Goal: Information Seeking & Learning: Learn about a topic

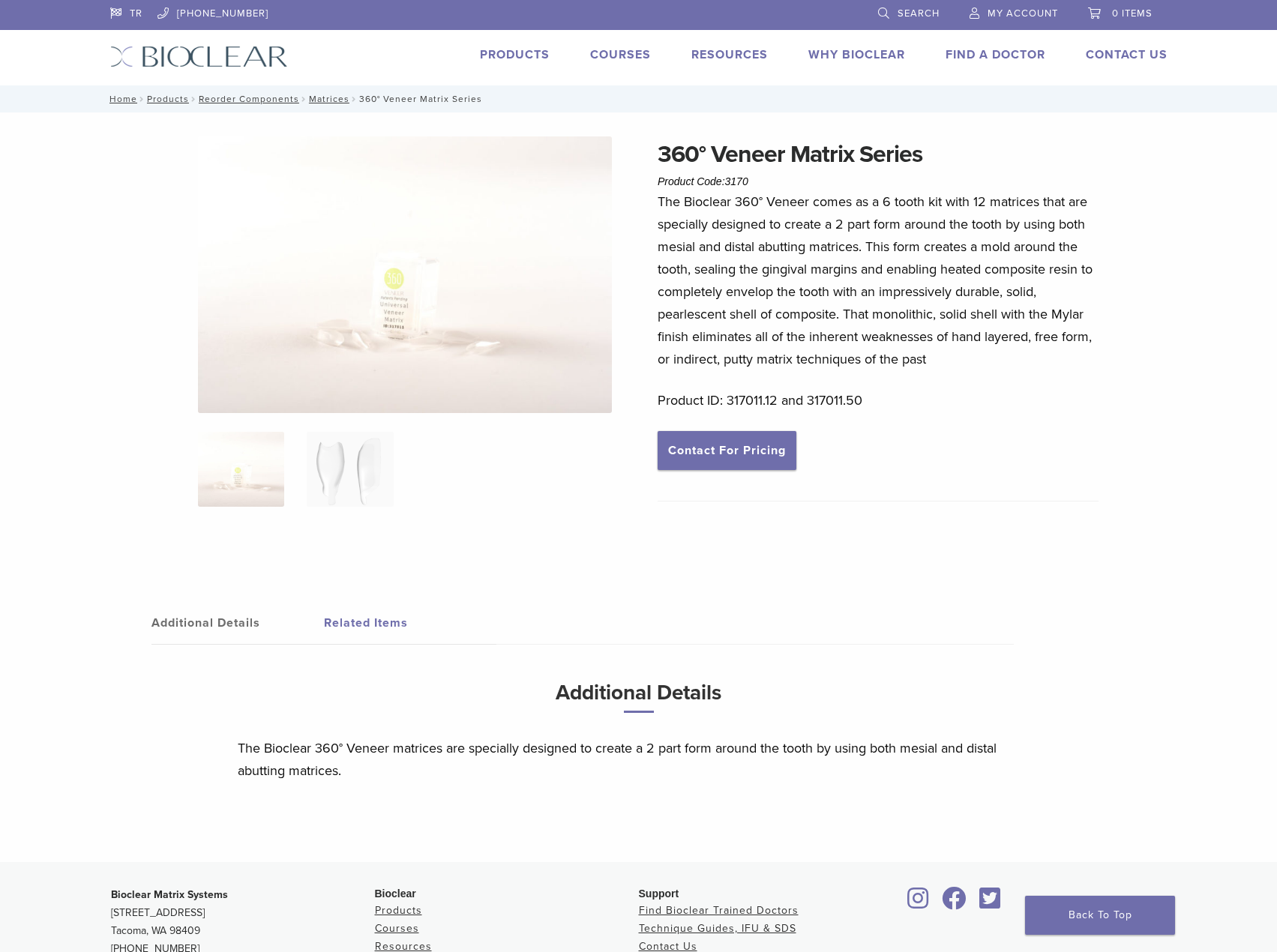
click at [879, 7] on link "Search" at bounding box center [909, 11] width 61 height 23
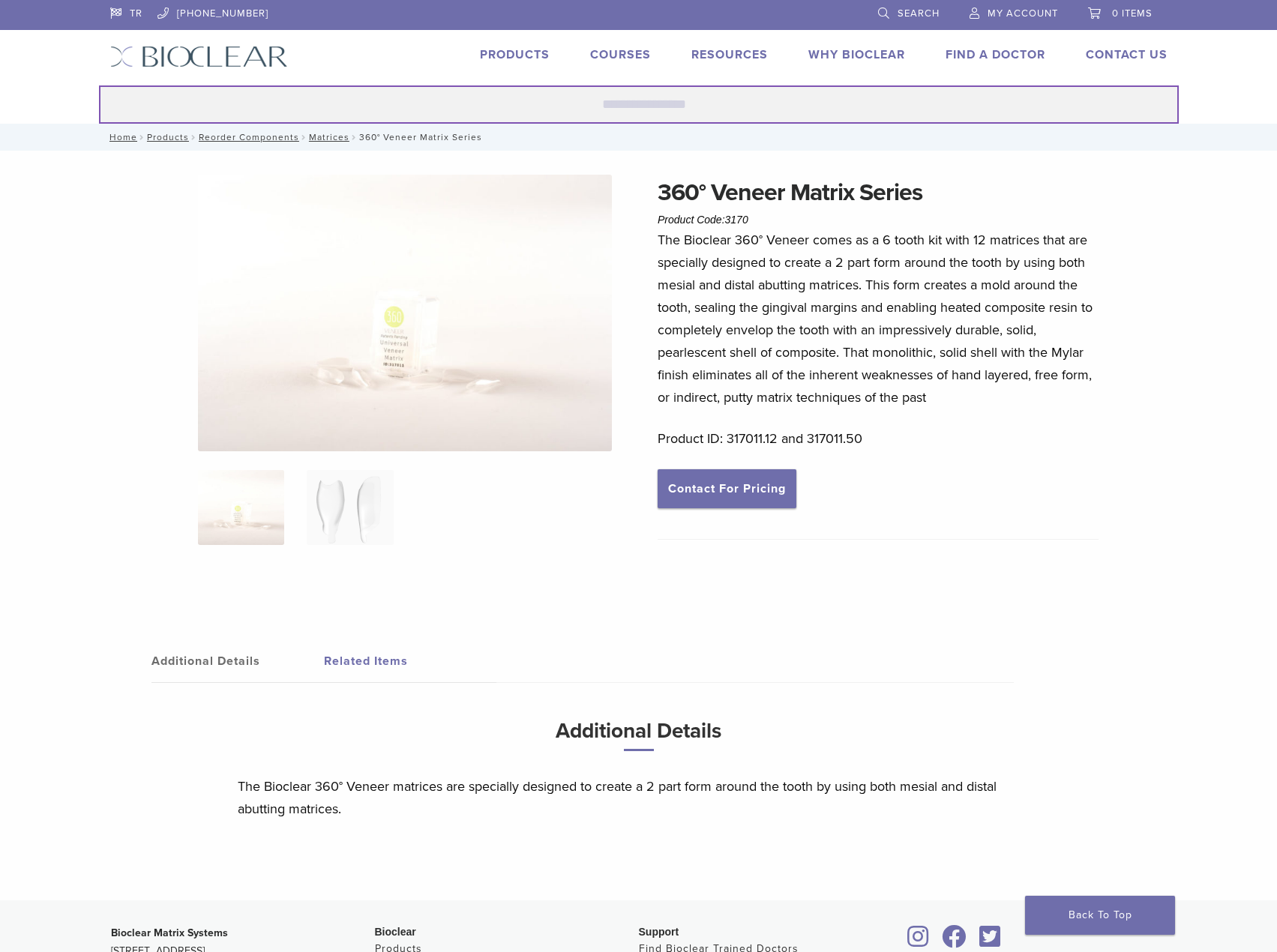
click at [641, 97] on input "Search for:" at bounding box center [639, 105] width 1080 height 39
type input "******"
click at [98, 85] on button "Search" at bounding box center [98, 85] width 1 height 1
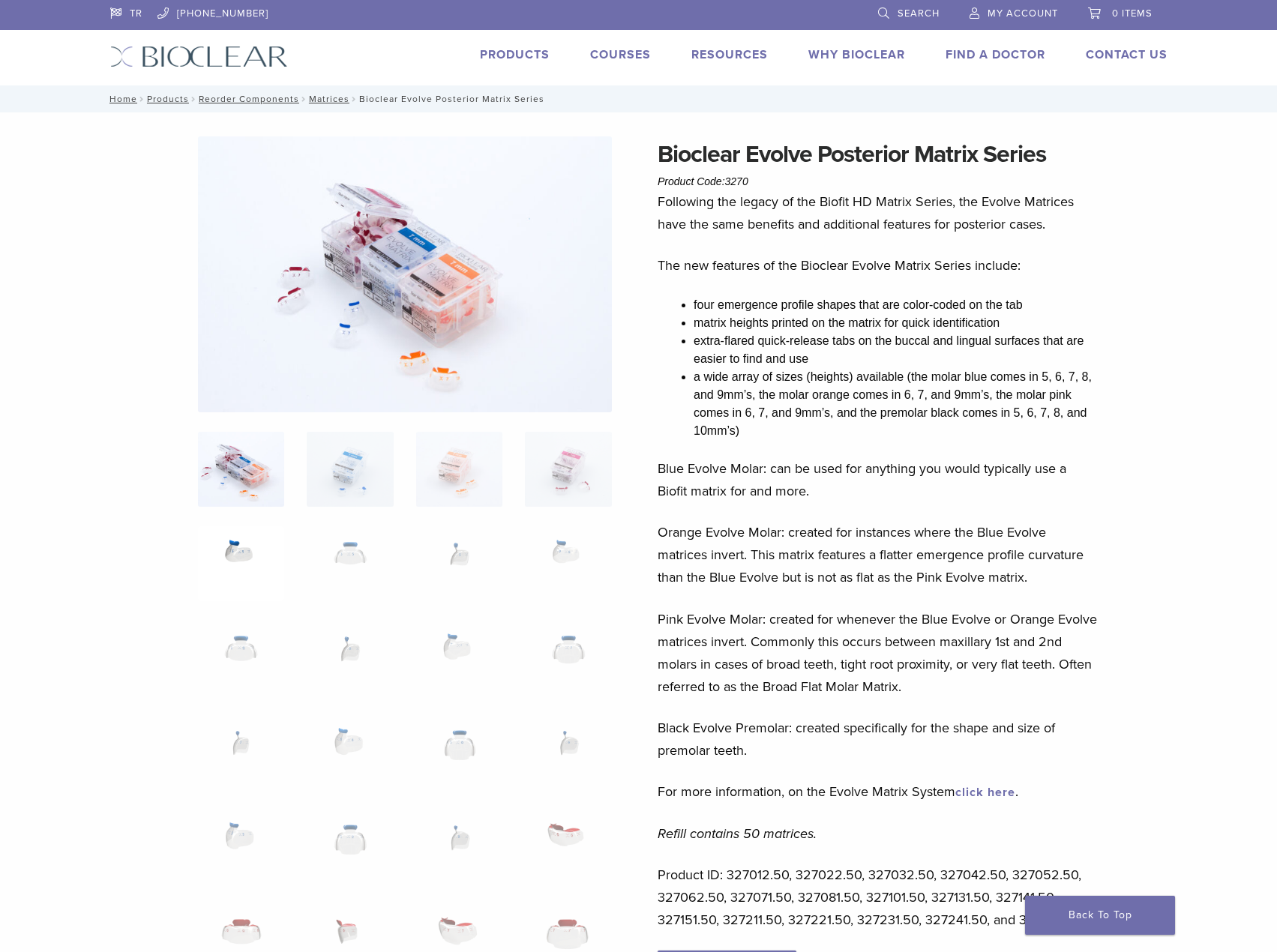
click at [241, 546] on img at bounding box center [240, 564] width 86 height 75
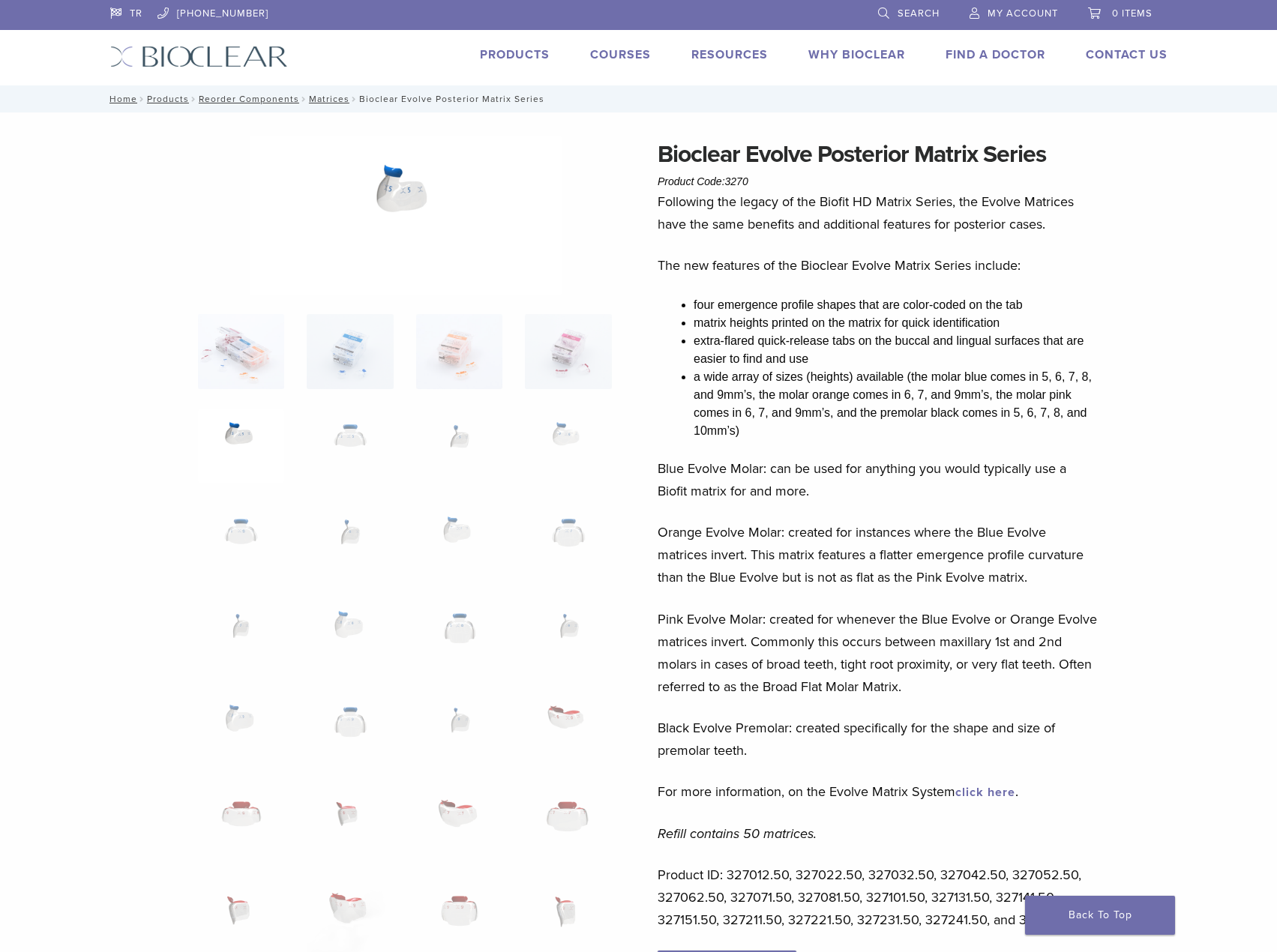
click at [397, 186] on img at bounding box center [405, 215] width 312 height 158
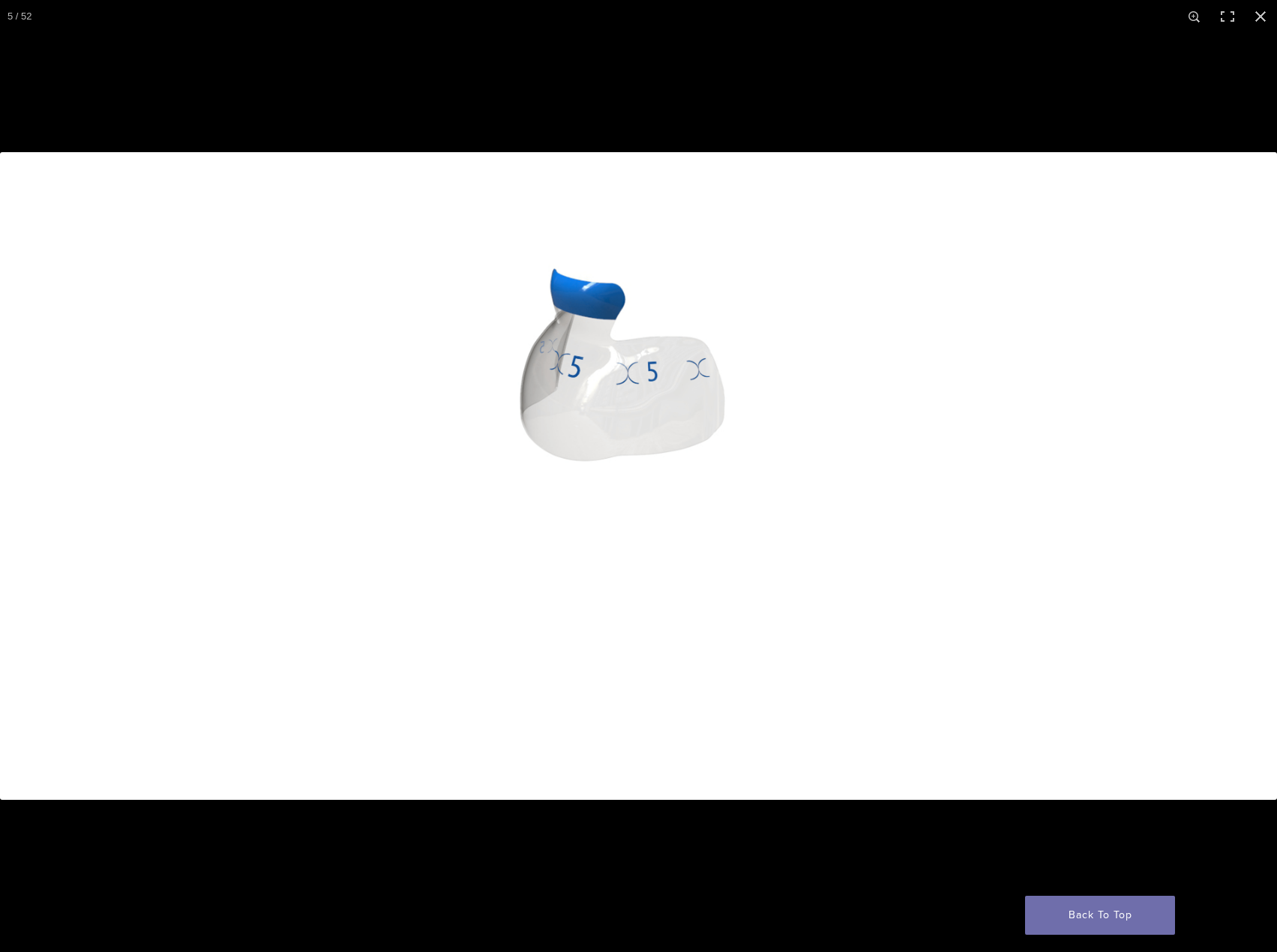
click at [545, 429] on img at bounding box center [638, 476] width 1277 height 648
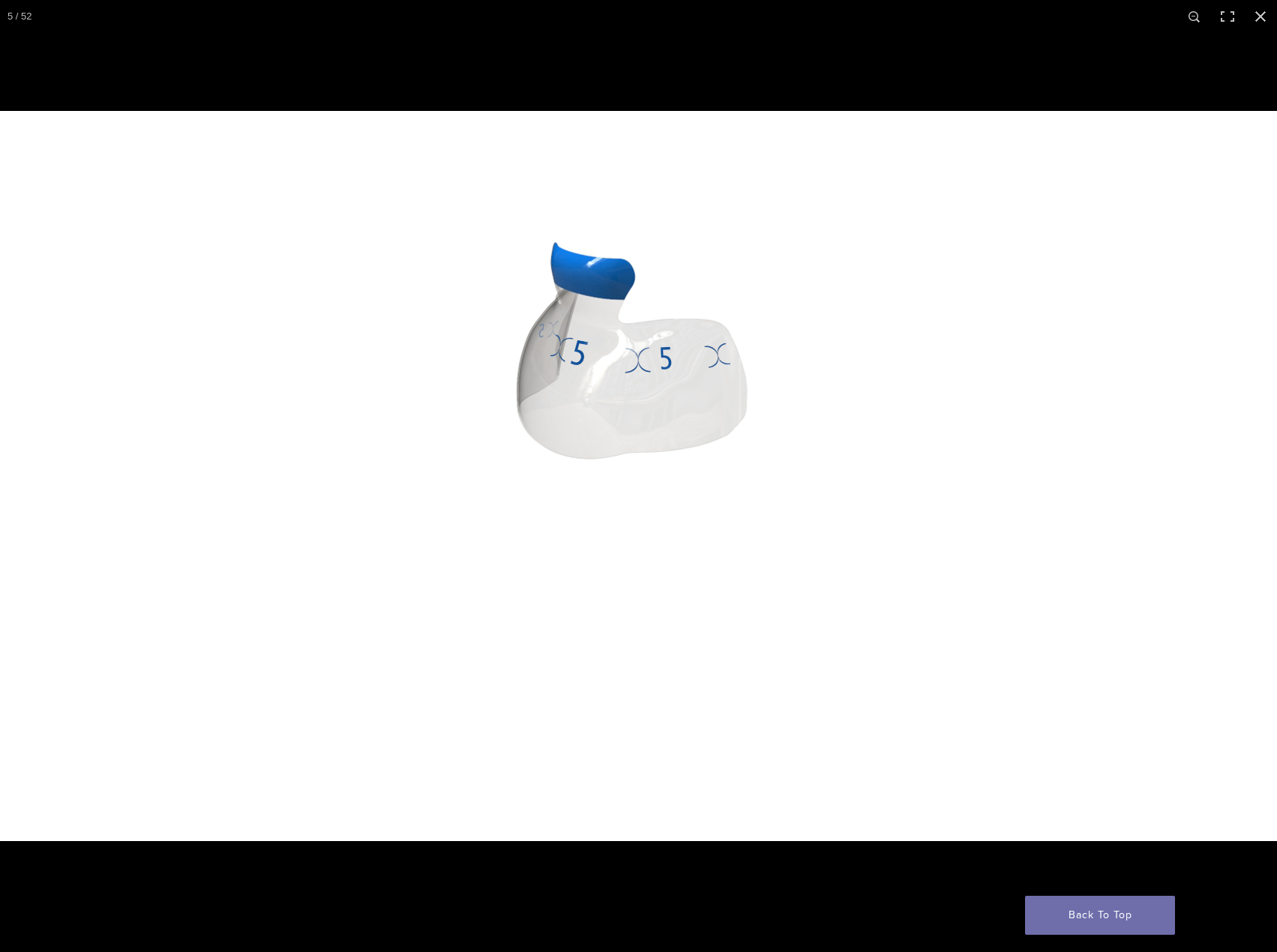
click at [592, 429] on img at bounding box center [650, 476] width 1439 height 730
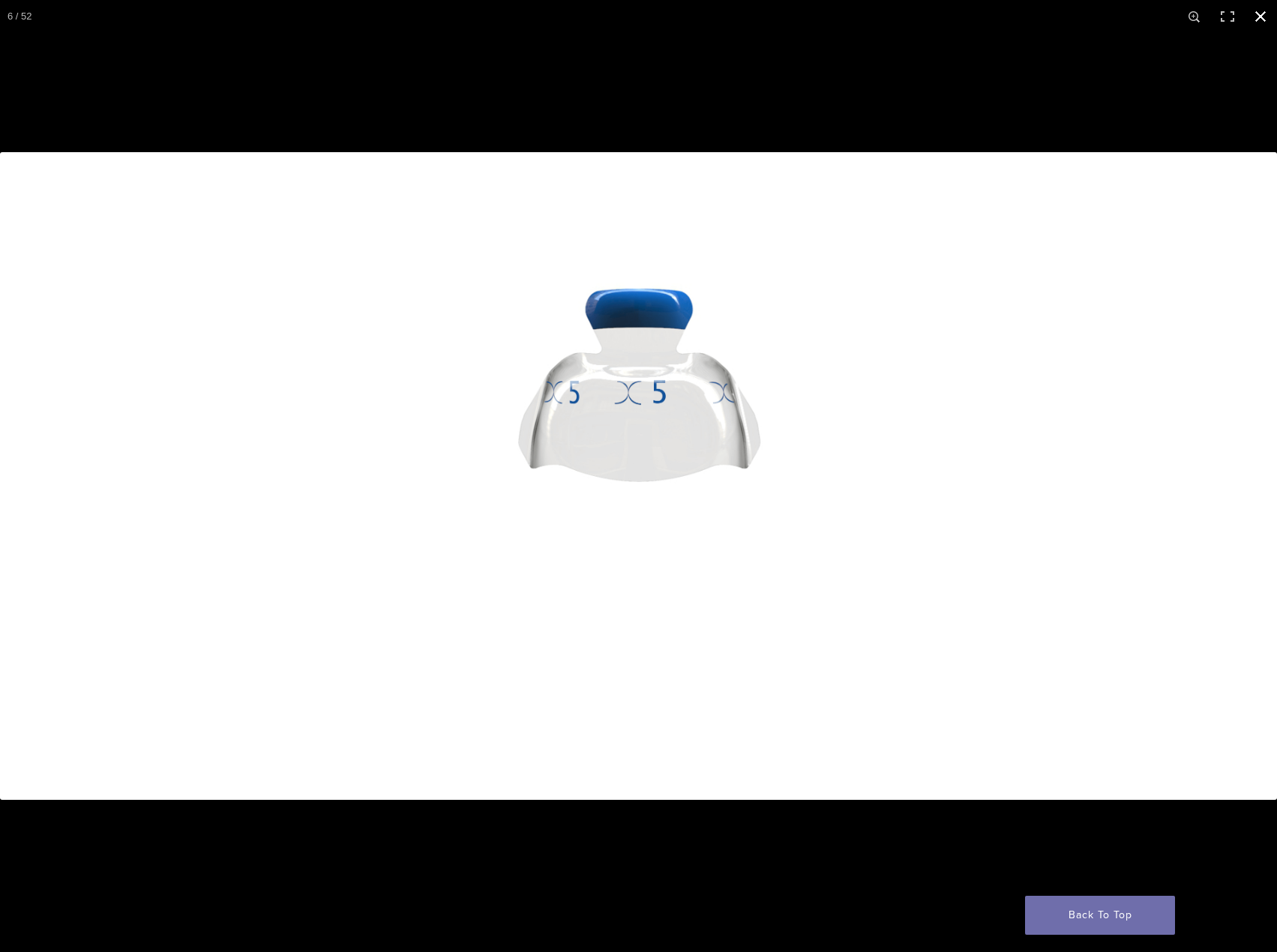
click at [786, 69] on div at bounding box center [638, 476] width 1277 height 952
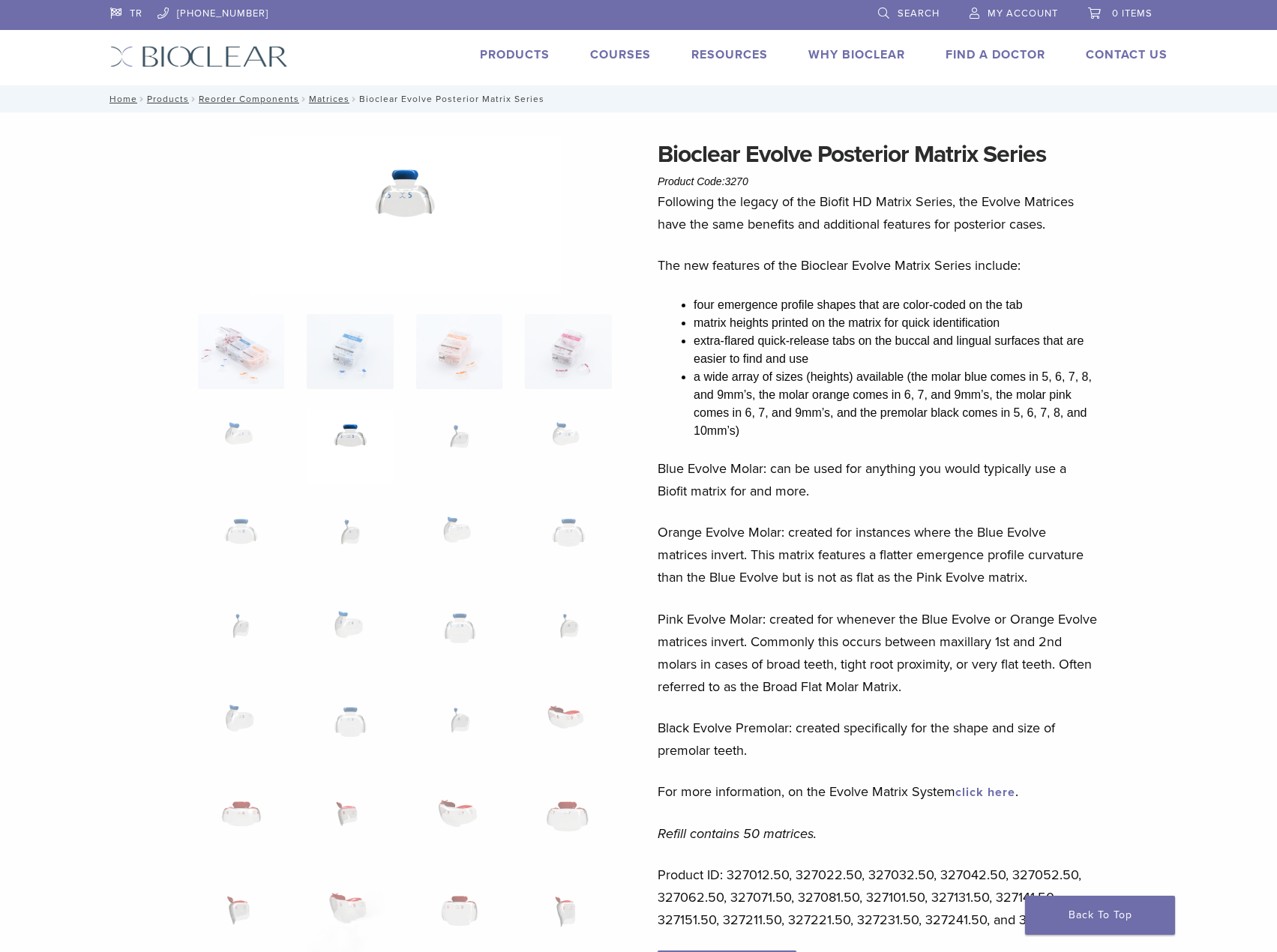
click at [337, 455] on img at bounding box center [349, 446] width 86 height 75
click at [353, 432] on img at bounding box center [349, 446] width 86 height 75
click at [403, 200] on img at bounding box center [404, 215] width 312 height 158
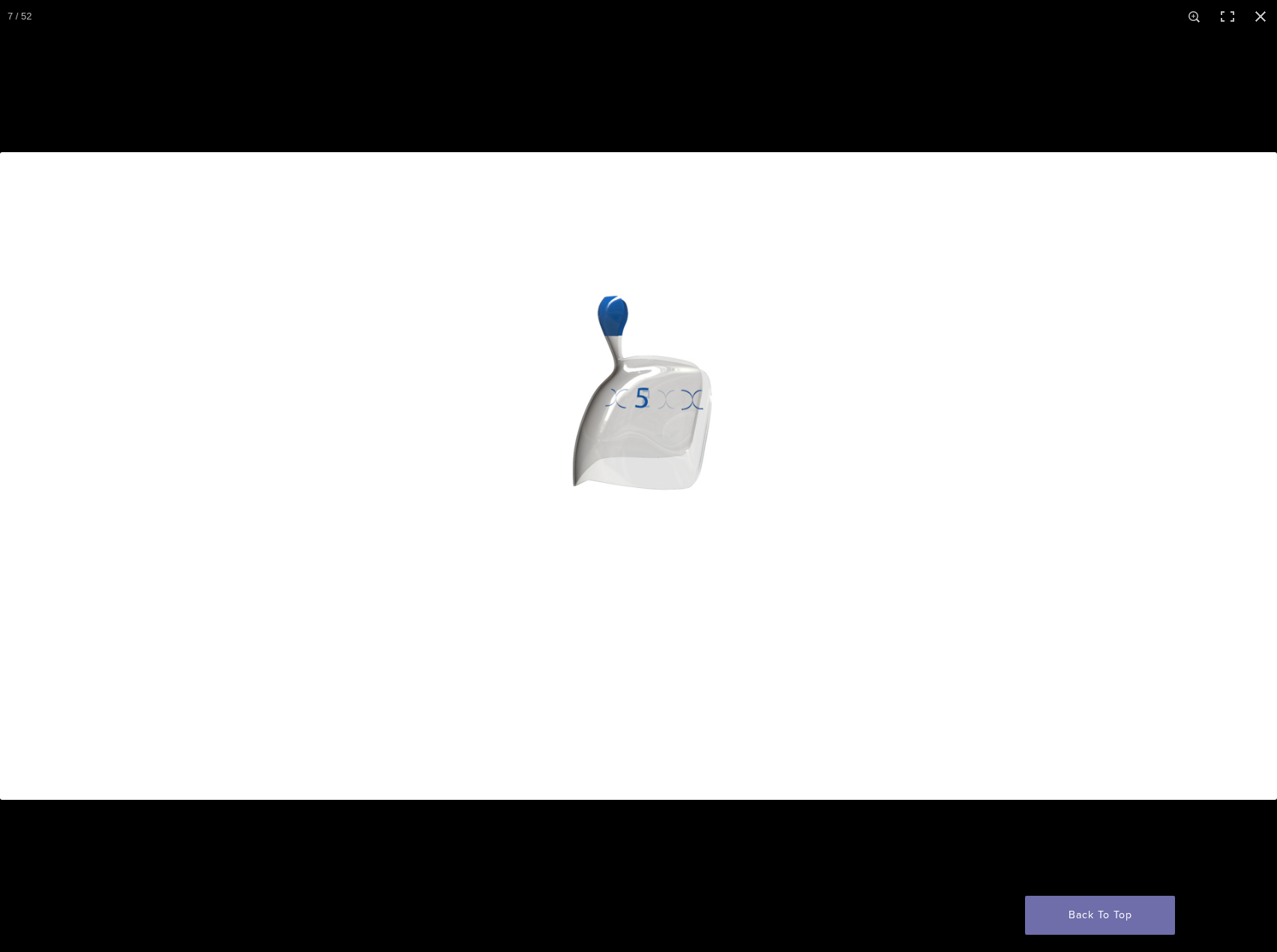
click at [1249, 433] on img at bounding box center [638, 476] width 1277 height 648
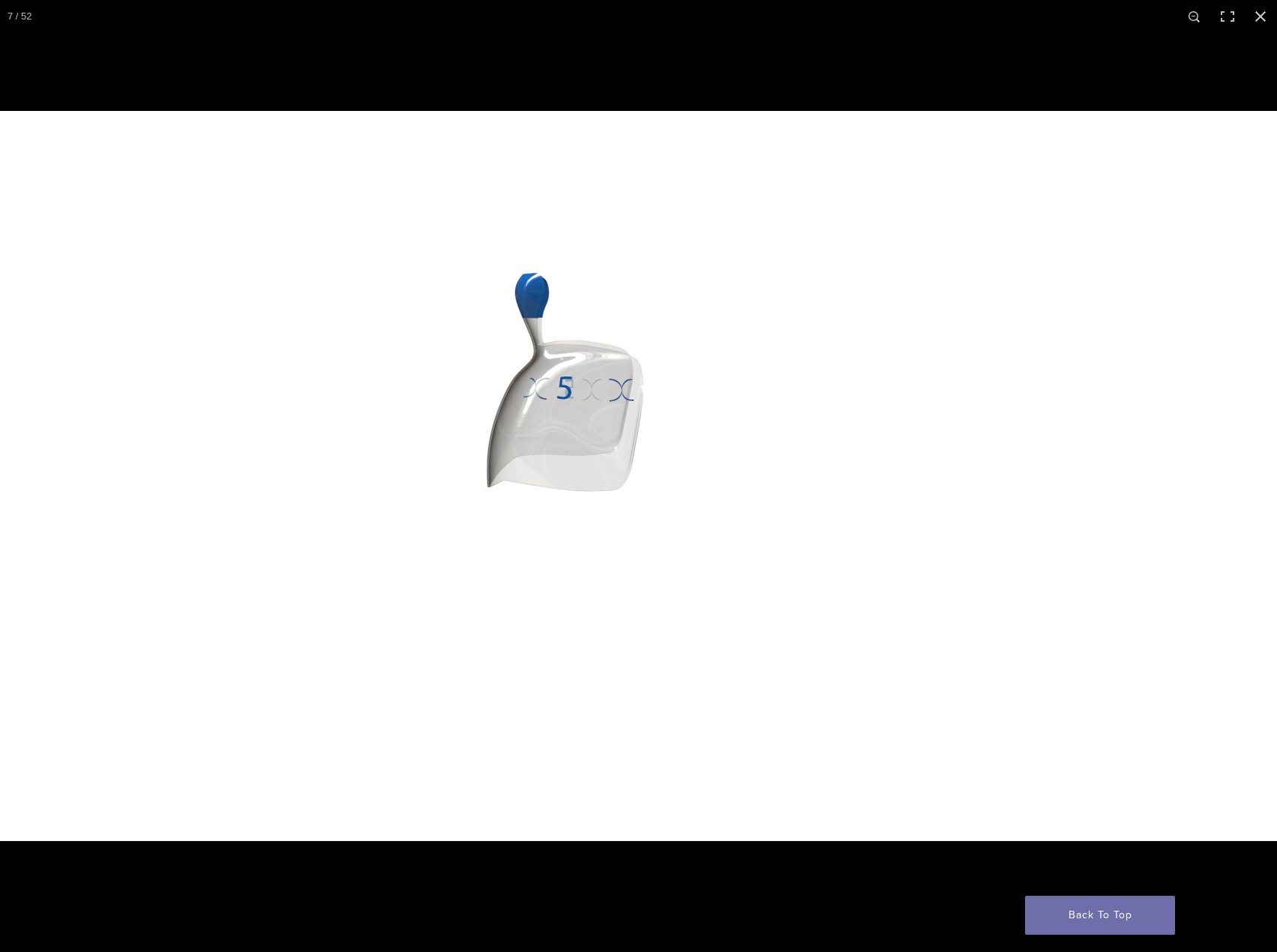
click at [1249, 433] on img at bounding box center [560, 476] width 1439 height 730
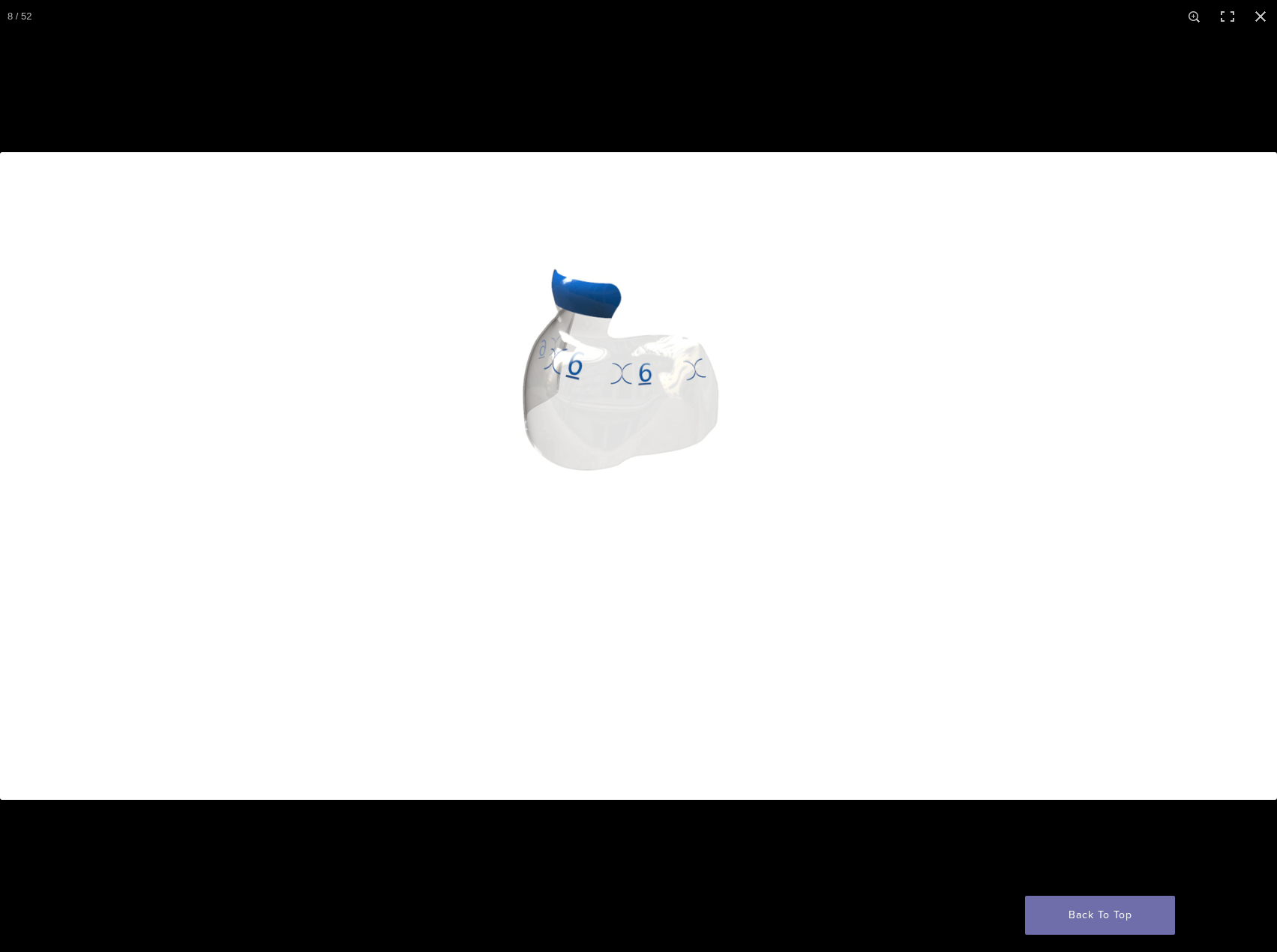
click at [1245, 471] on button "Next (arrow right)" at bounding box center [1250, 476] width 53 height 75
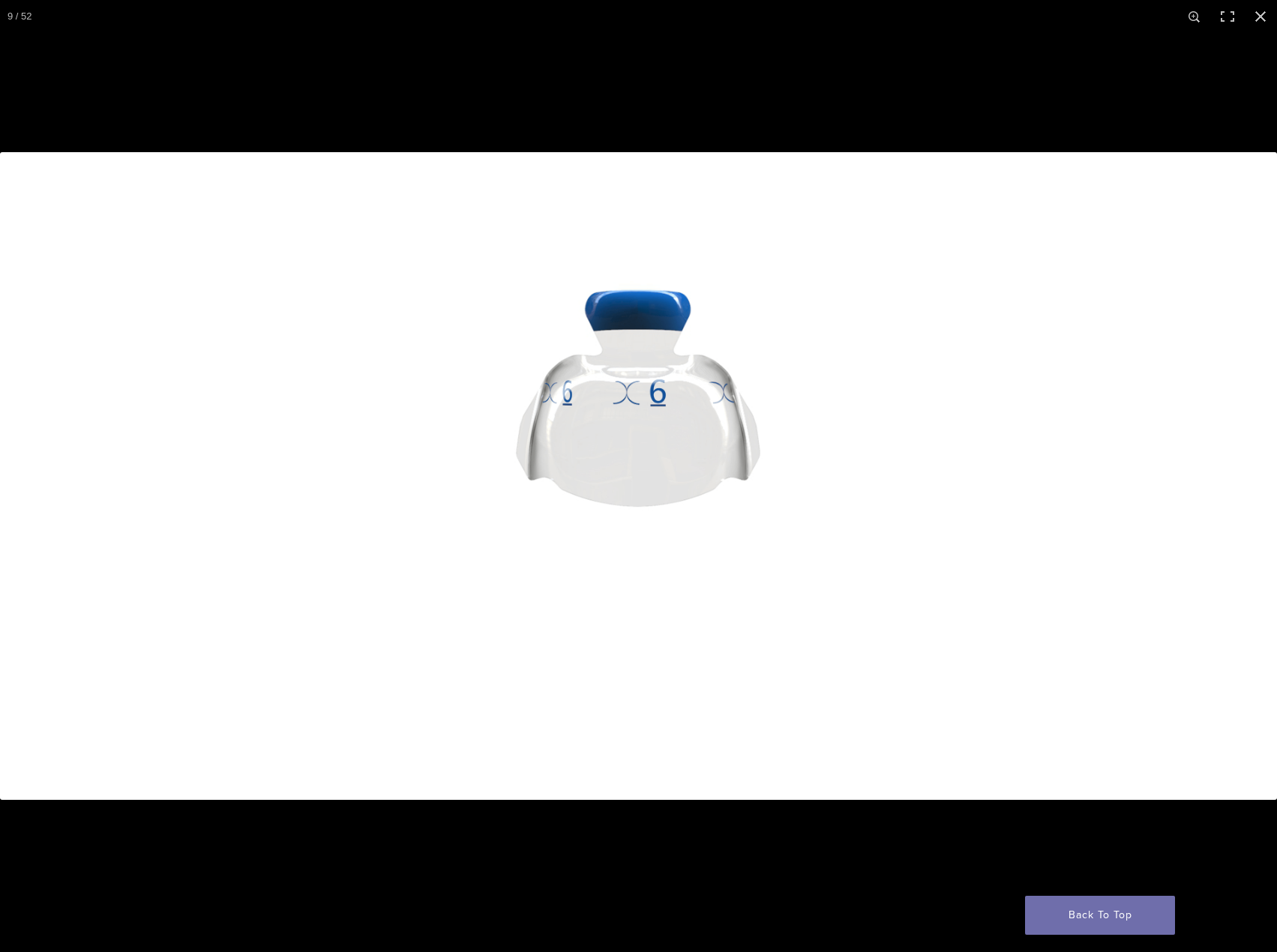
click at [1258, 458] on button "Next (arrow right)" at bounding box center [1250, 476] width 53 height 75
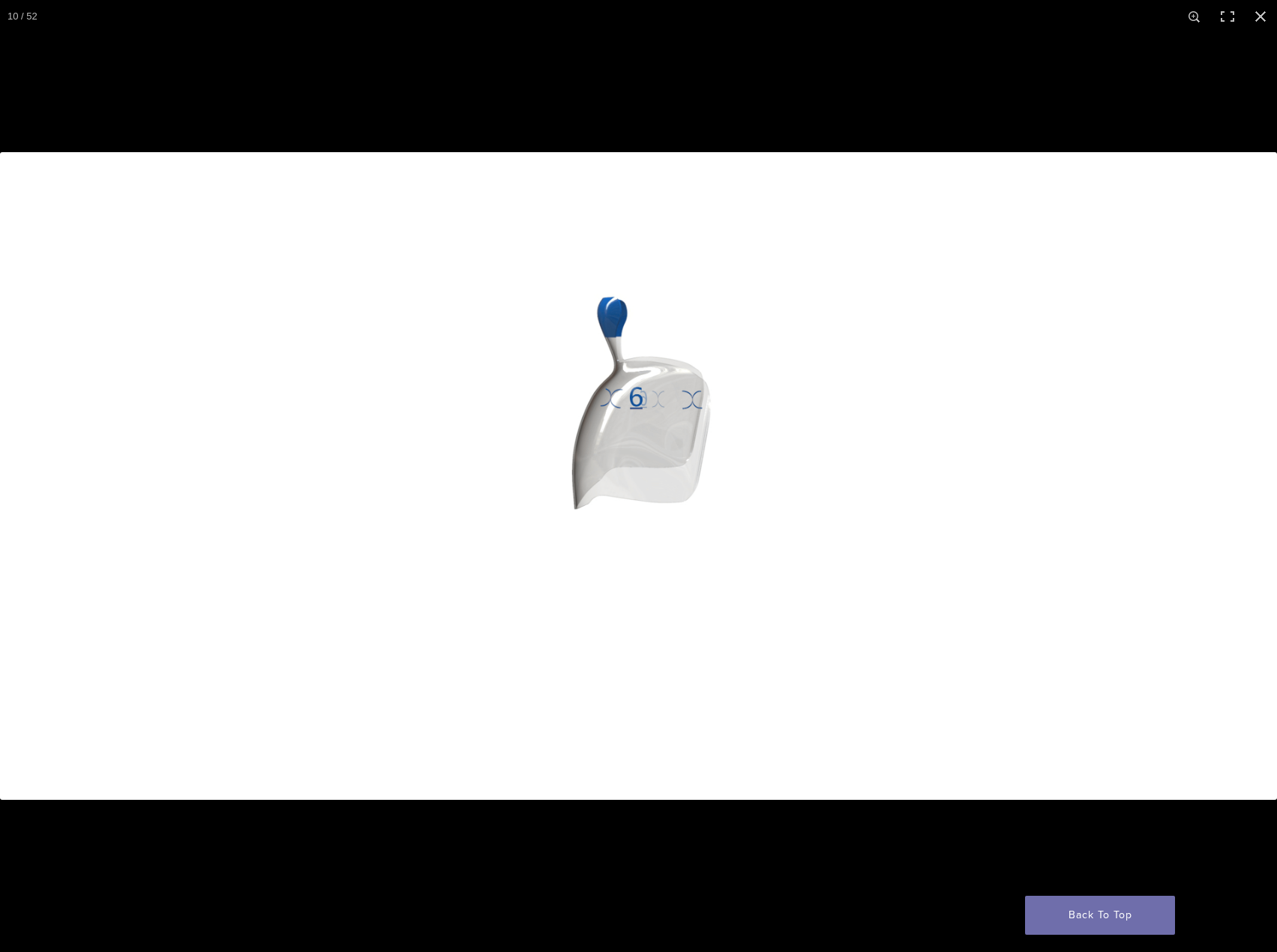
click at [1249, 483] on button "Next (arrow right)" at bounding box center [1250, 476] width 53 height 75
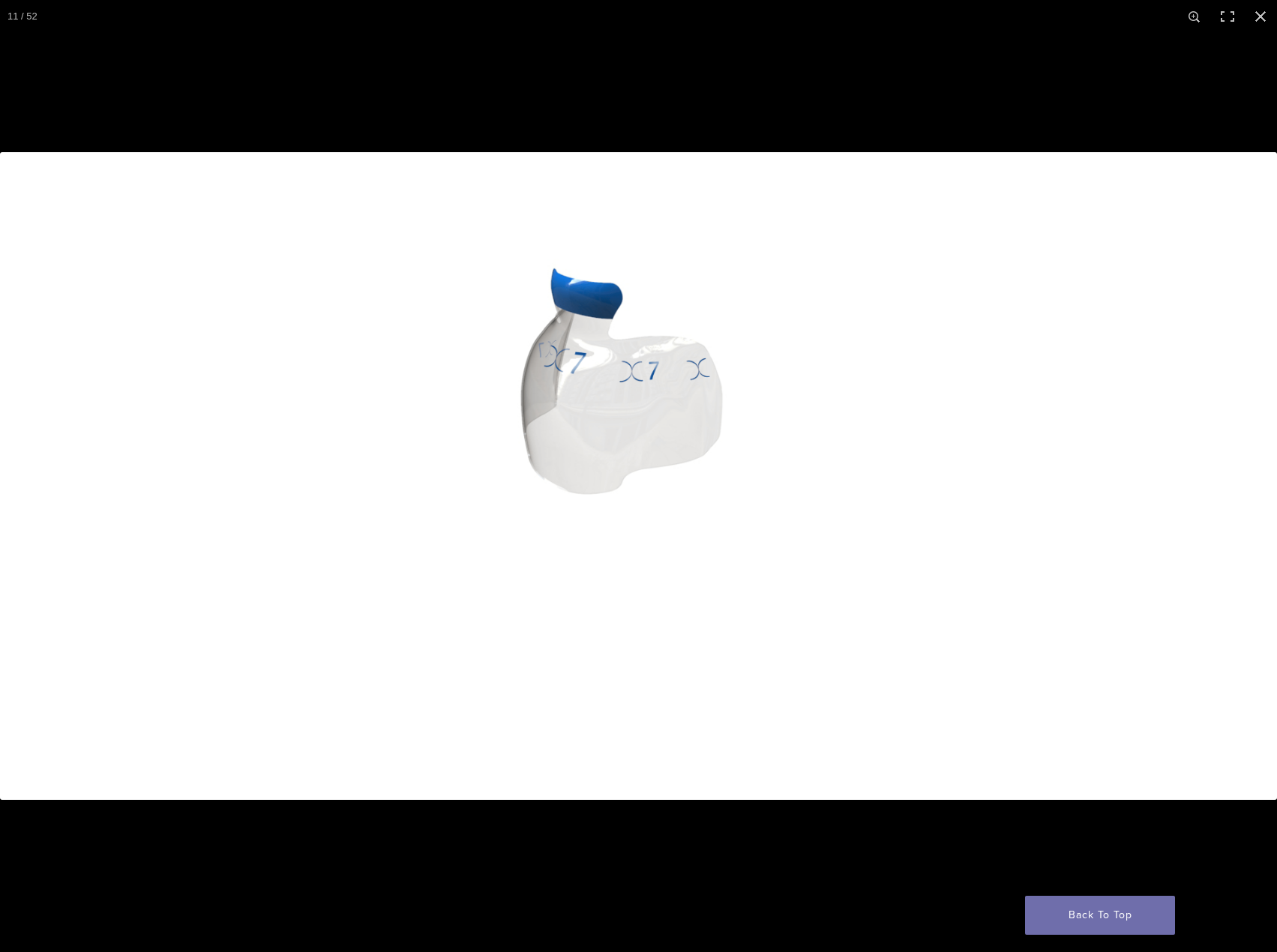
click at [1240, 464] on button "Next (arrow right)" at bounding box center [1250, 476] width 53 height 75
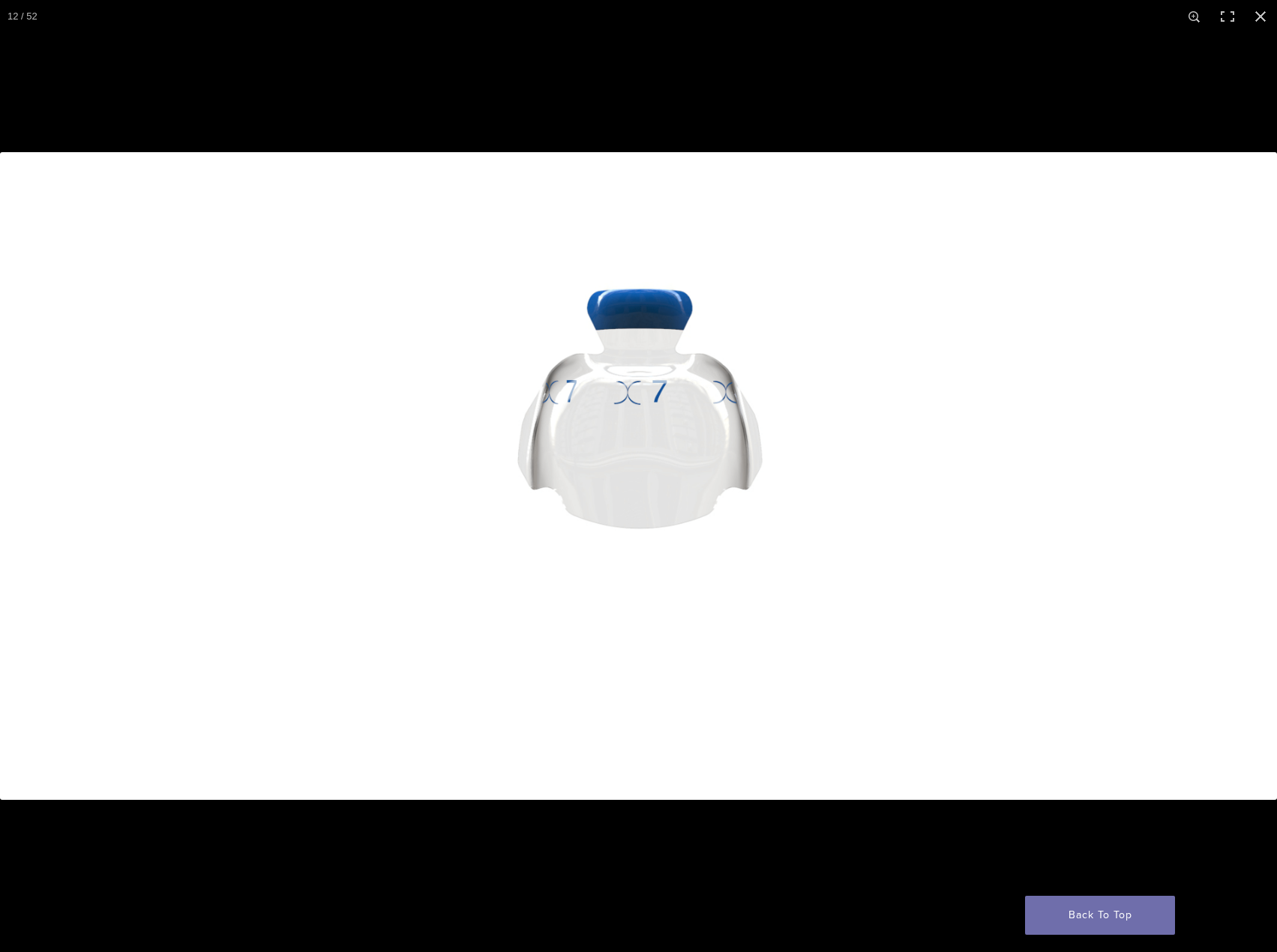
click at [1239, 477] on button "Next (arrow right)" at bounding box center [1250, 476] width 53 height 75
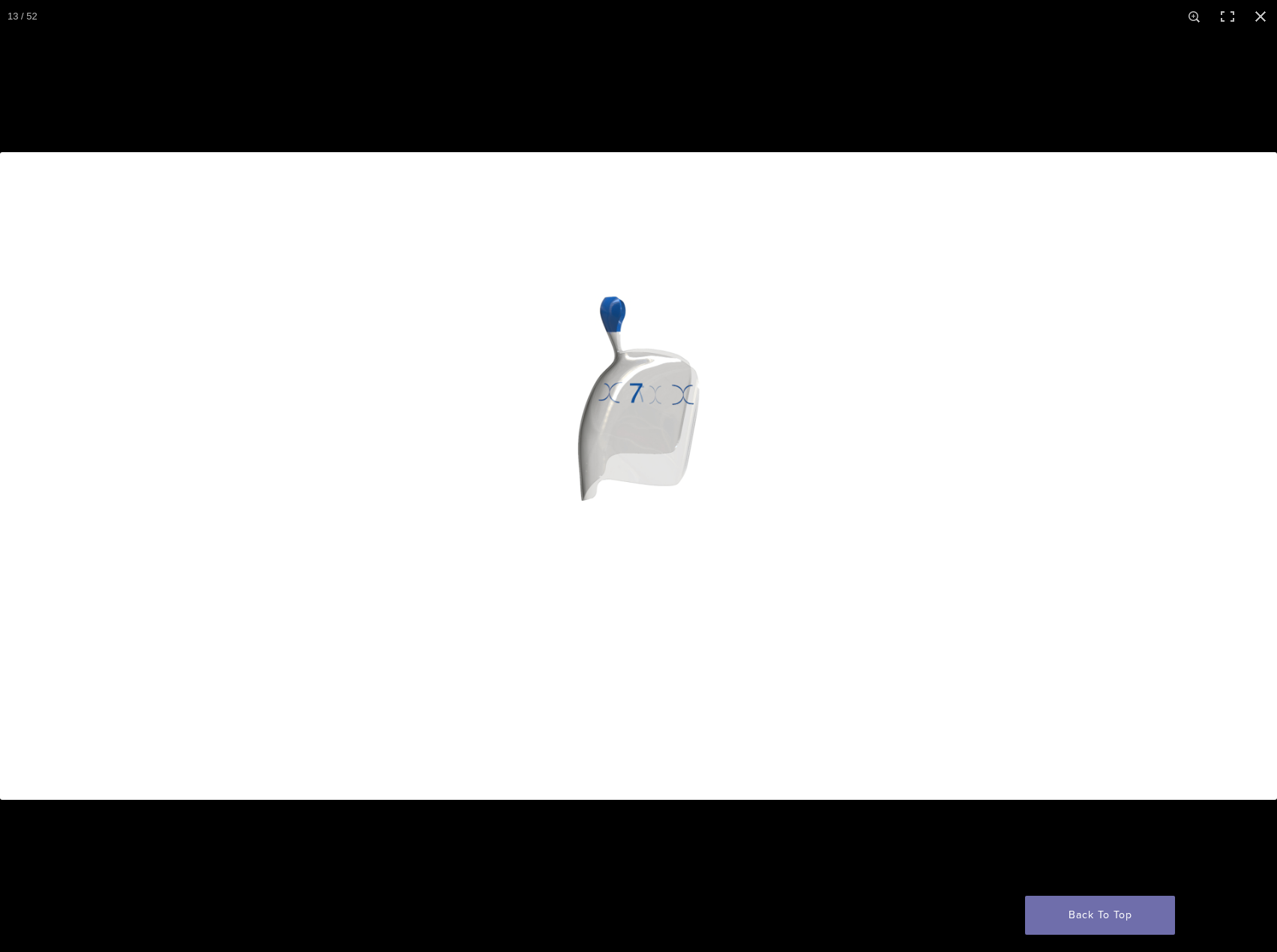
click at [1246, 506] on button "Next (arrow right)" at bounding box center [1250, 476] width 53 height 75
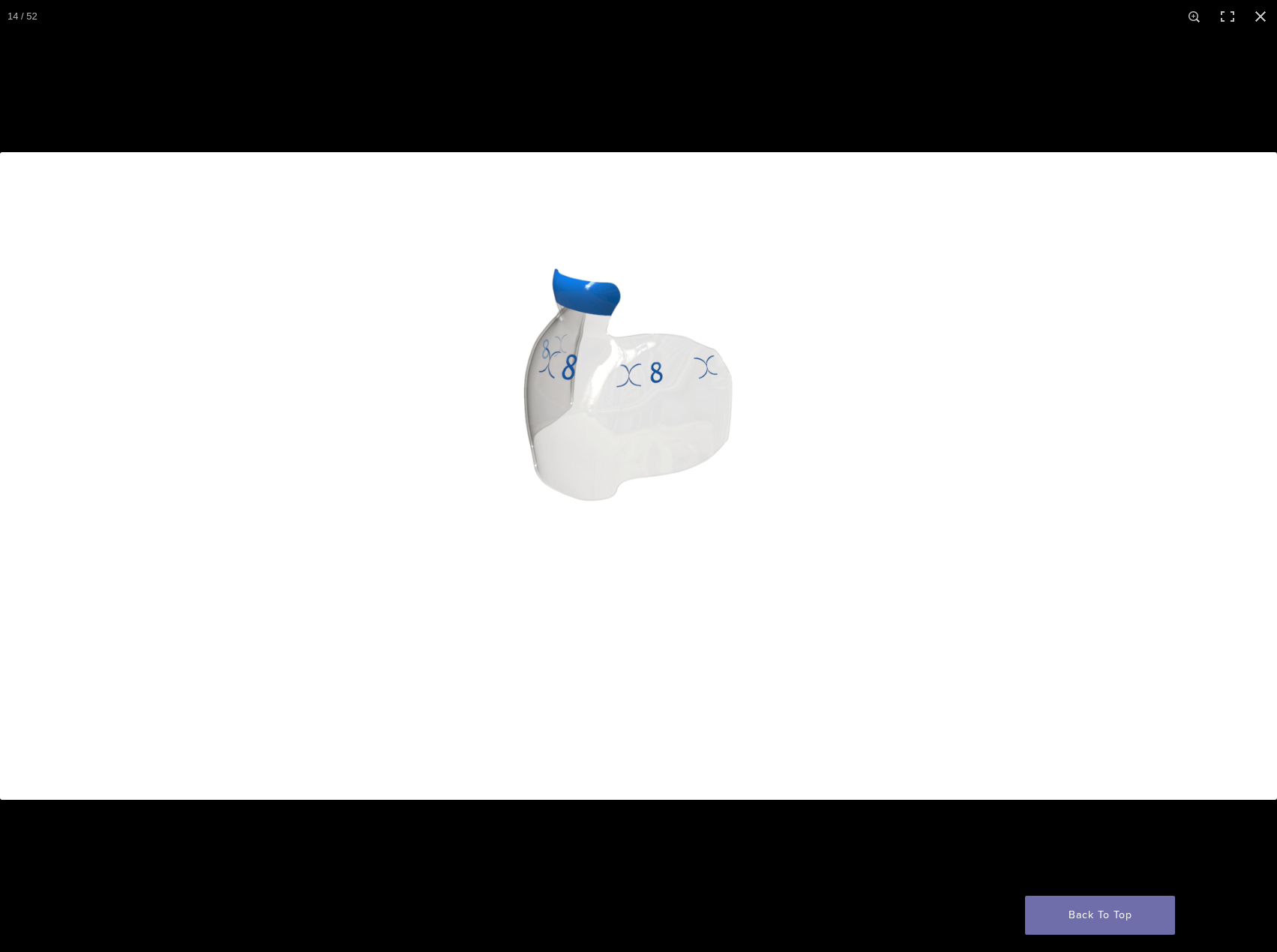
click at [1250, 504] on button "Next (arrow right)" at bounding box center [1250, 476] width 53 height 75
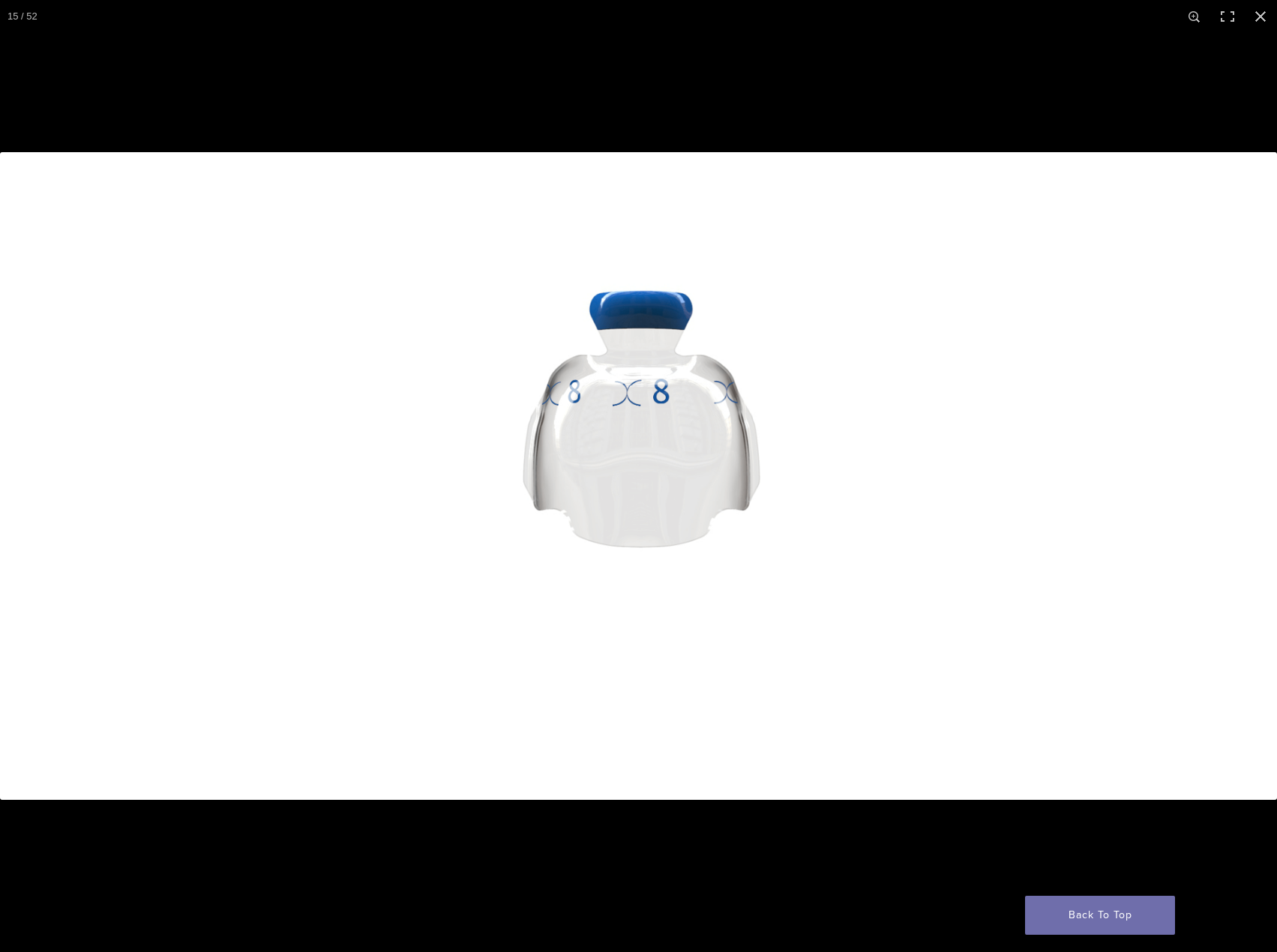
click at [1251, 495] on button "Next (arrow right)" at bounding box center [1250, 476] width 53 height 75
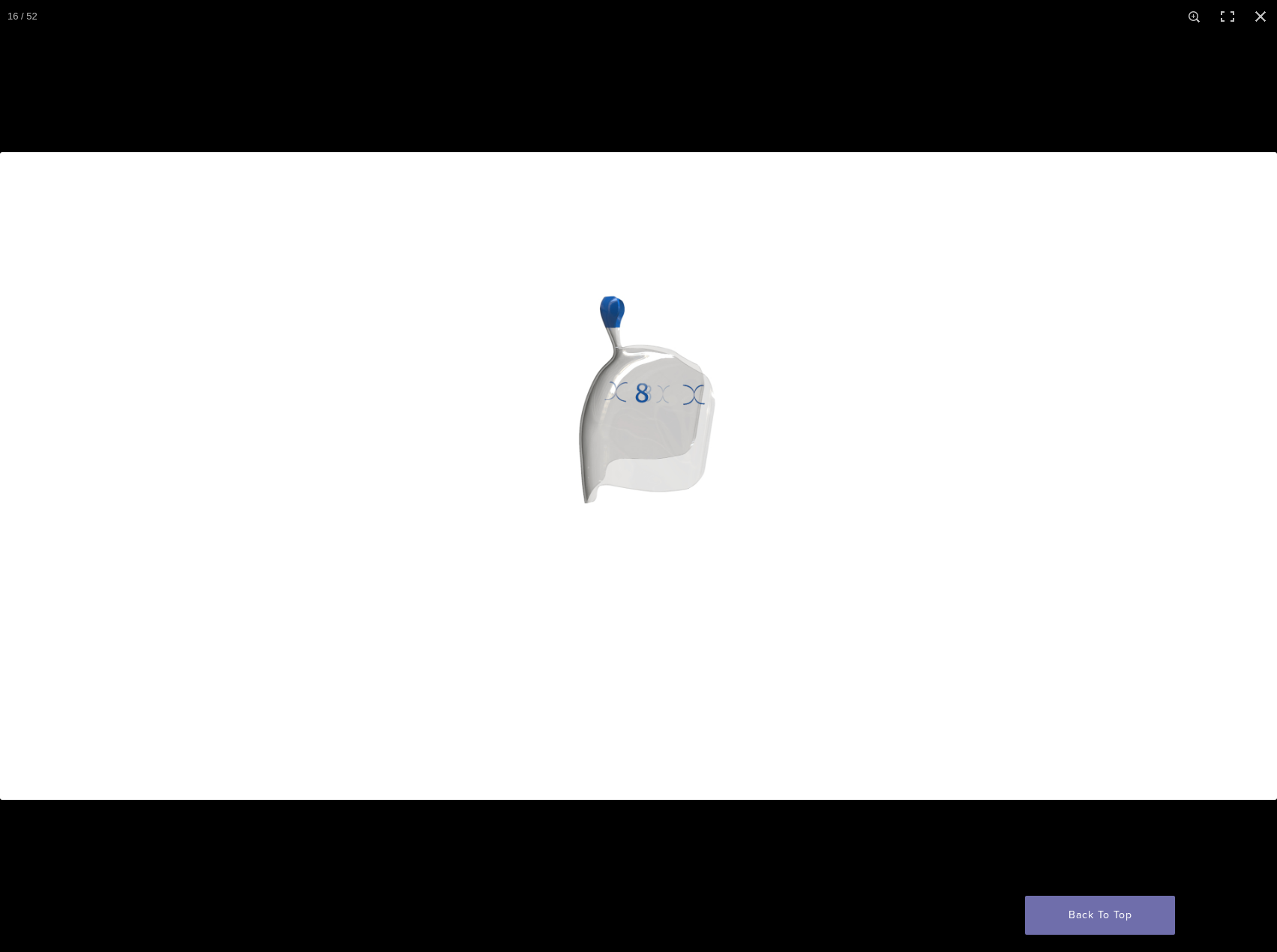
click at [1264, 491] on button "Next (arrow right)" at bounding box center [1250, 476] width 53 height 75
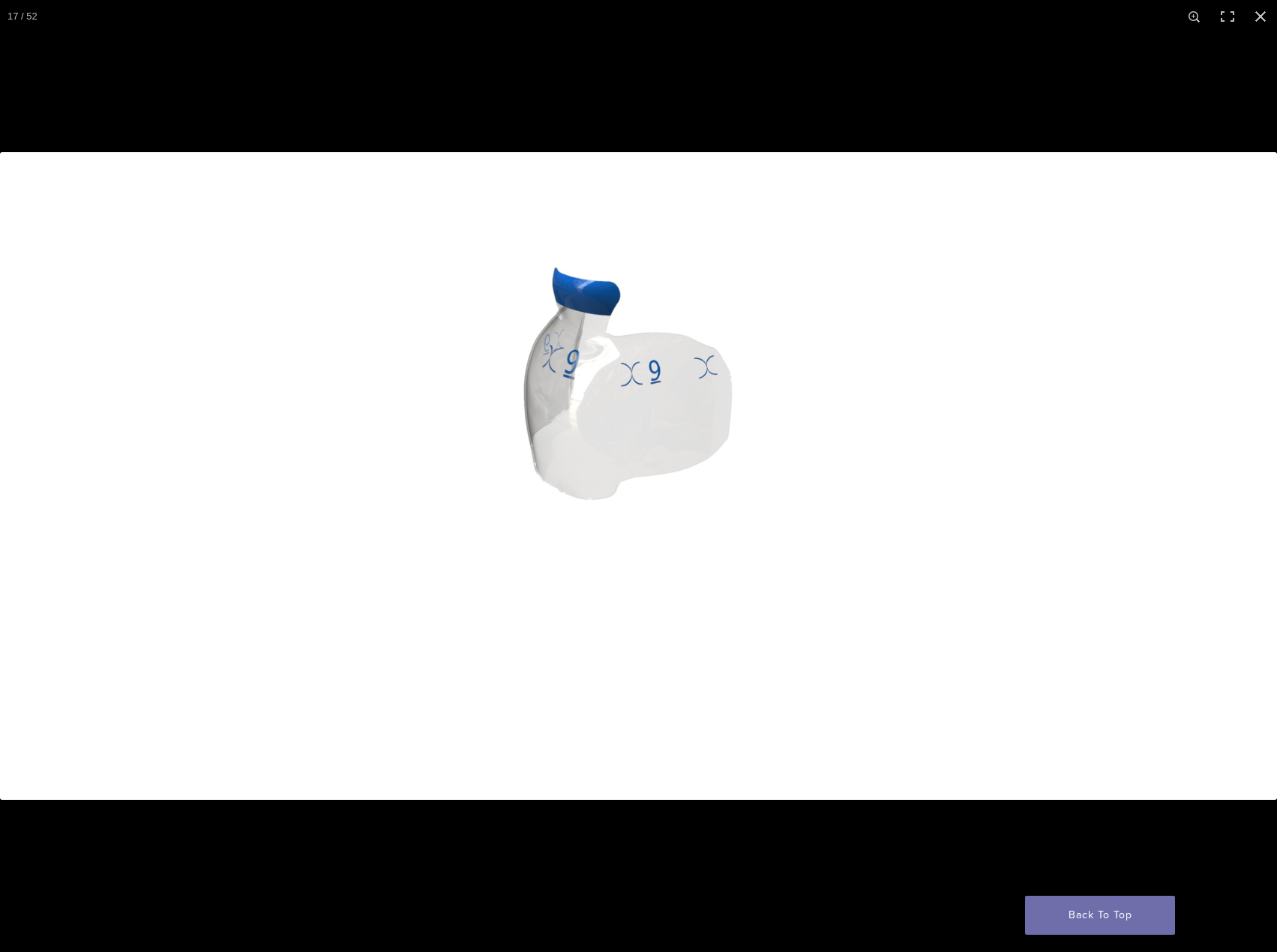
click at [1261, 504] on button "Next (arrow right)" at bounding box center [1250, 476] width 53 height 75
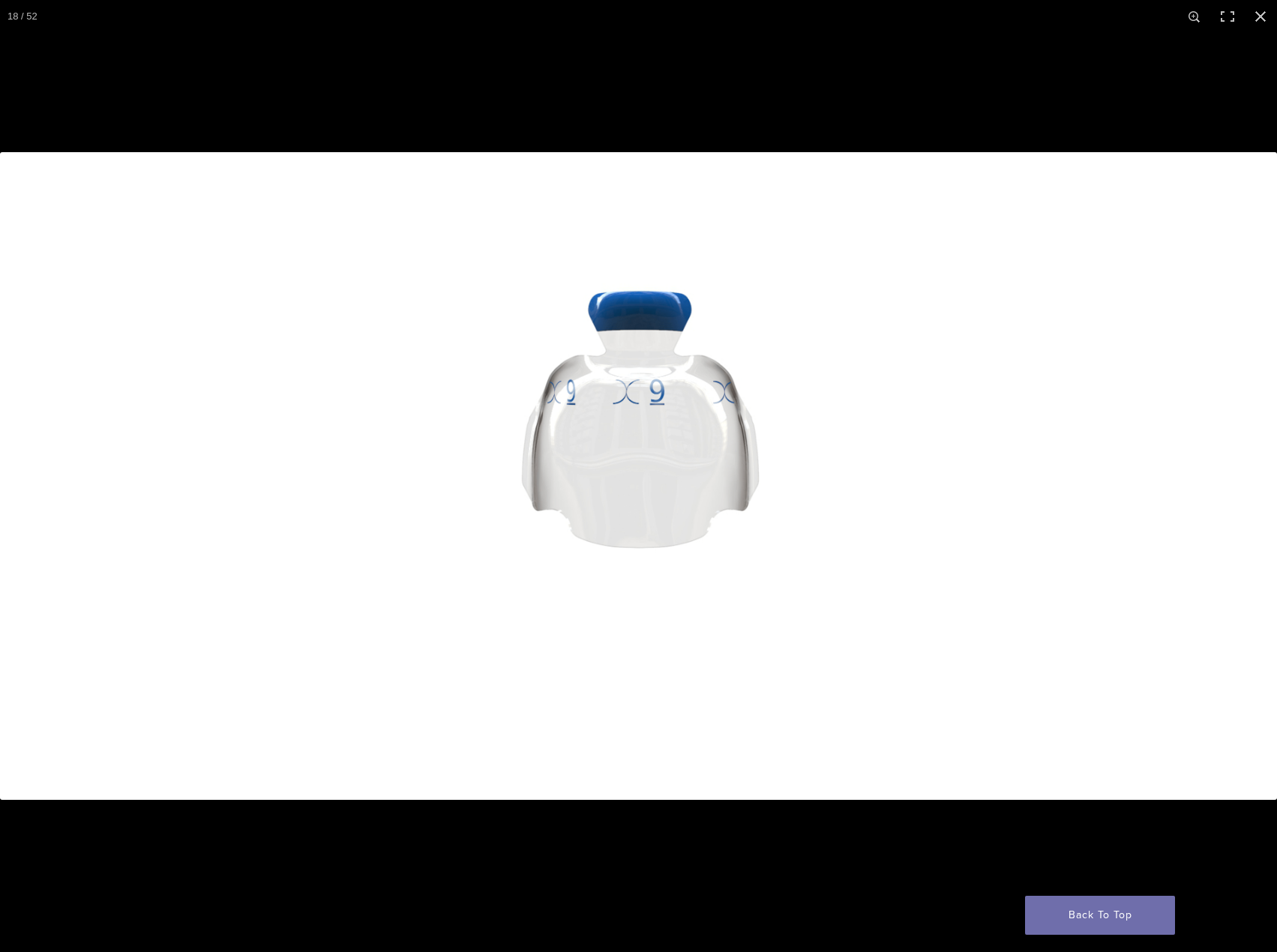
click at [1260, 493] on button "Next (arrow right)" at bounding box center [1250, 476] width 53 height 75
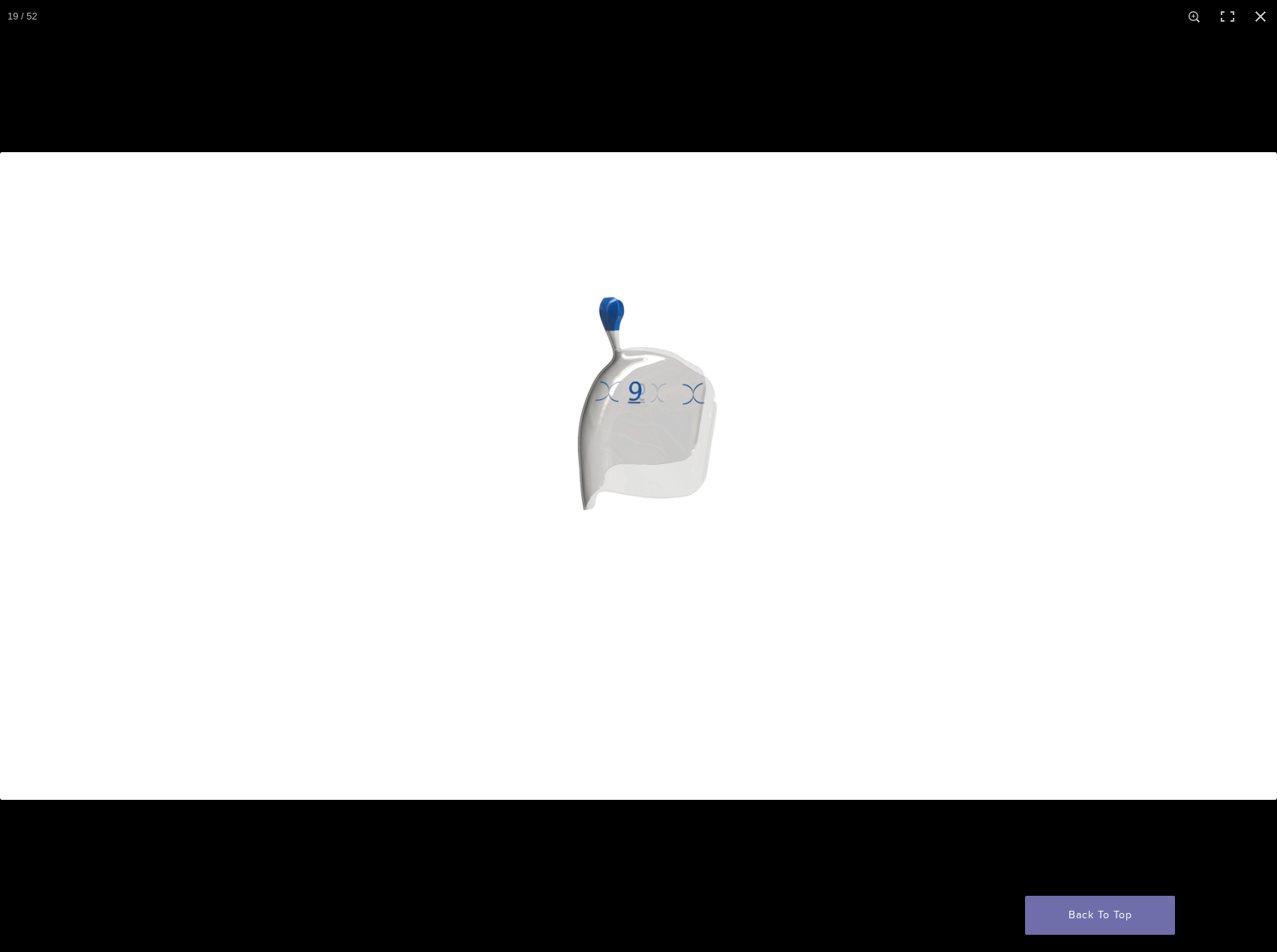
click at [1249, 494] on button "Next (arrow right)" at bounding box center [1250, 476] width 53 height 75
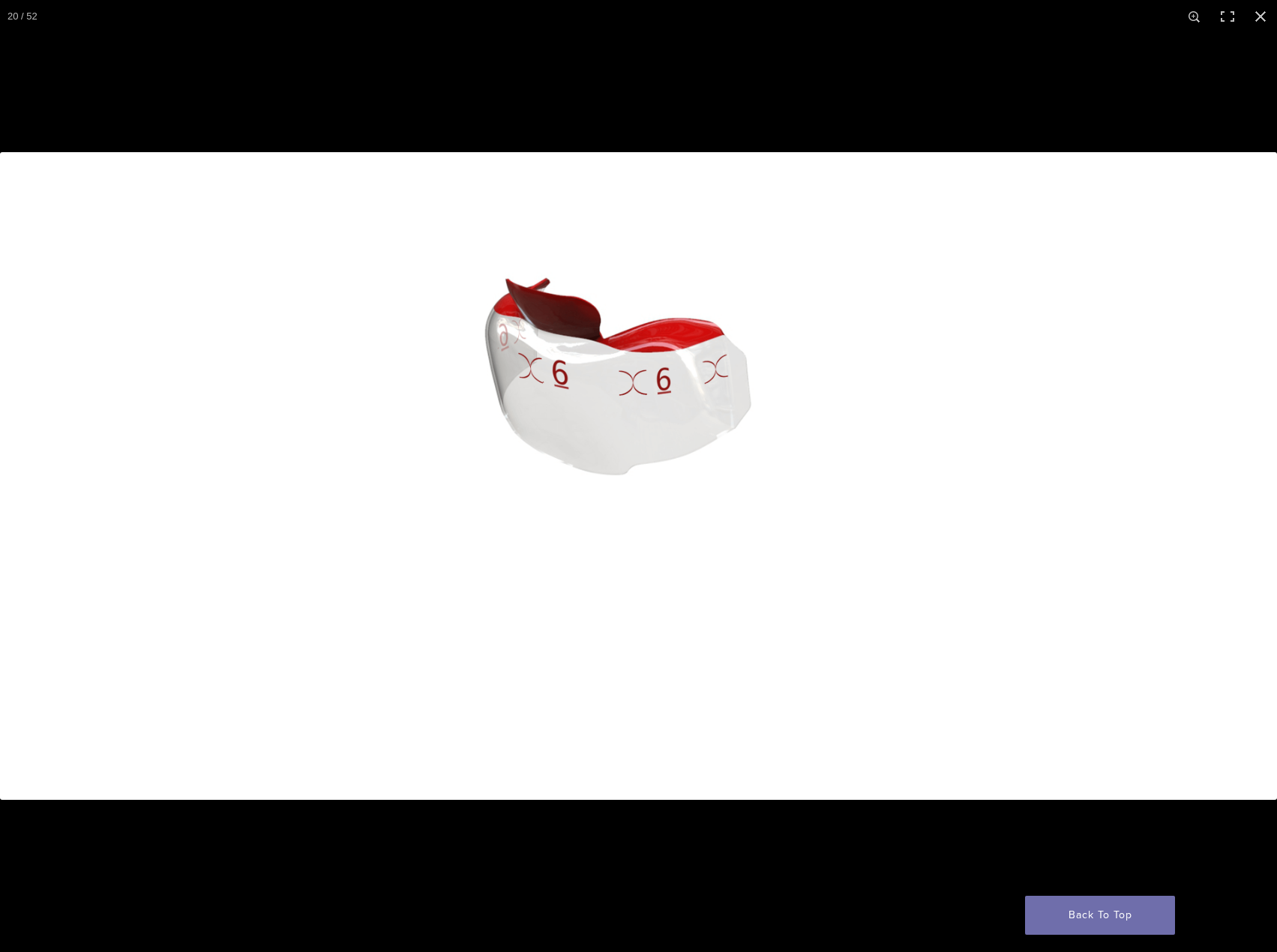
click at [1249, 494] on button "Next (arrow right)" at bounding box center [1250, 476] width 53 height 75
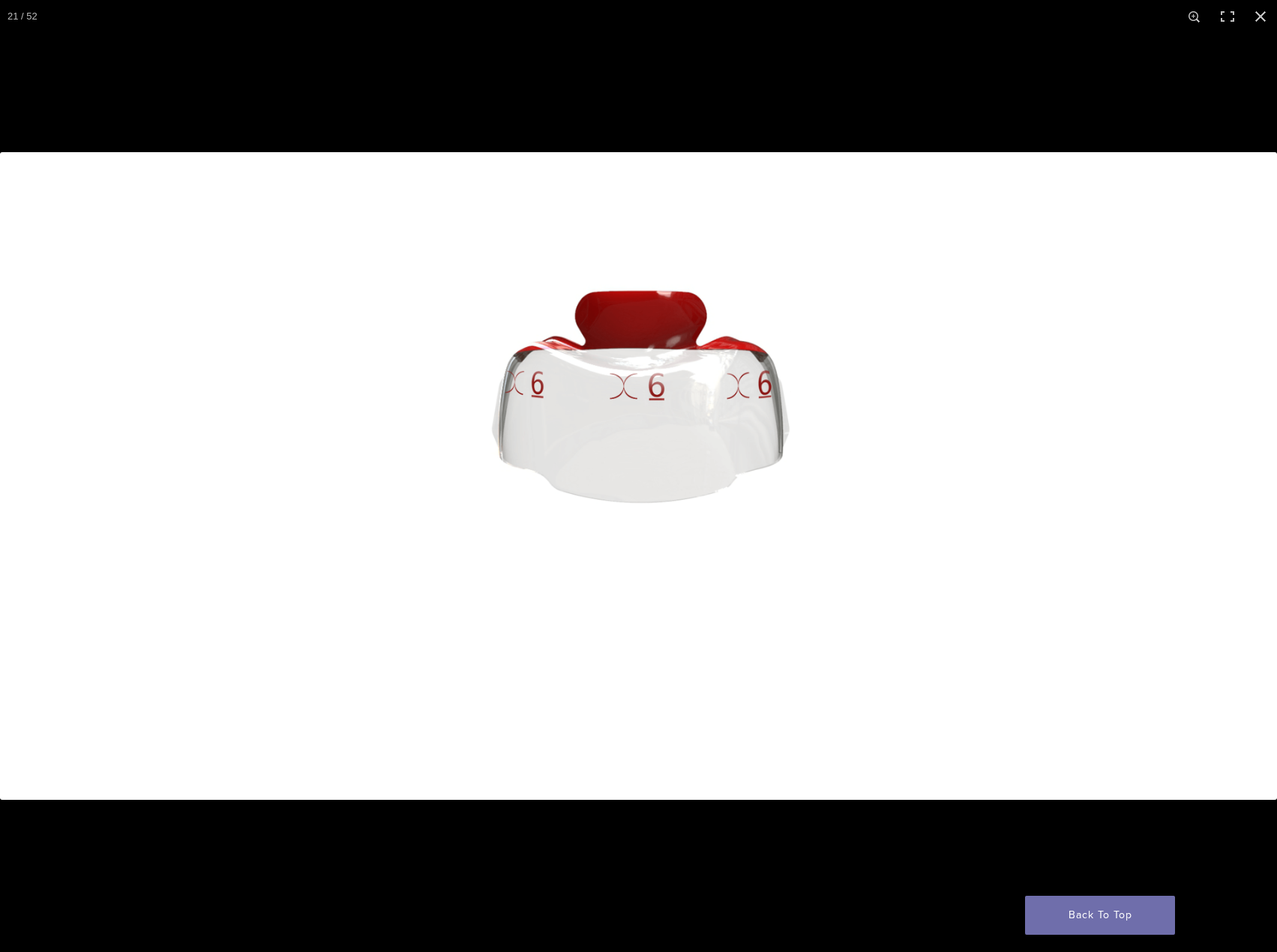
click at [1249, 494] on button "Next (arrow right)" at bounding box center [1250, 476] width 53 height 75
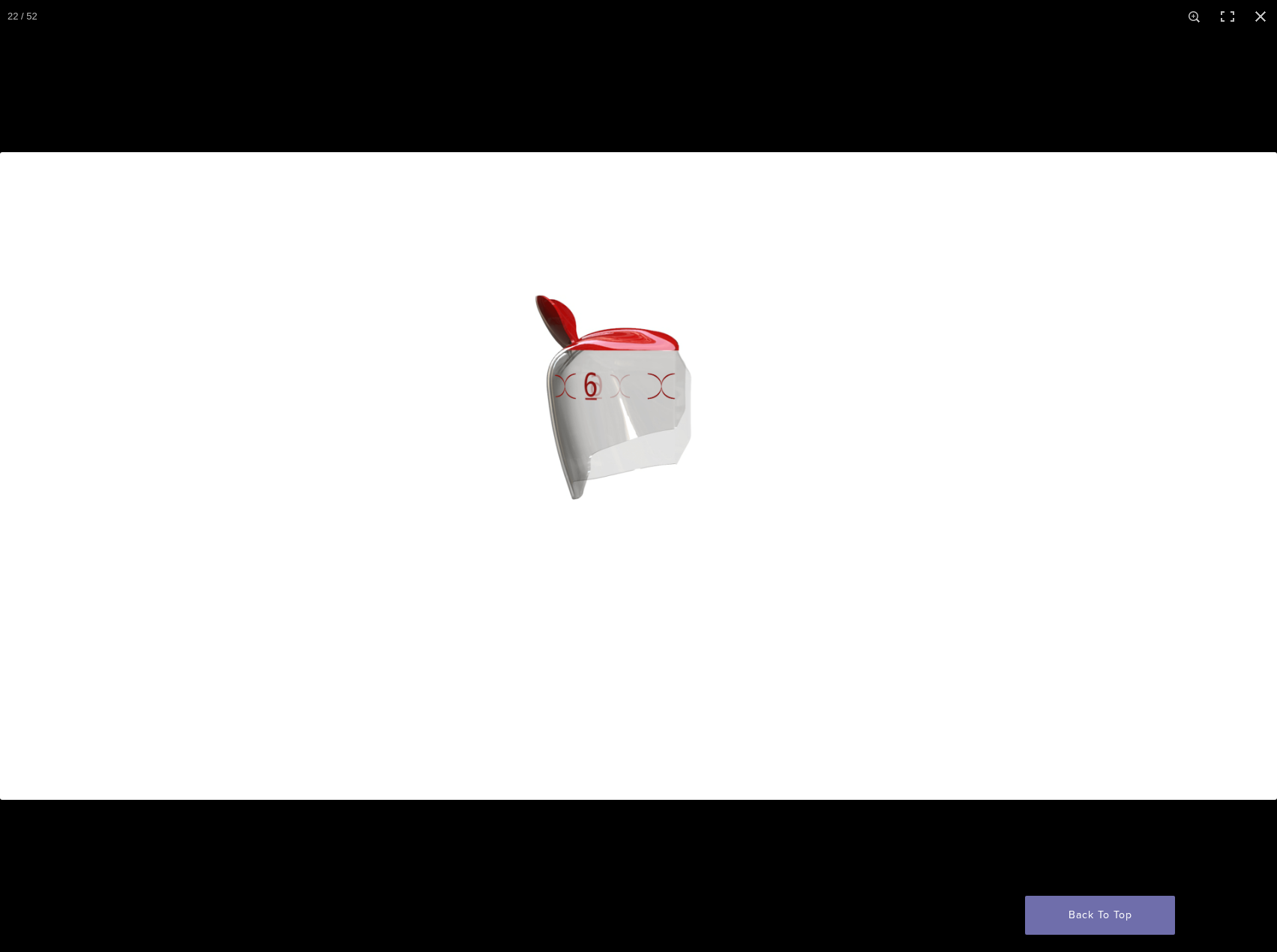
click at [1249, 494] on button "Next (arrow right)" at bounding box center [1250, 476] width 53 height 75
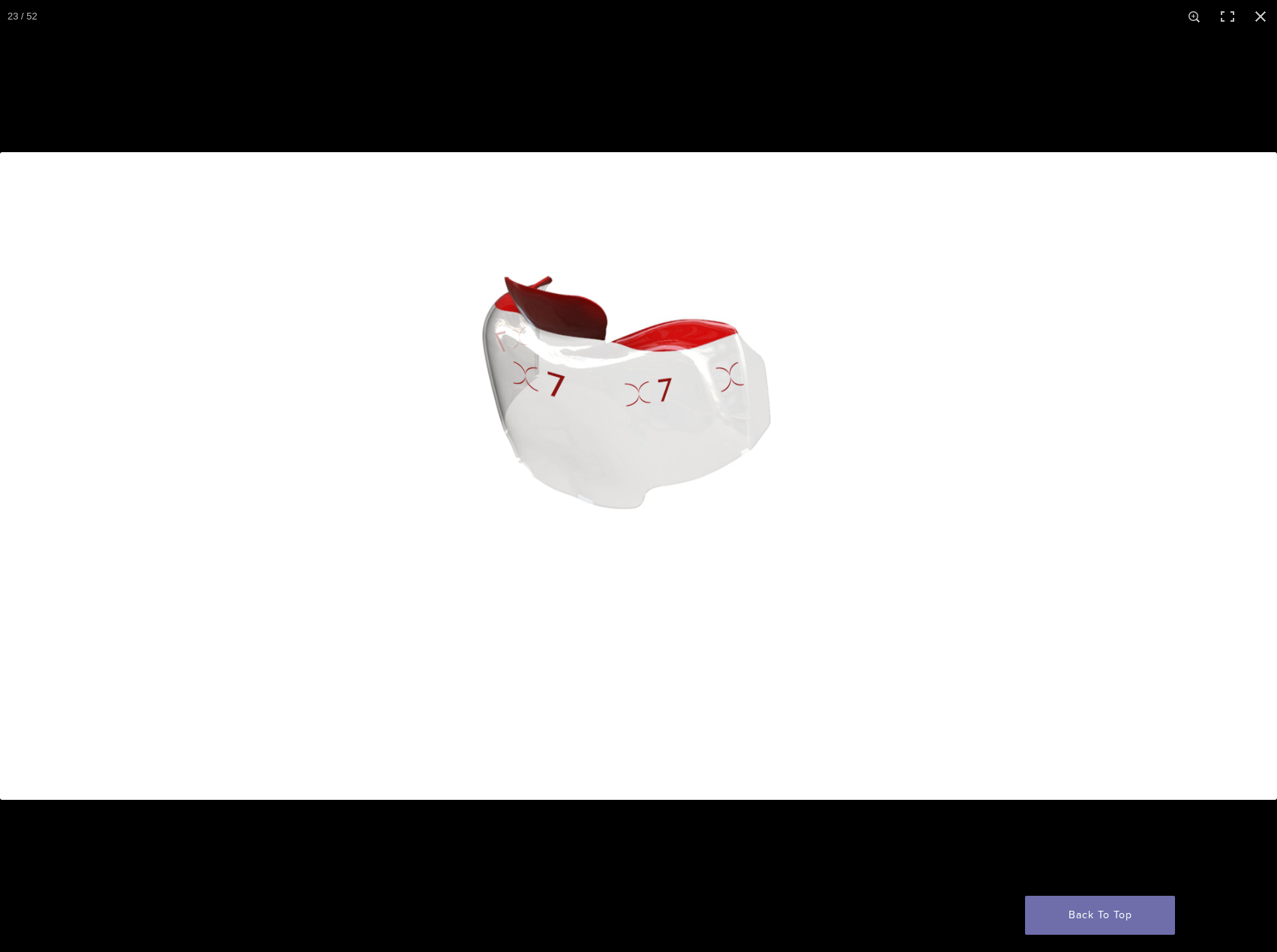
click at [1249, 494] on button "Next (arrow right)" at bounding box center [1250, 476] width 53 height 75
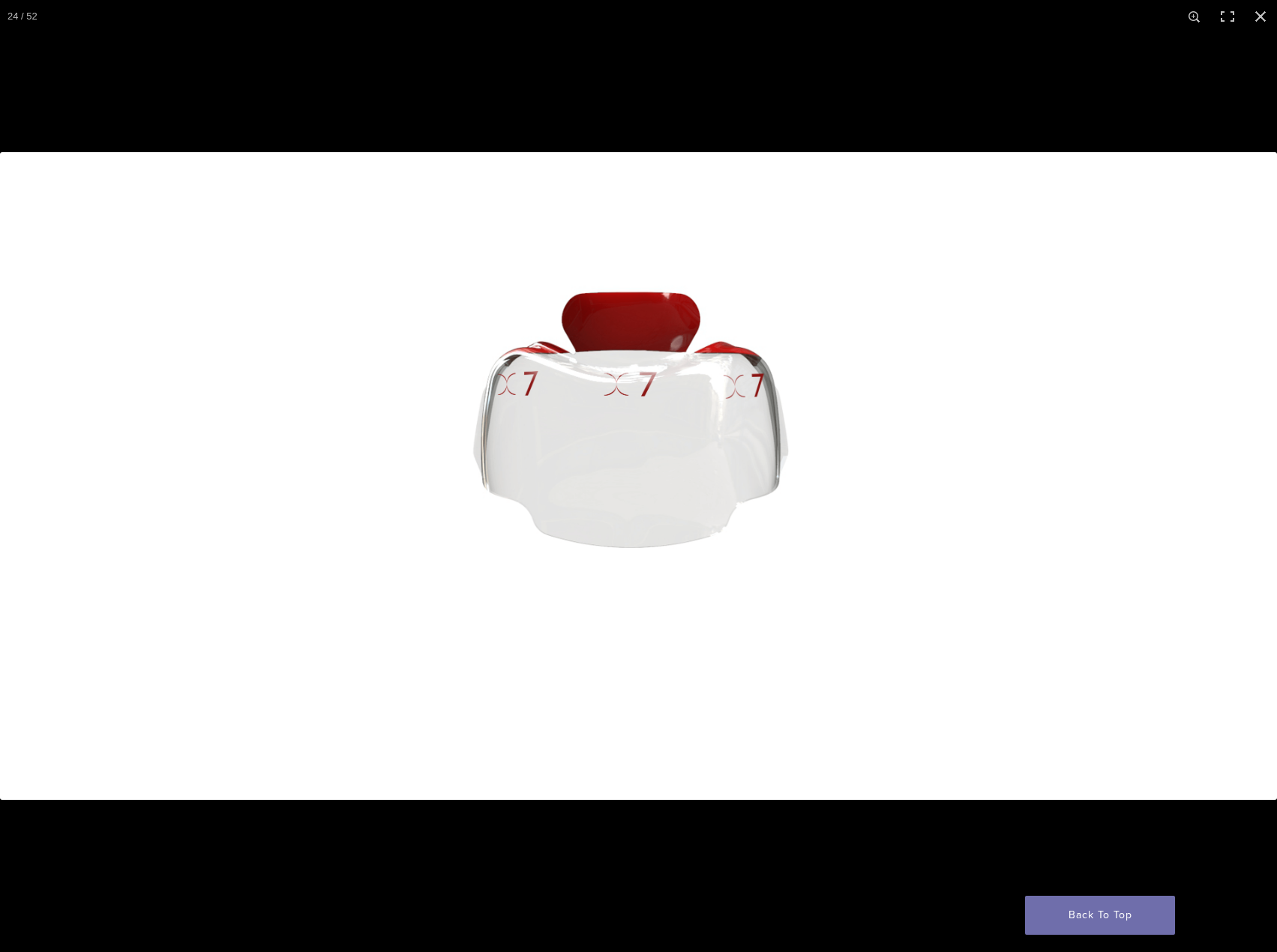
click at [1249, 494] on button "Next (arrow right)" at bounding box center [1250, 476] width 53 height 75
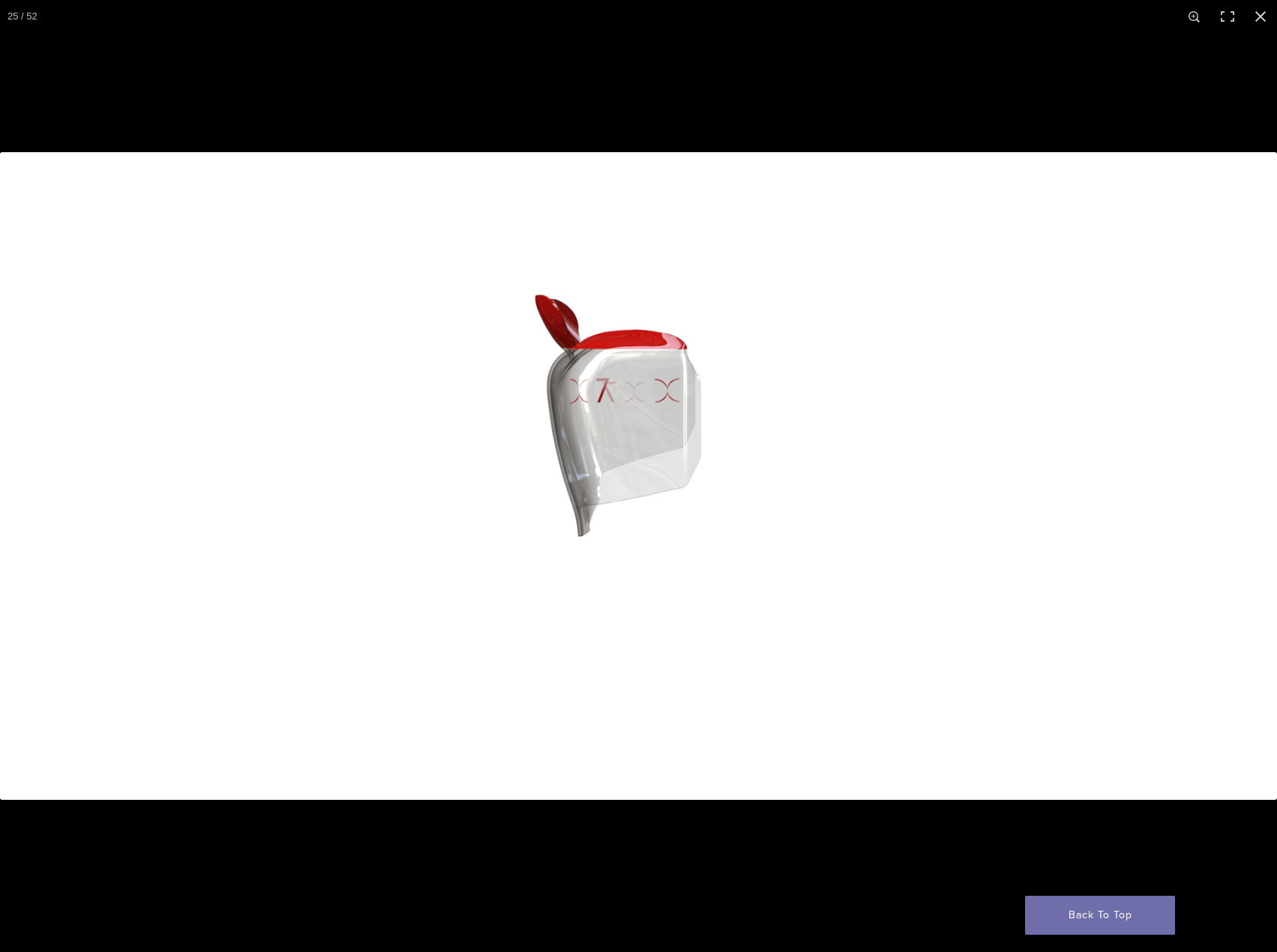
click at [1249, 494] on button "Next (arrow right)" at bounding box center [1250, 476] width 53 height 75
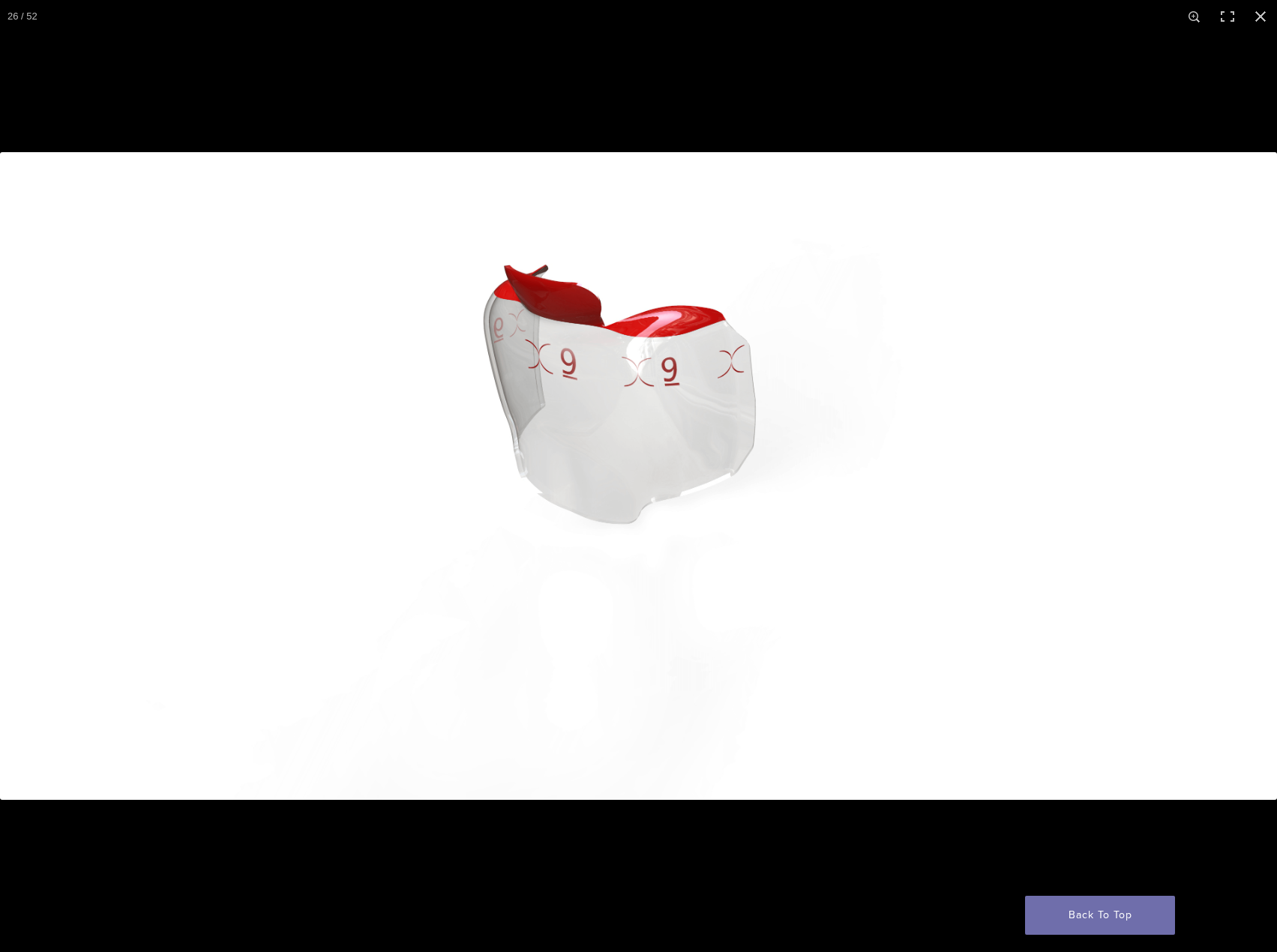
click at [1249, 494] on button "Next (arrow right)" at bounding box center [1250, 476] width 53 height 75
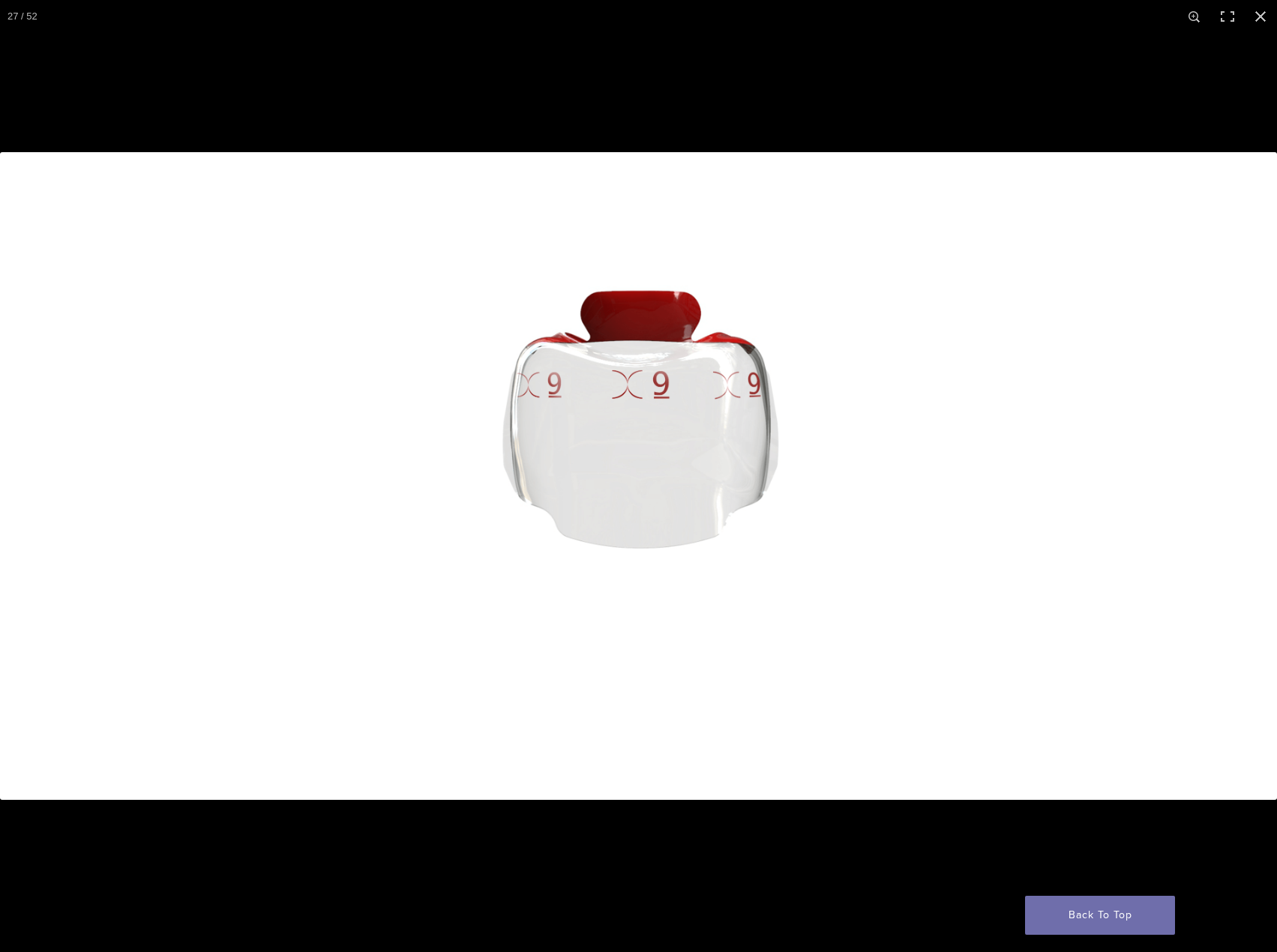
click at [1249, 494] on button "Next (arrow right)" at bounding box center [1250, 476] width 53 height 75
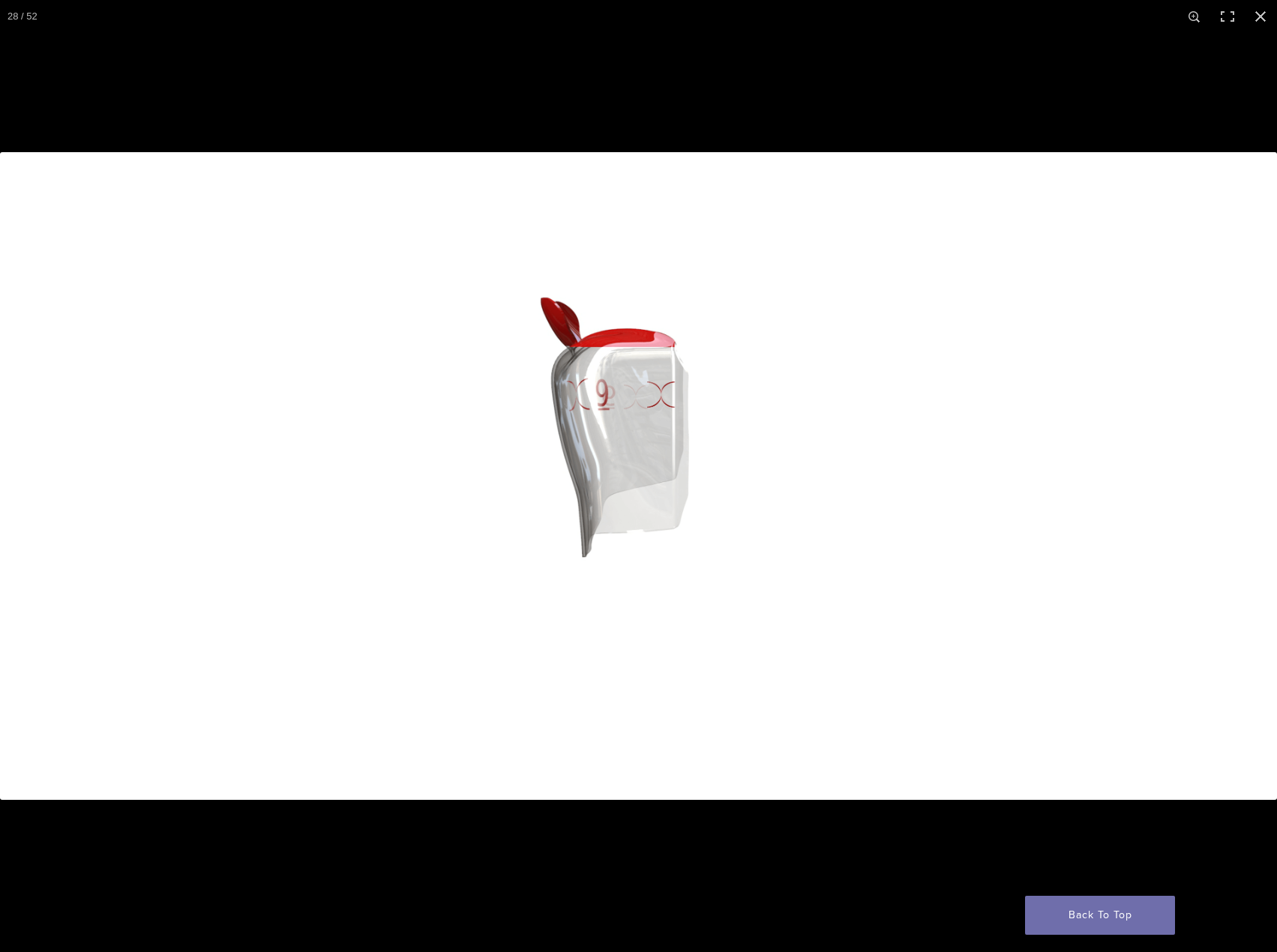
click at [1249, 494] on button "Next (arrow right)" at bounding box center [1250, 476] width 53 height 75
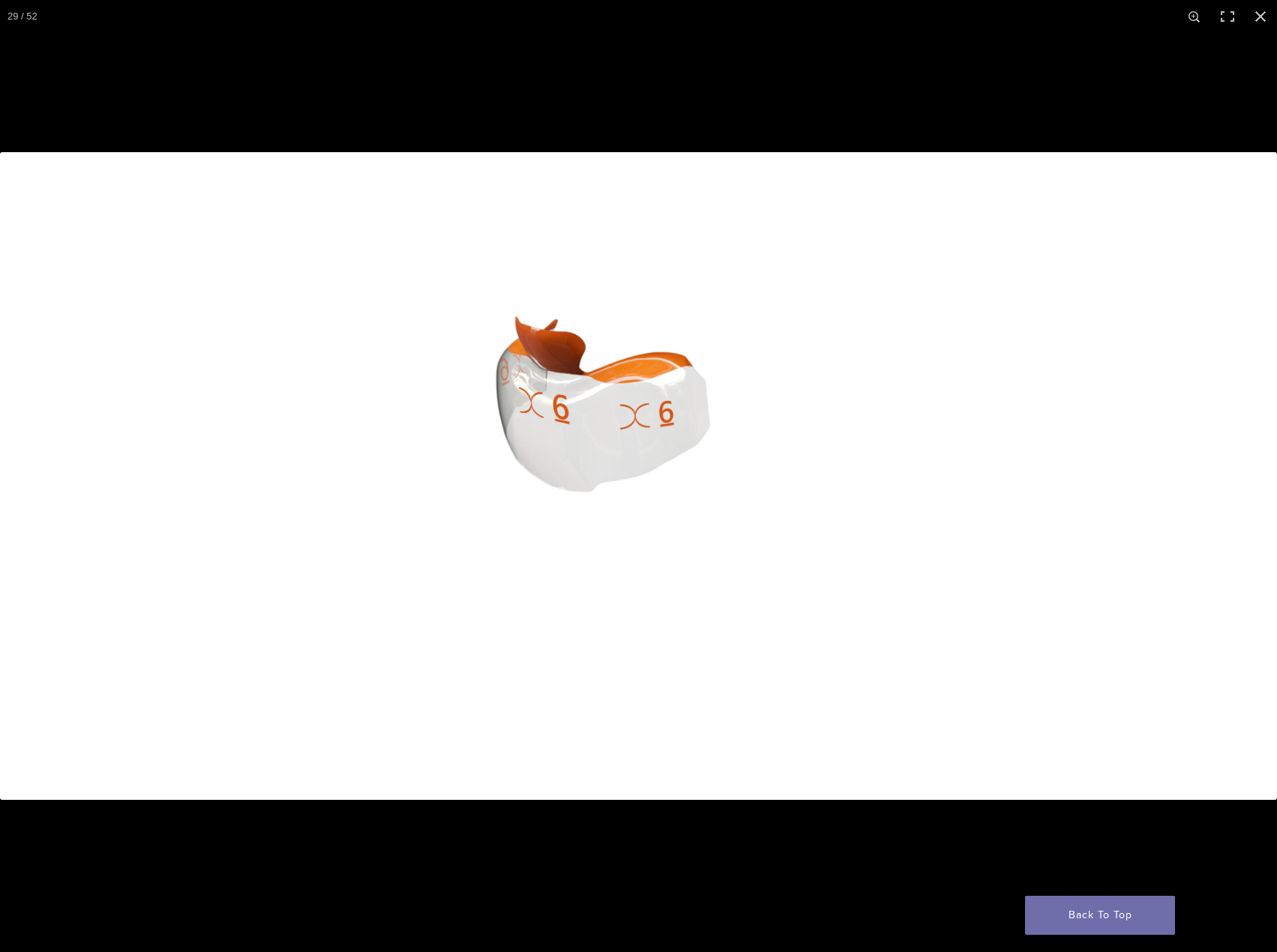
click at [1255, 486] on button "Next (arrow right)" at bounding box center [1250, 476] width 53 height 75
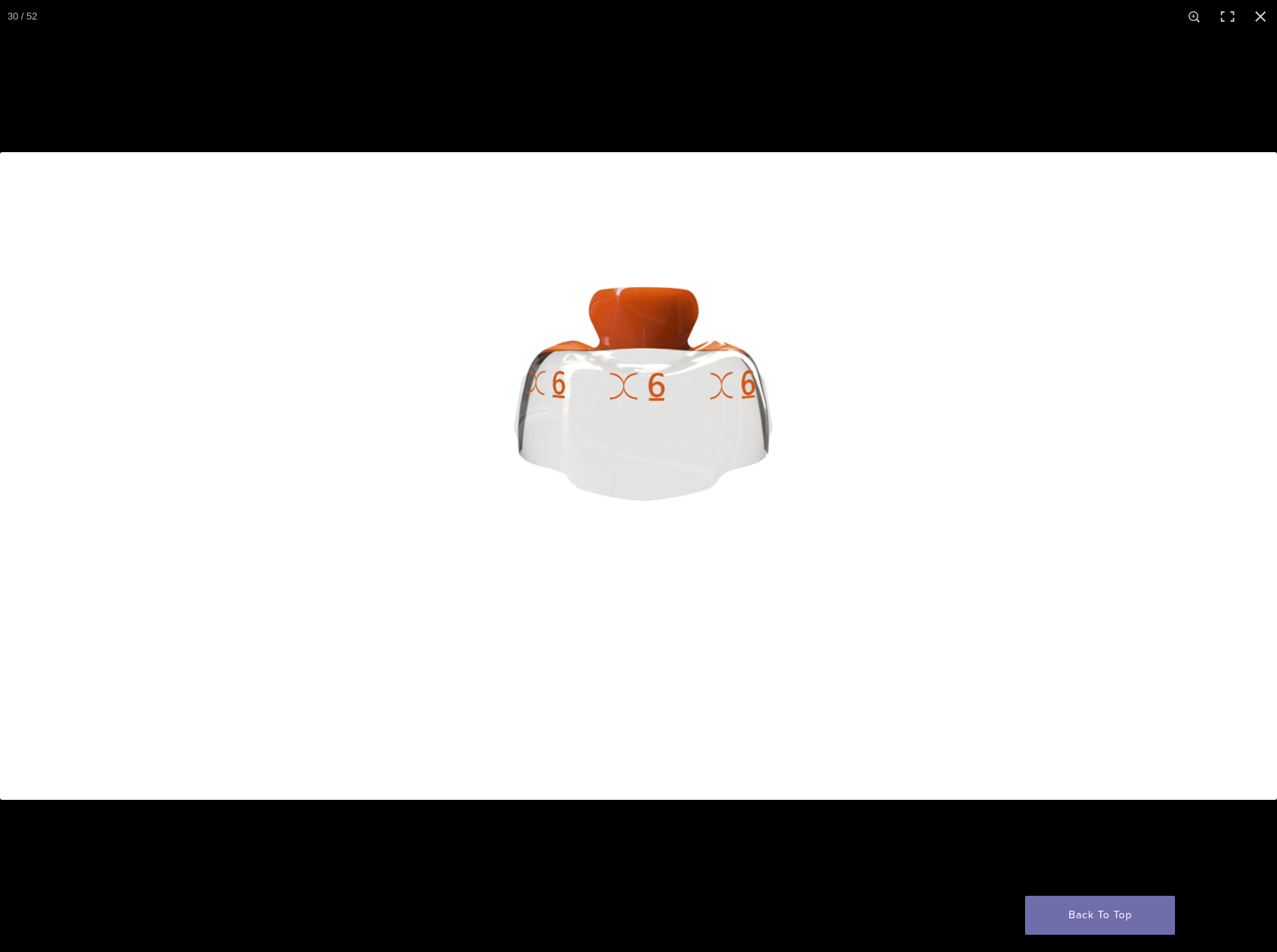
click at [1254, 496] on button "Next (arrow right)" at bounding box center [1250, 476] width 53 height 75
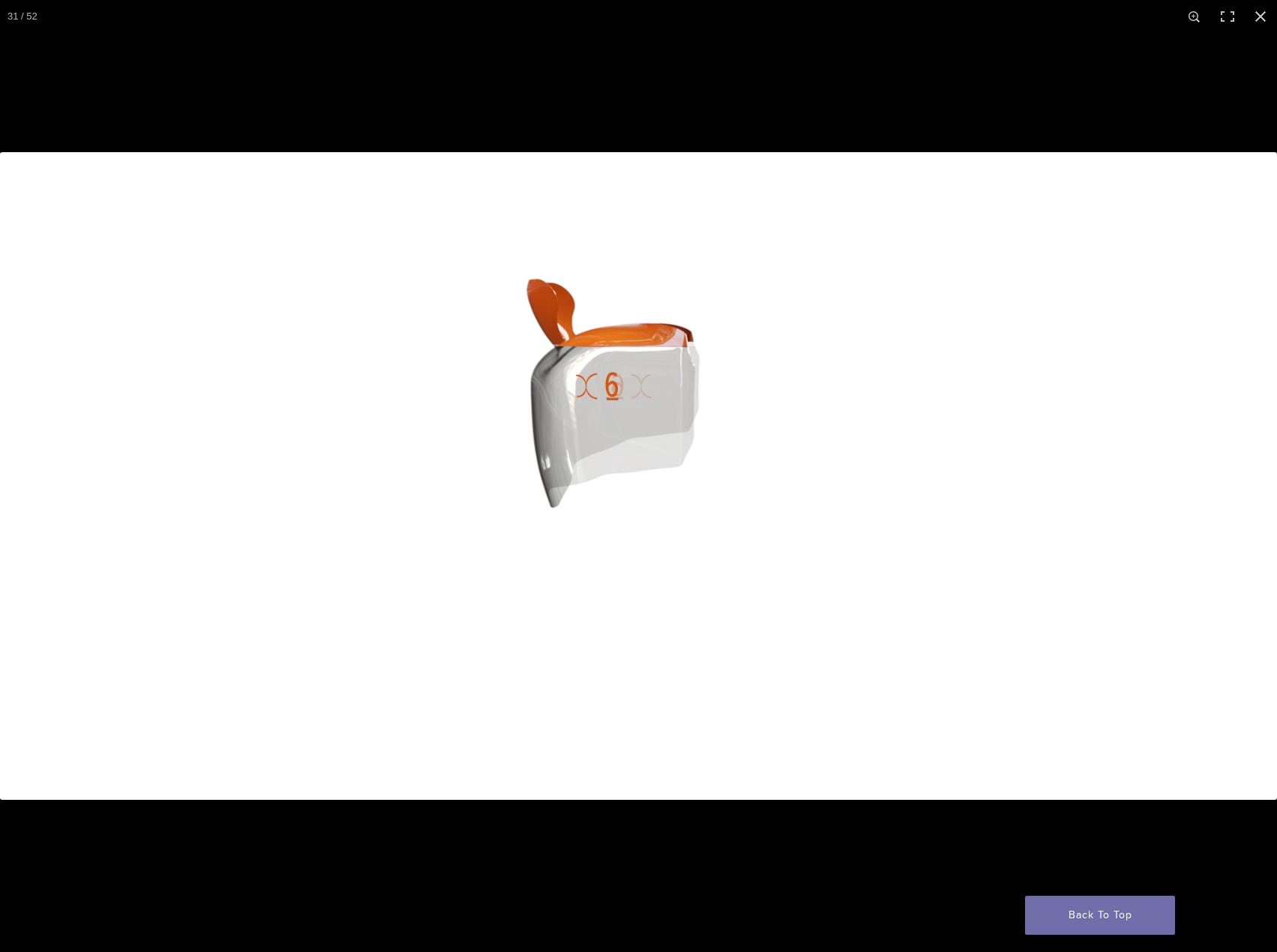
click at [1249, 471] on button "Next (arrow right)" at bounding box center [1250, 476] width 53 height 75
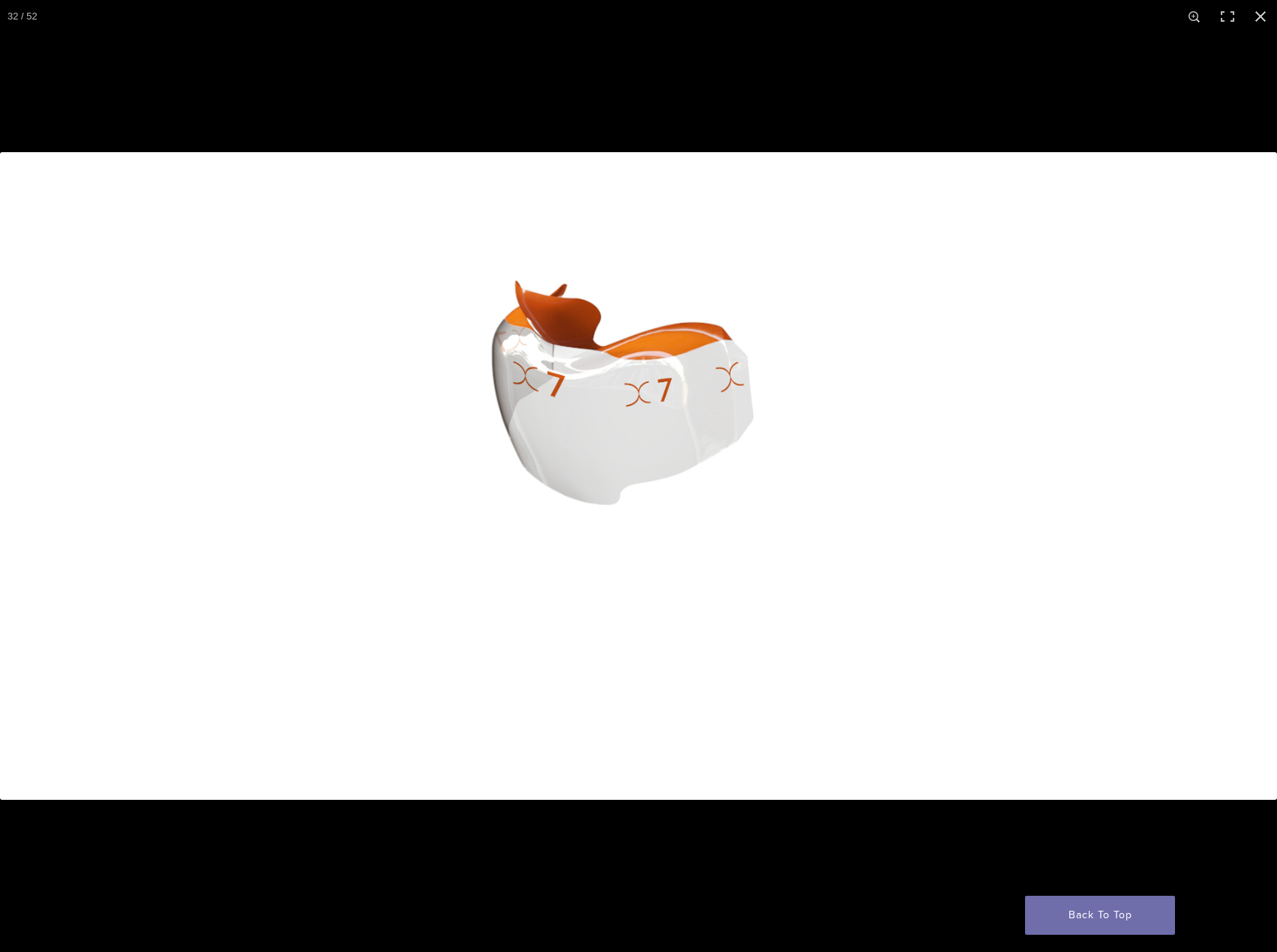
click at [1246, 477] on button "Next (arrow right)" at bounding box center [1250, 476] width 53 height 75
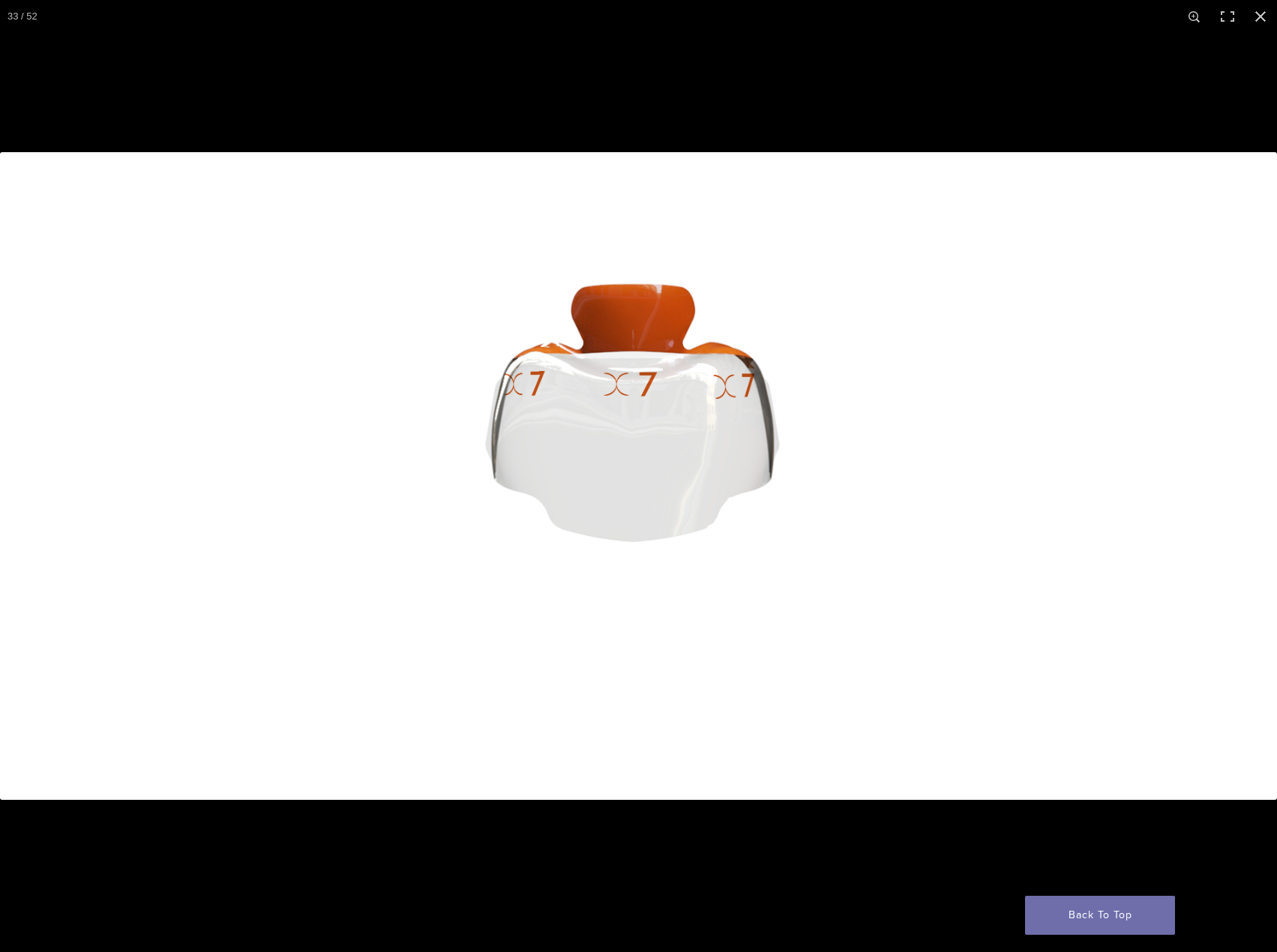
click at [1252, 498] on button "Next (arrow right)" at bounding box center [1250, 476] width 53 height 75
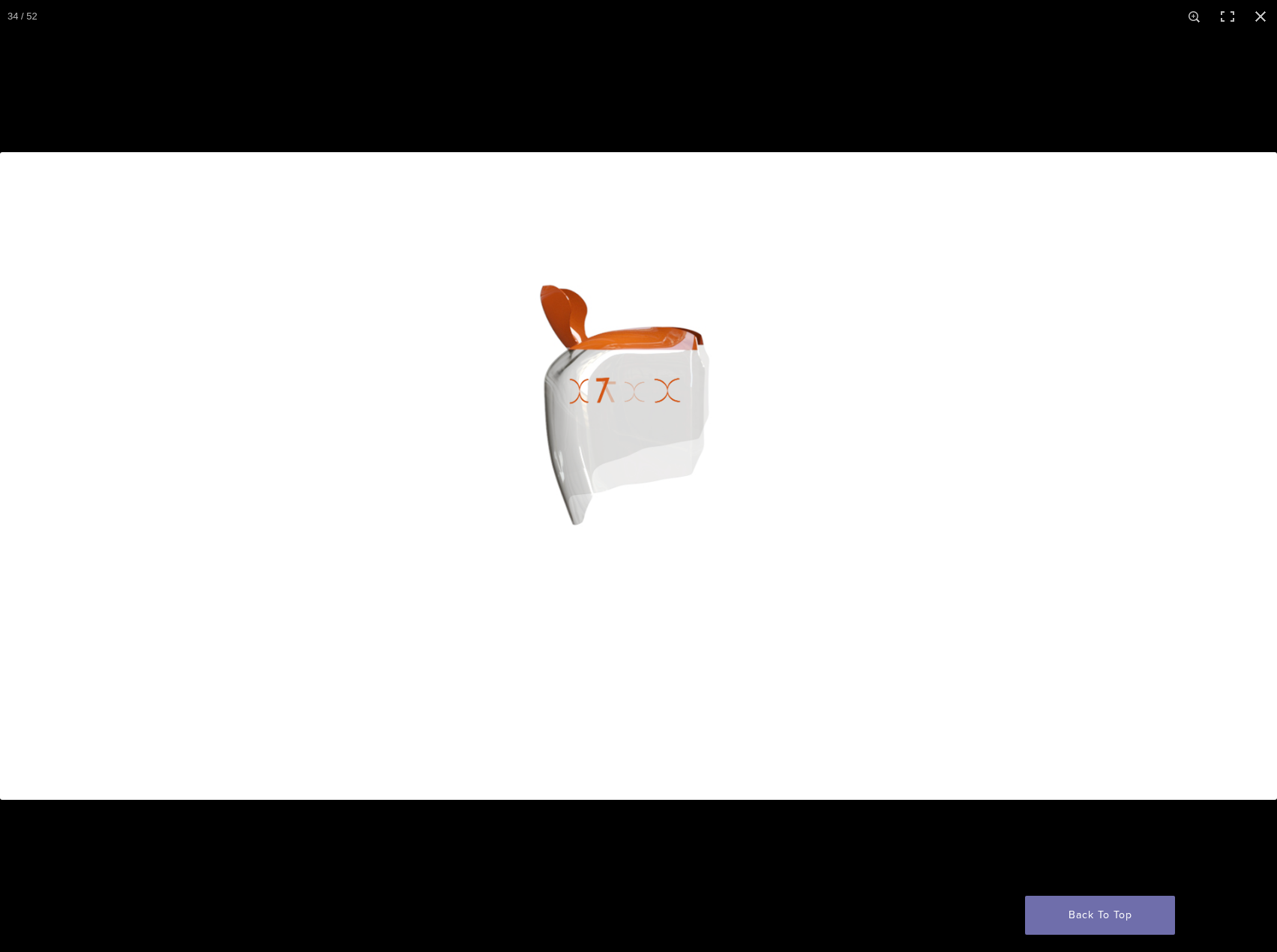
click at [1264, 440] on button "Next (arrow right)" at bounding box center [1250, 476] width 53 height 75
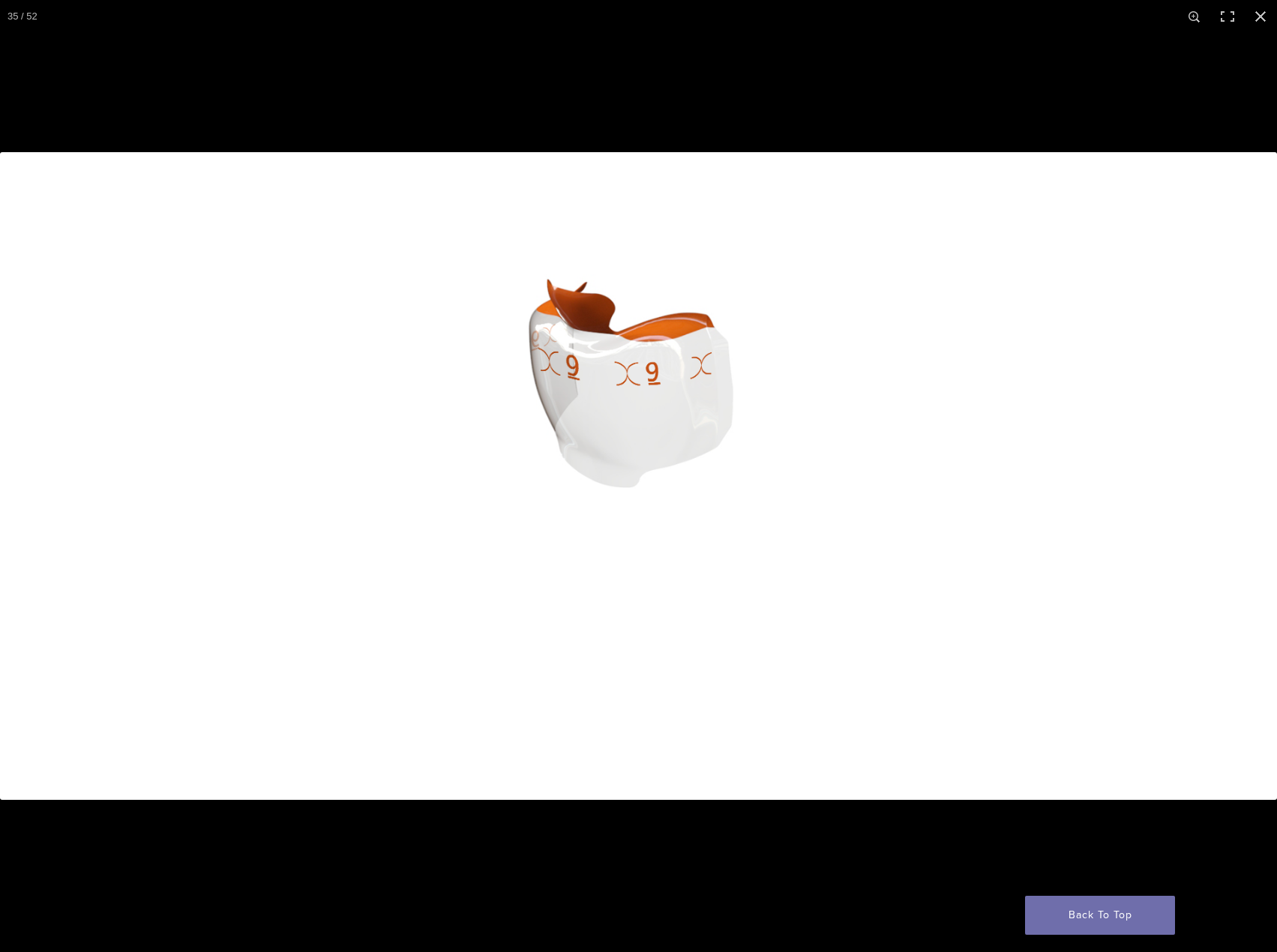
click at [1247, 494] on button "Next (arrow right)" at bounding box center [1250, 476] width 53 height 75
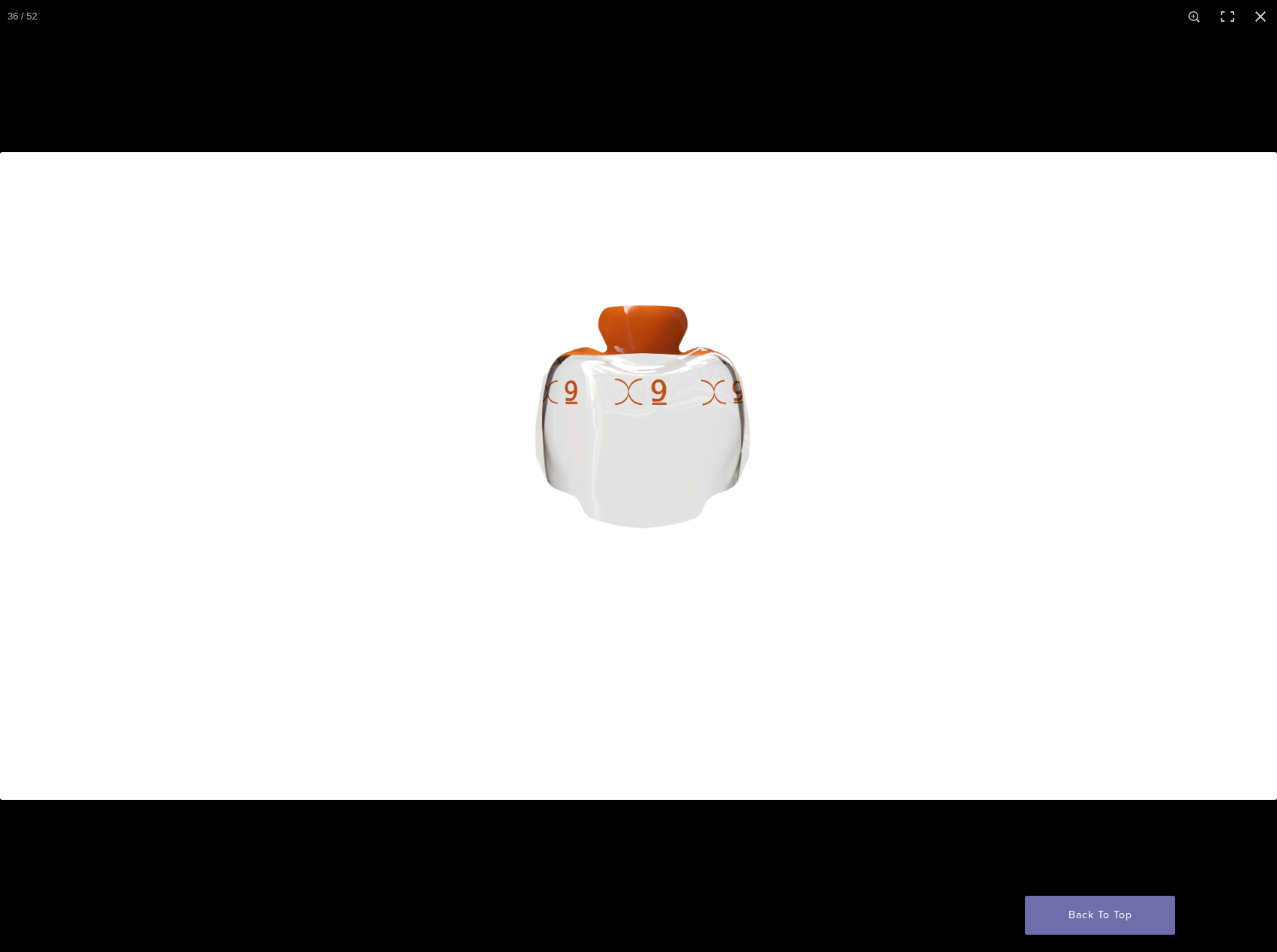
click at [1257, 482] on button "Next (arrow right)" at bounding box center [1250, 476] width 53 height 75
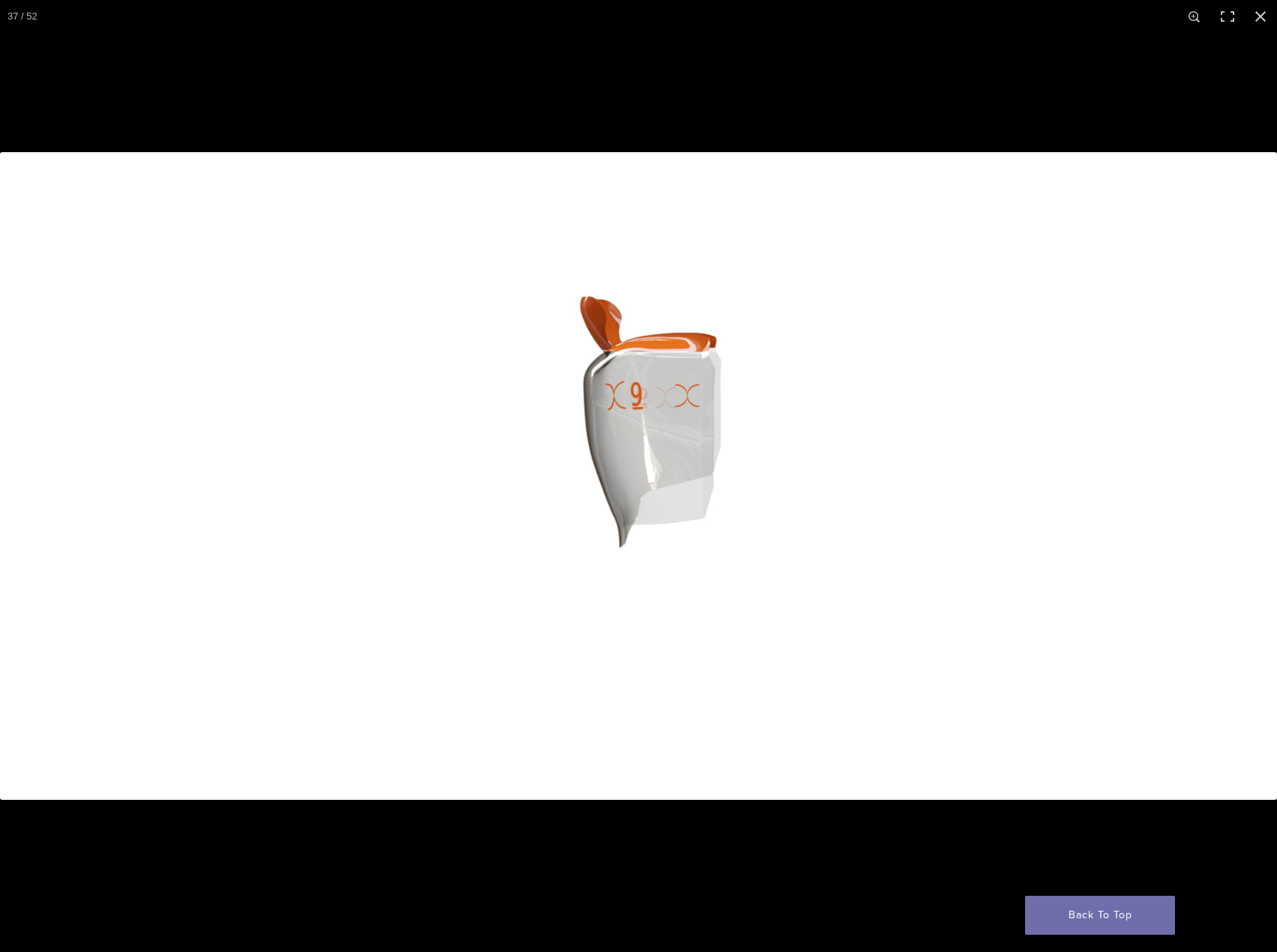
click at [1244, 446] on button "Next (arrow right)" at bounding box center [1250, 476] width 53 height 75
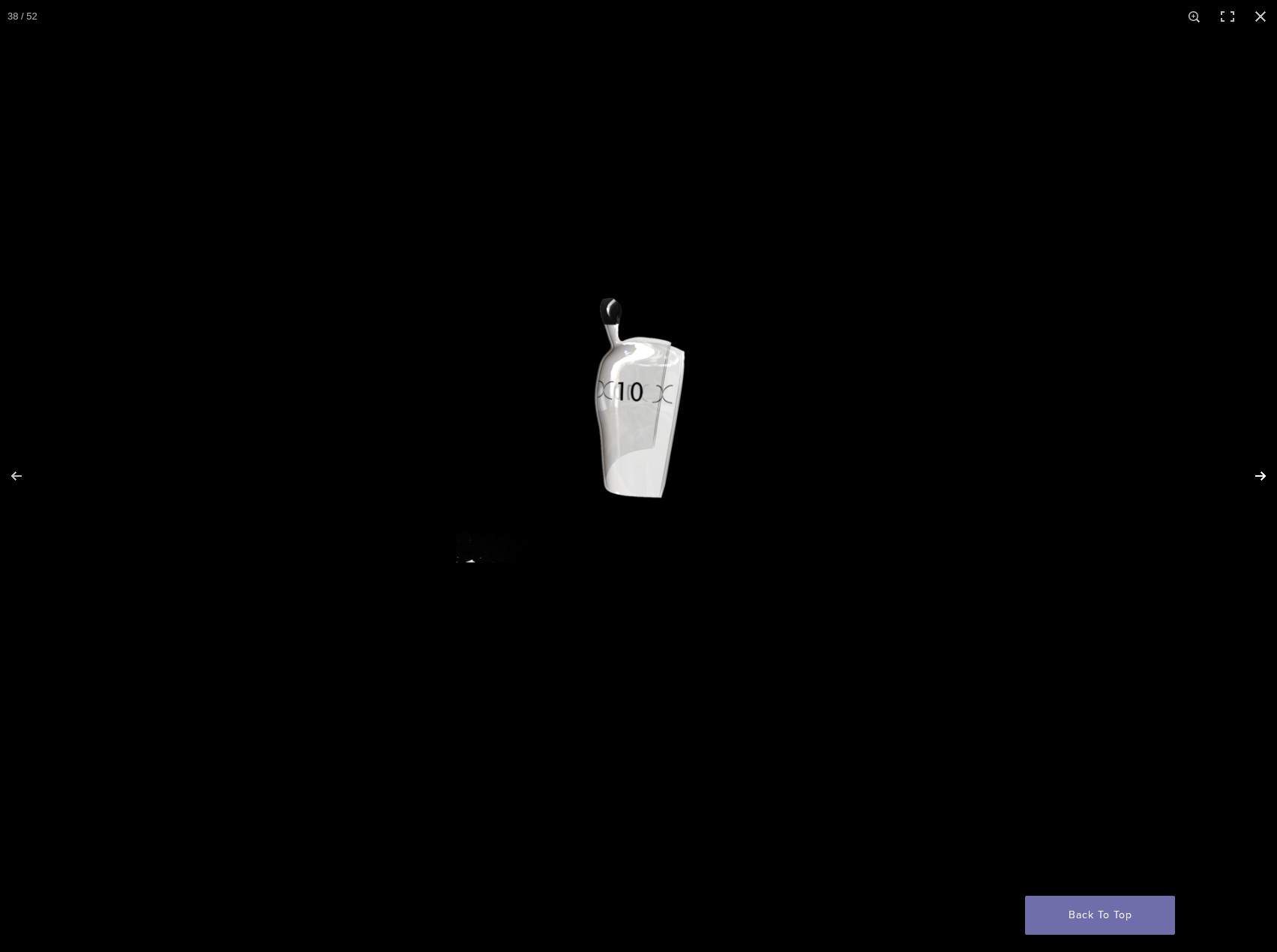
click at [1244, 446] on button "Next (arrow right)" at bounding box center [1250, 476] width 53 height 75
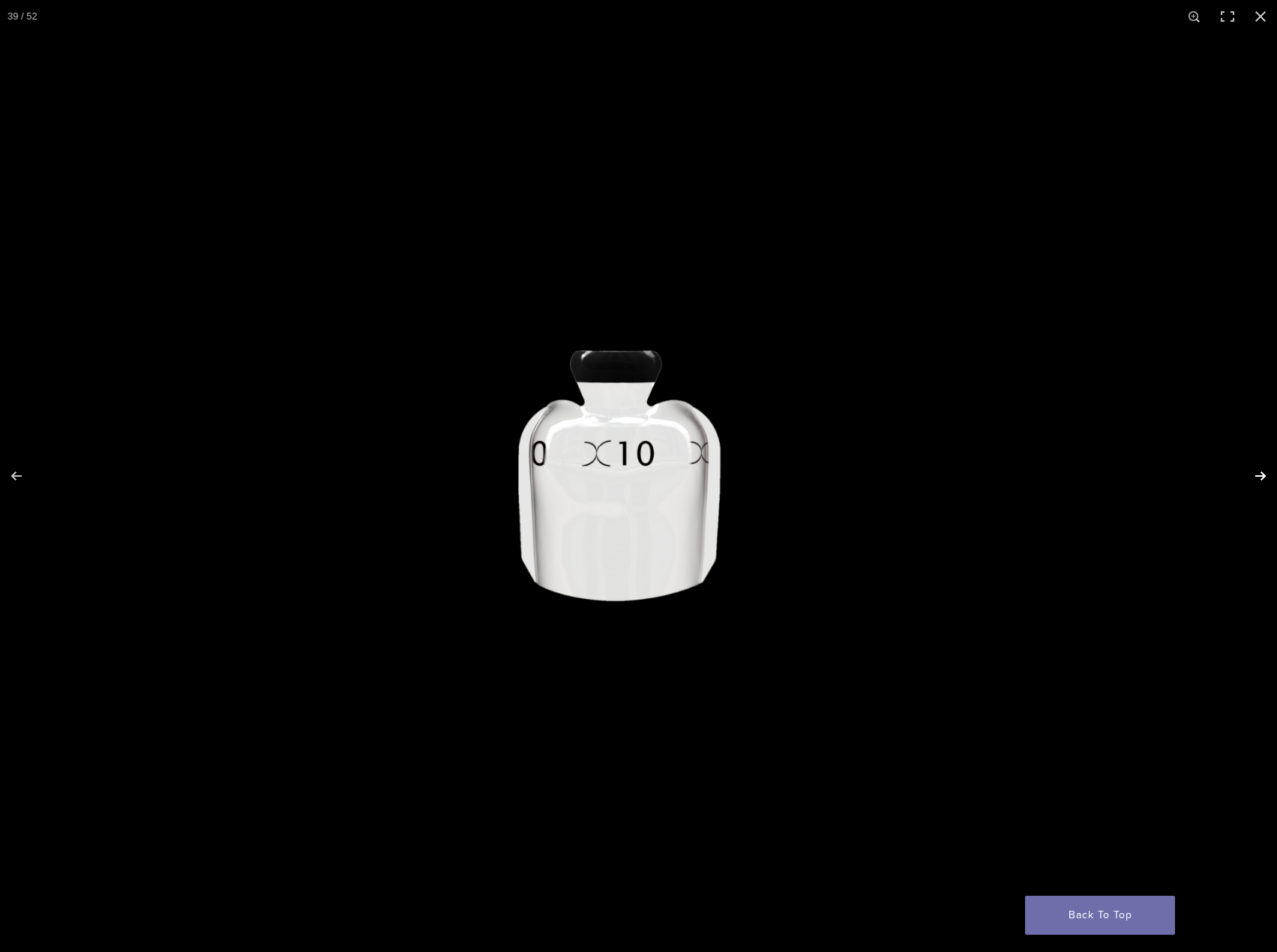
click at [1244, 446] on button "Next (arrow right)" at bounding box center [1250, 476] width 53 height 75
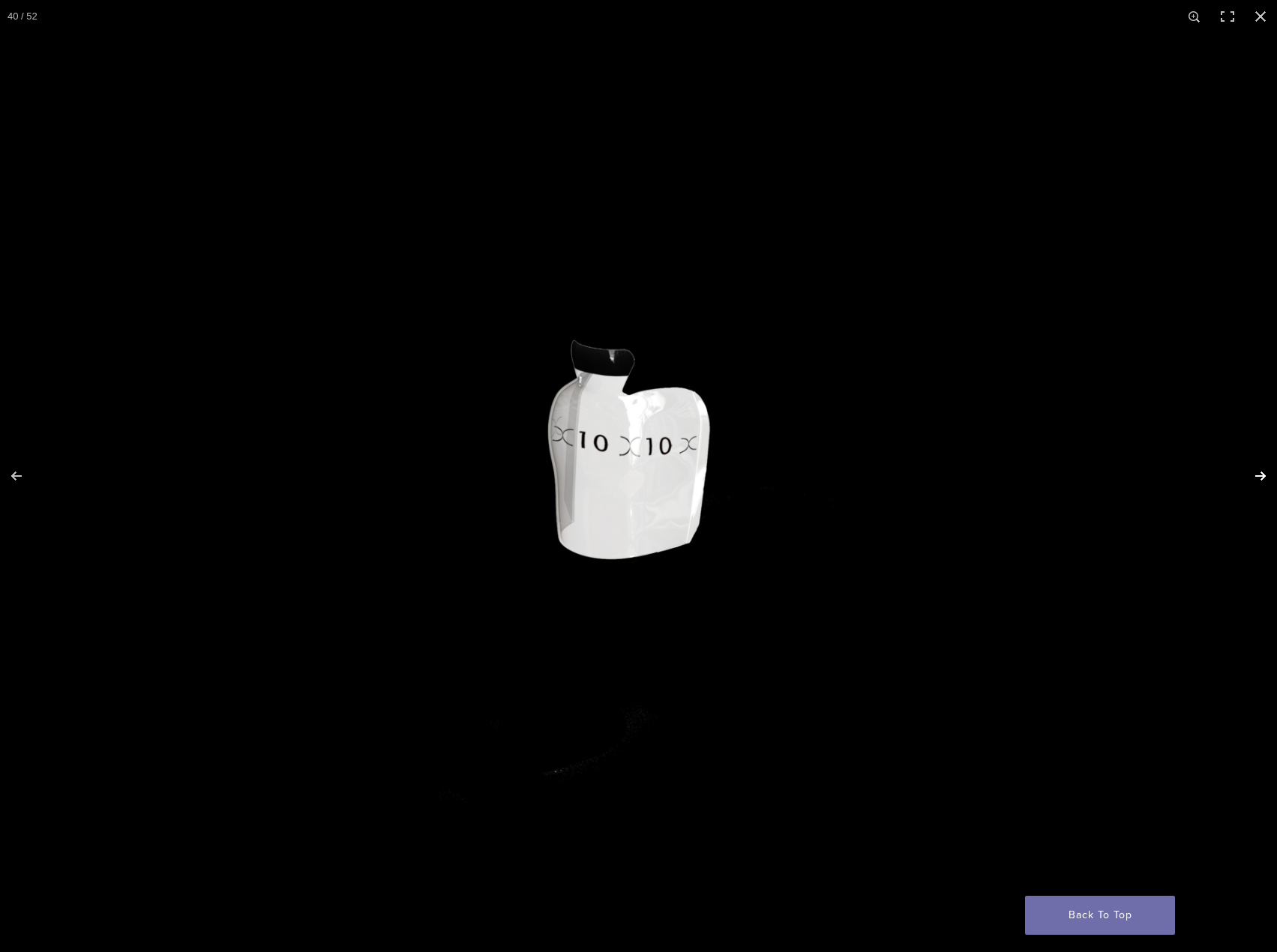
click at [1244, 446] on button "Next (arrow right)" at bounding box center [1250, 476] width 53 height 75
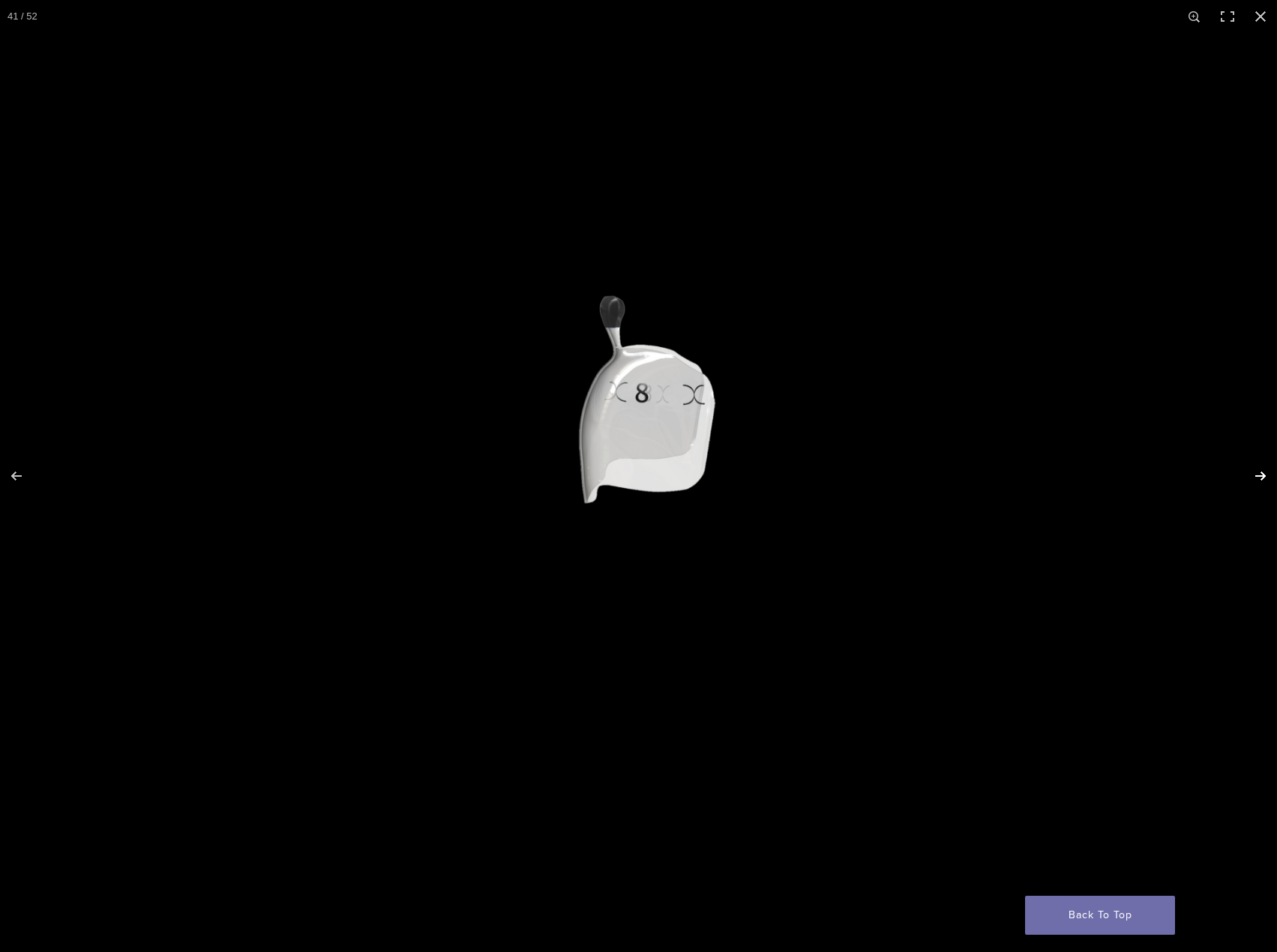
click at [1244, 446] on button "Next (arrow right)" at bounding box center [1250, 476] width 53 height 75
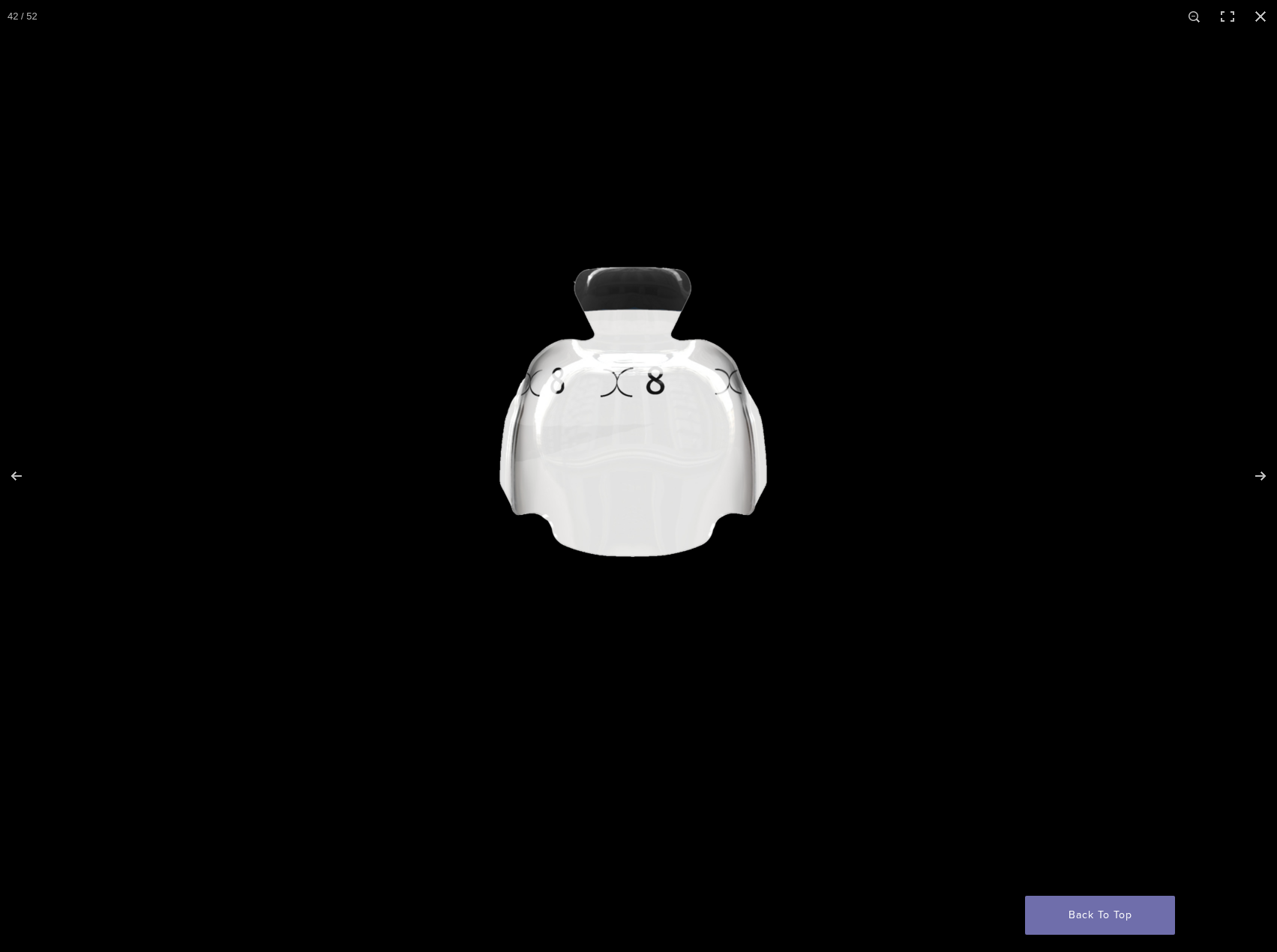
click at [613, 407] on img at bounding box center [630, 476] width 1439 height 730
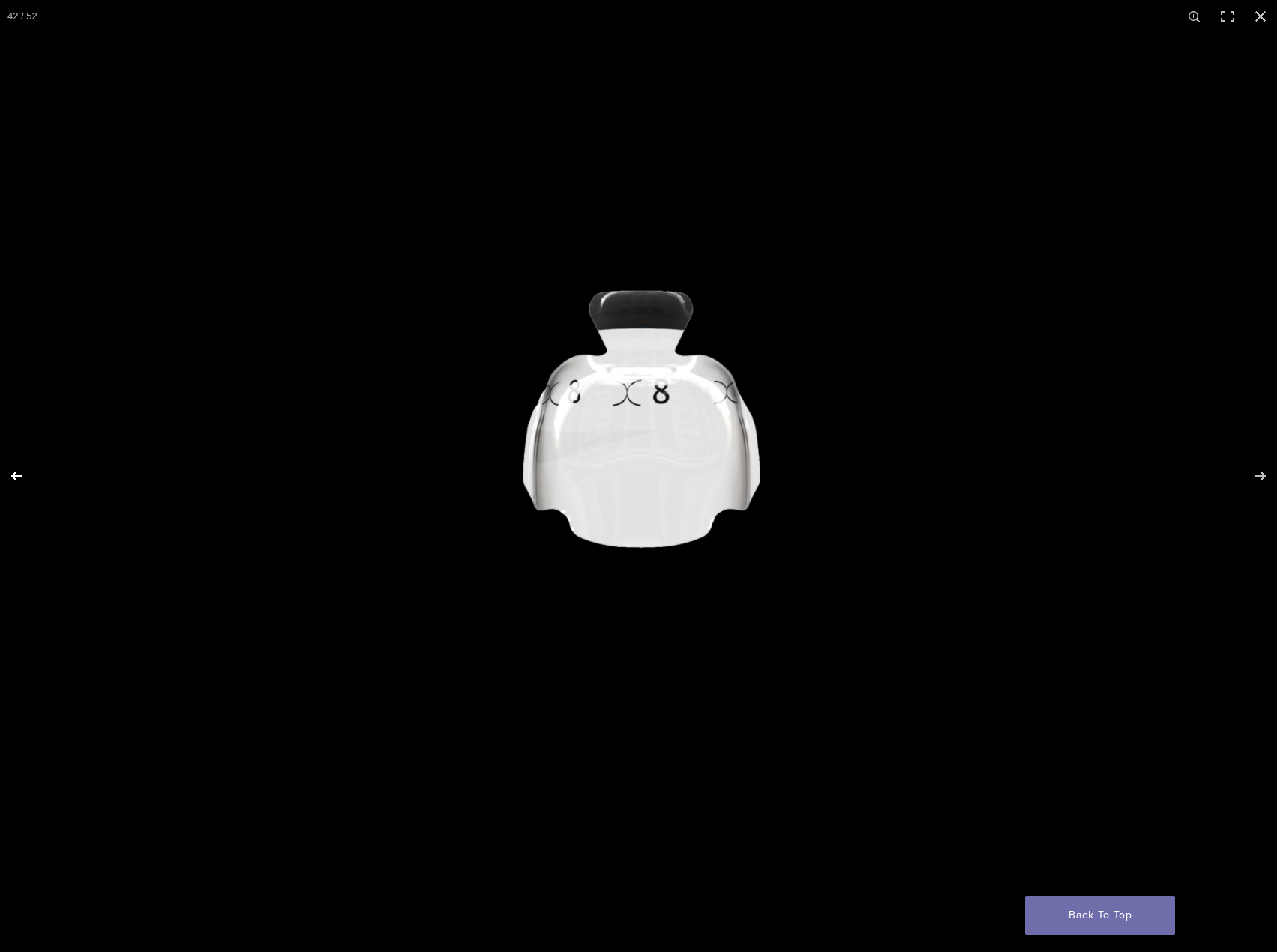
click at [15, 475] on button "Previous (arrow left)" at bounding box center [26, 476] width 53 height 75
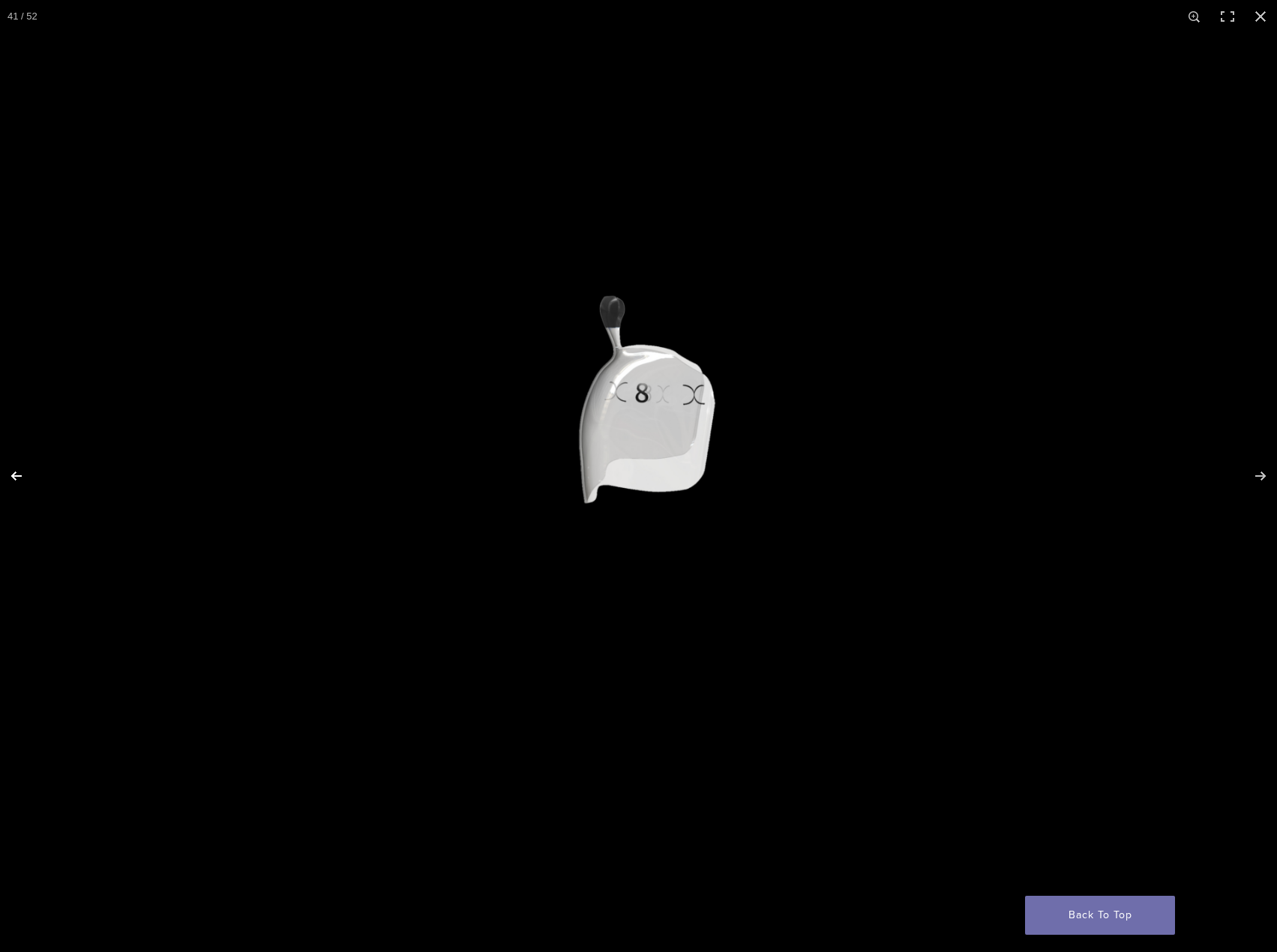
click at [17, 475] on button "Previous (arrow left)" at bounding box center [26, 476] width 53 height 75
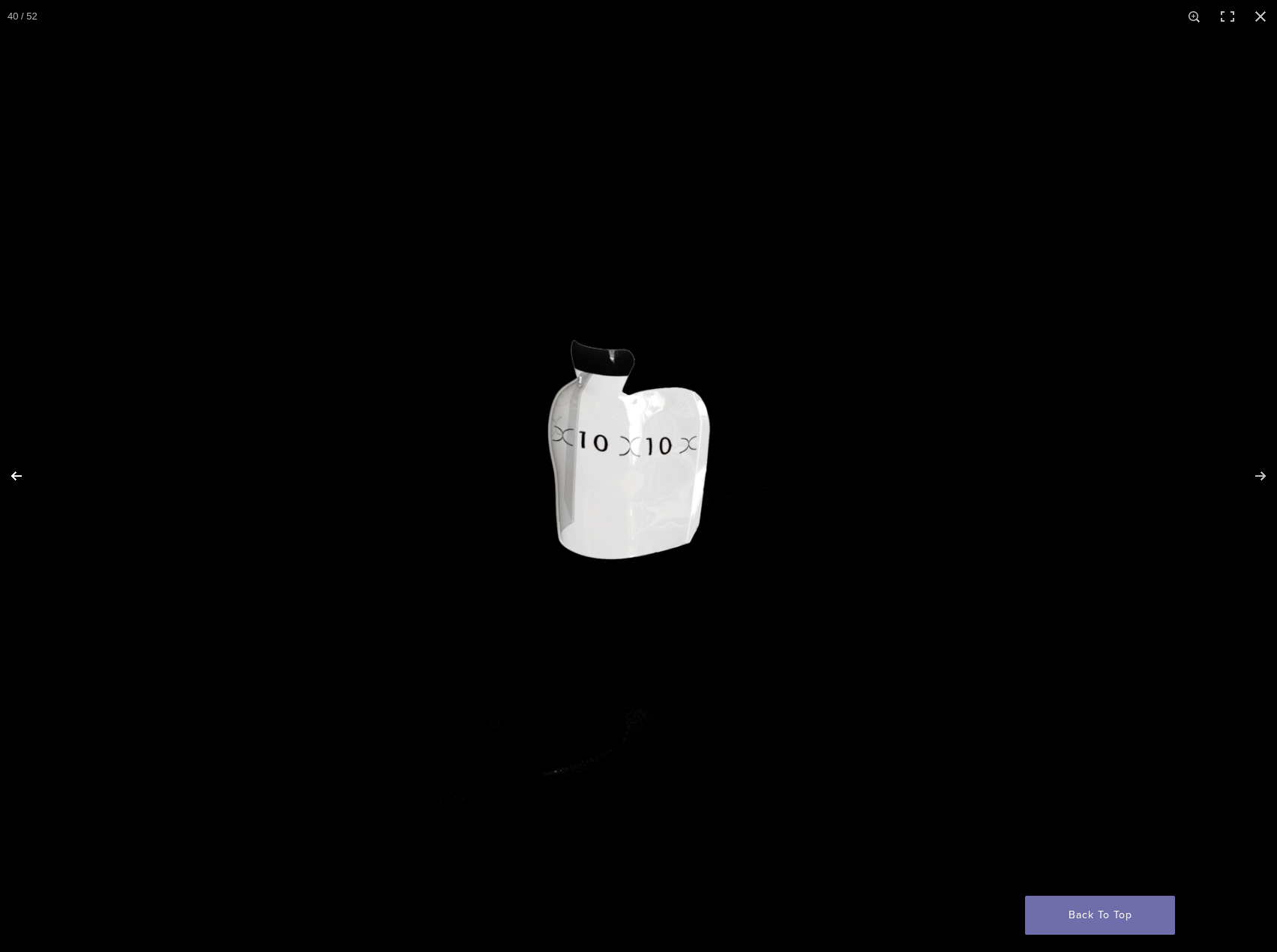
click at [17, 475] on button "Previous (arrow left)" at bounding box center [26, 476] width 53 height 75
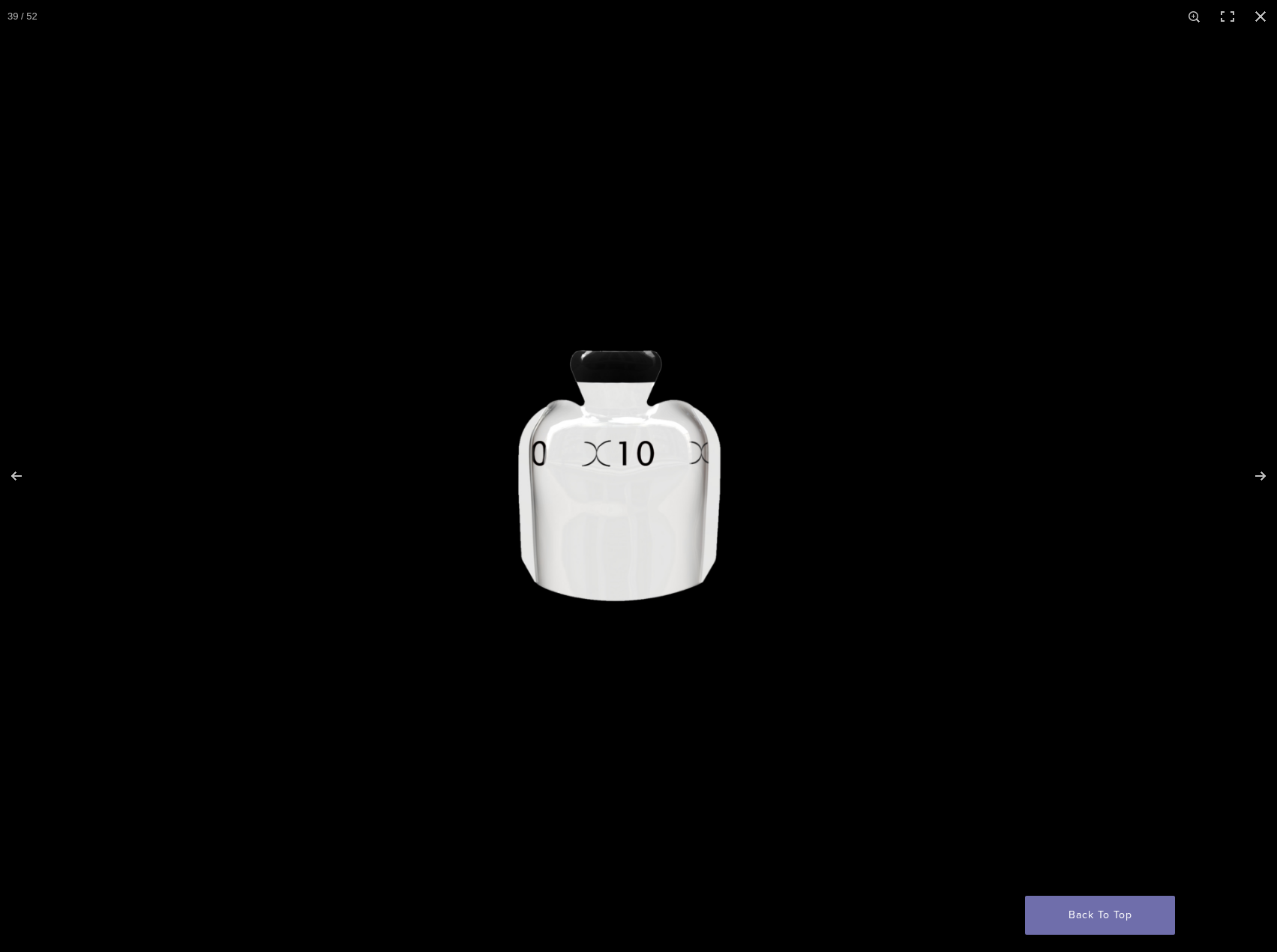
click at [36, 428] on img at bounding box center [638, 476] width 1277 height 648
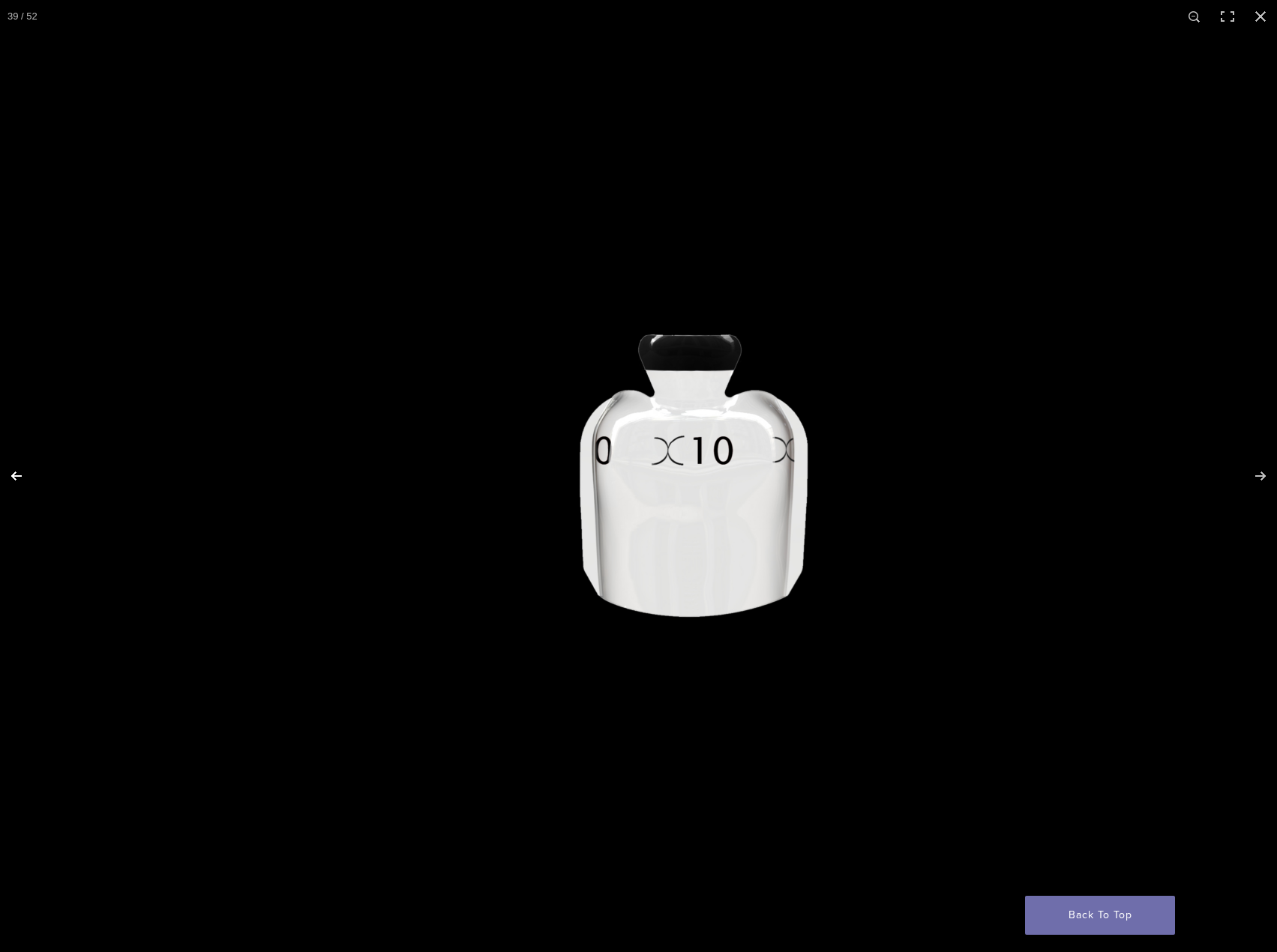
click at [29, 472] on button "Previous (arrow left)" at bounding box center [26, 476] width 53 height 75
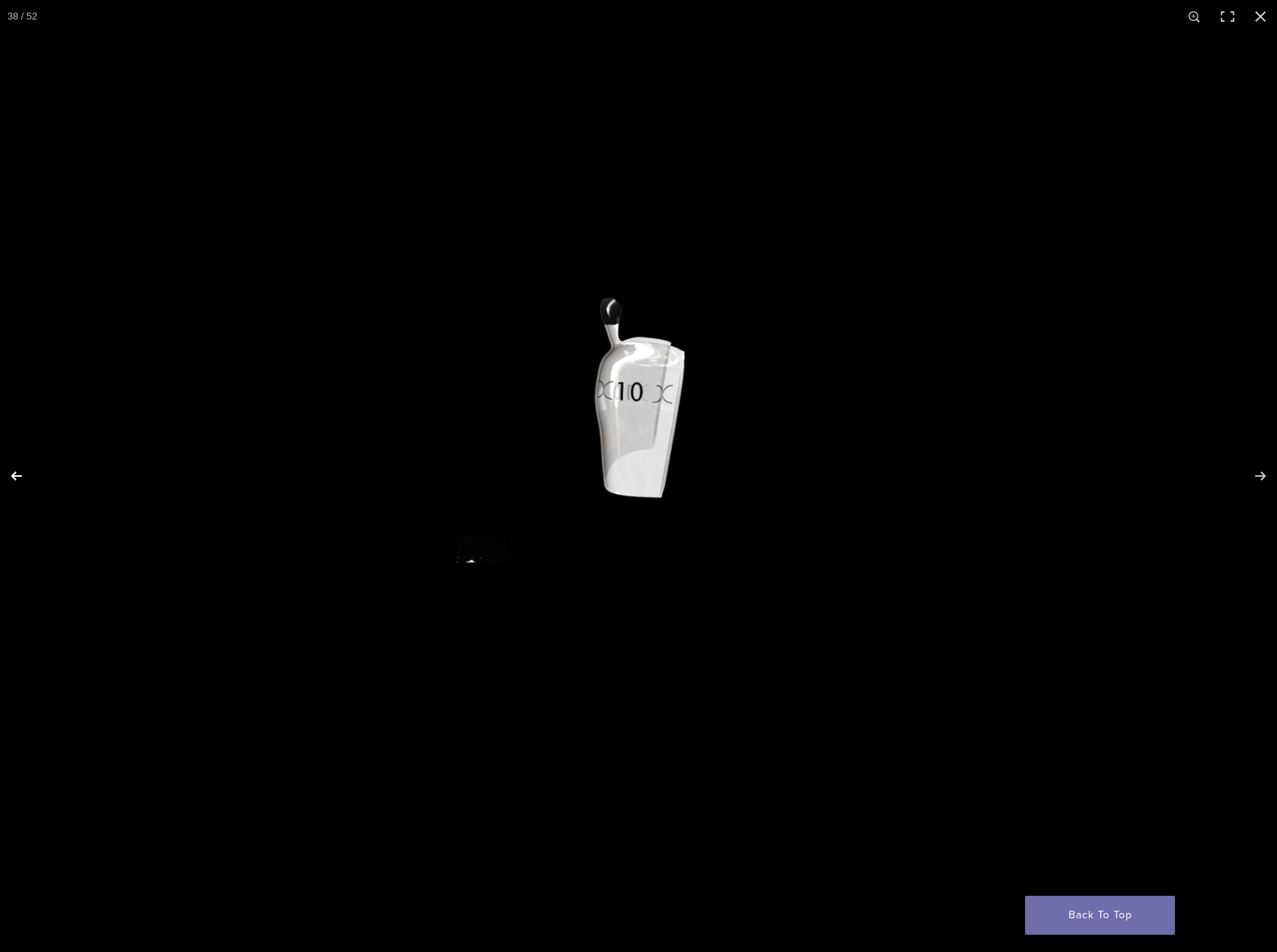
click at [29, 472] on button "Previous (arrow left)" at bounding box center [26, 476] width 53 height 75
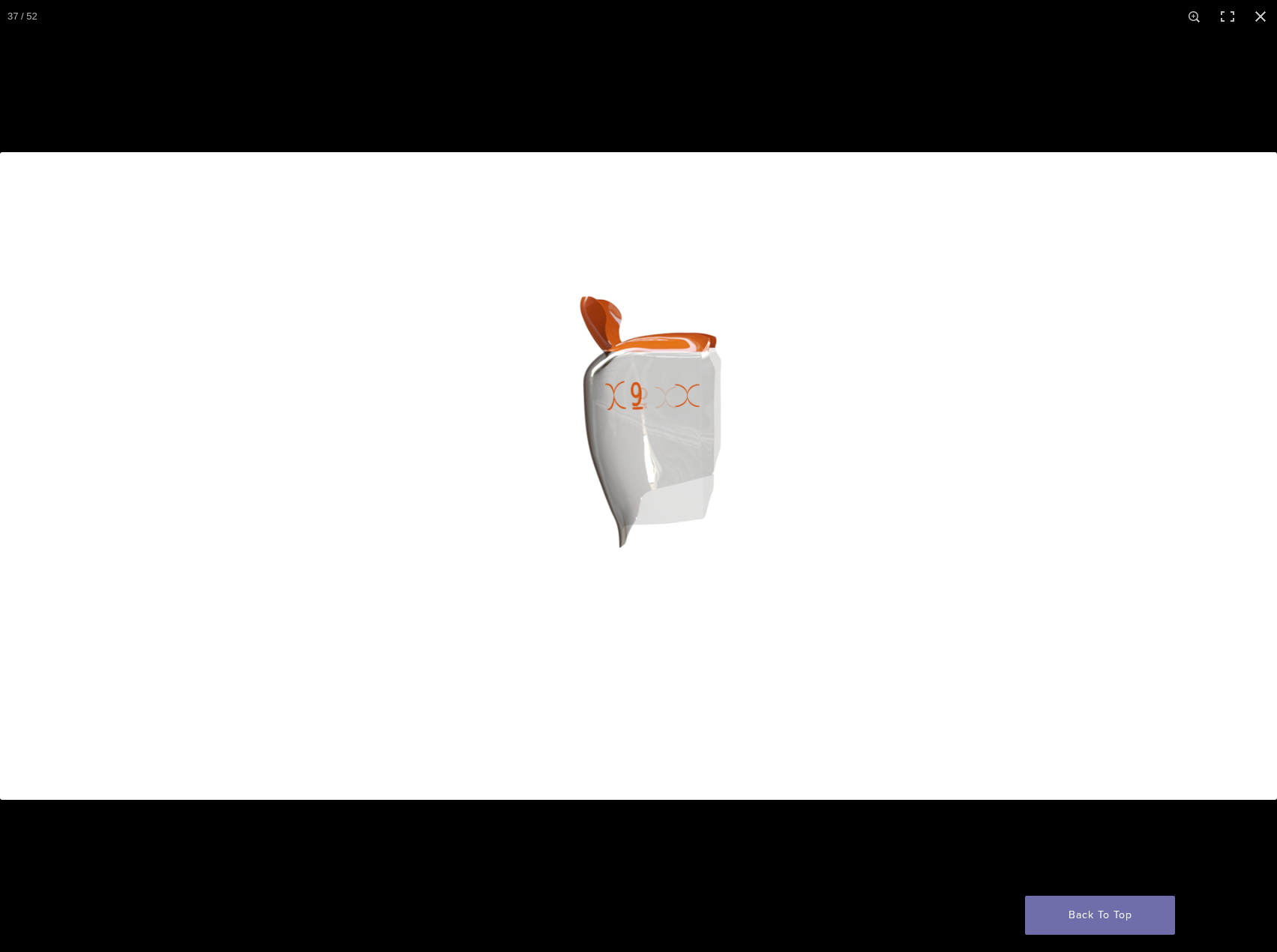
click at [1270, 494] on button "Next (arrow right)" at bounding box center [1250, 476] width 53 height 75
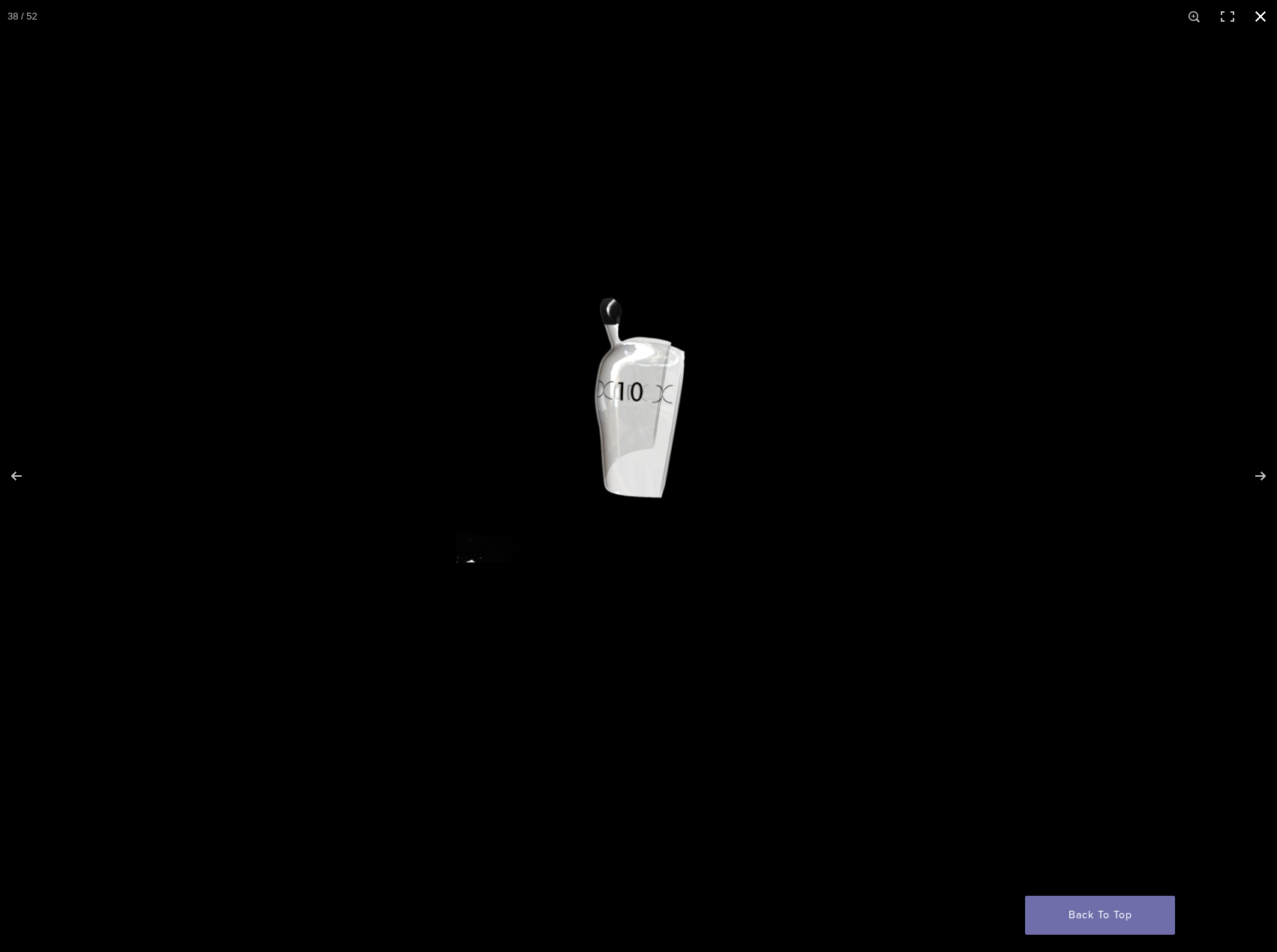
click at [1261, 12] on button "Close (Esc)" at bounding box center [1260, 16] width 33 height 33
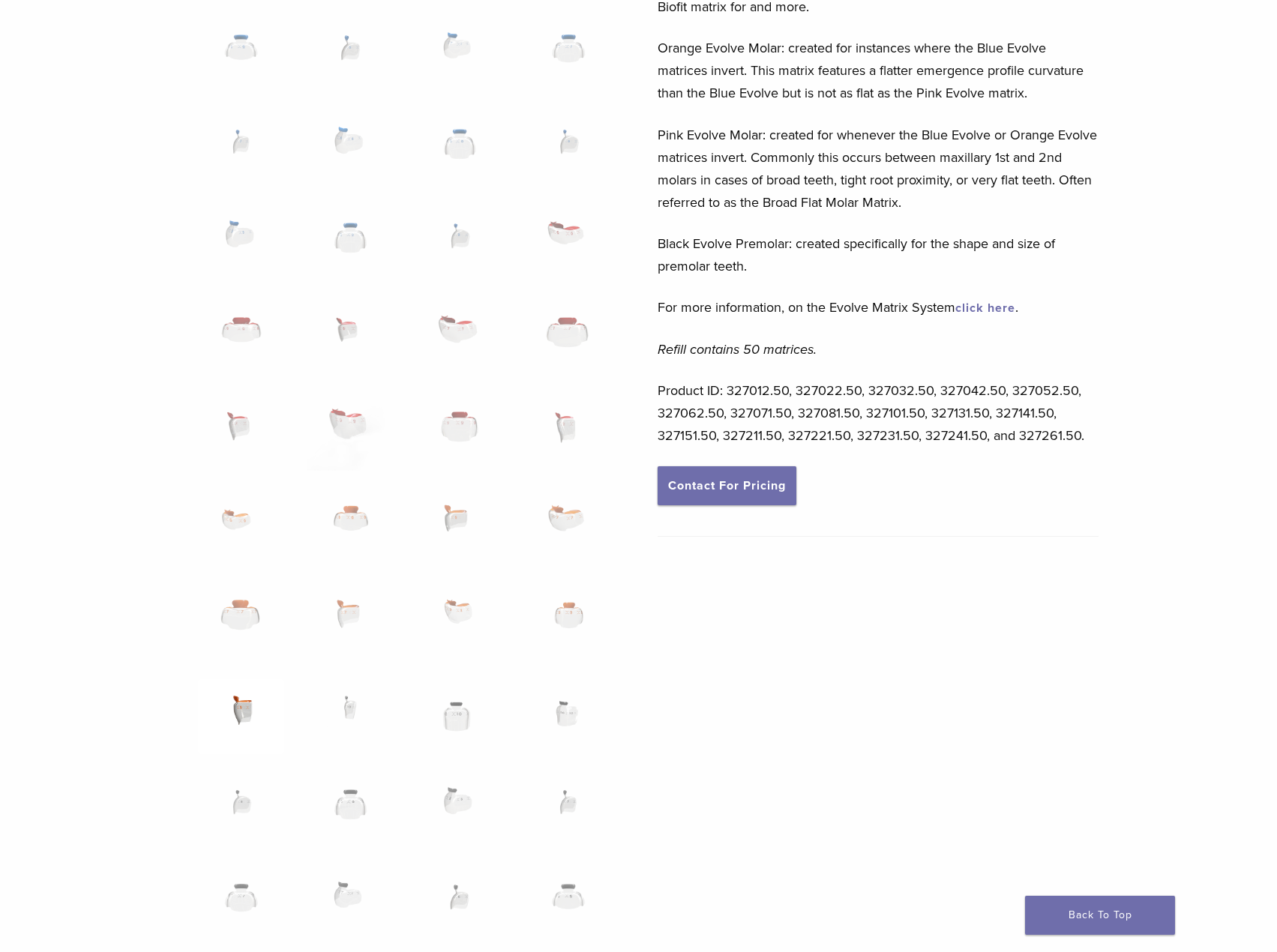
scroll to position [525, 0]
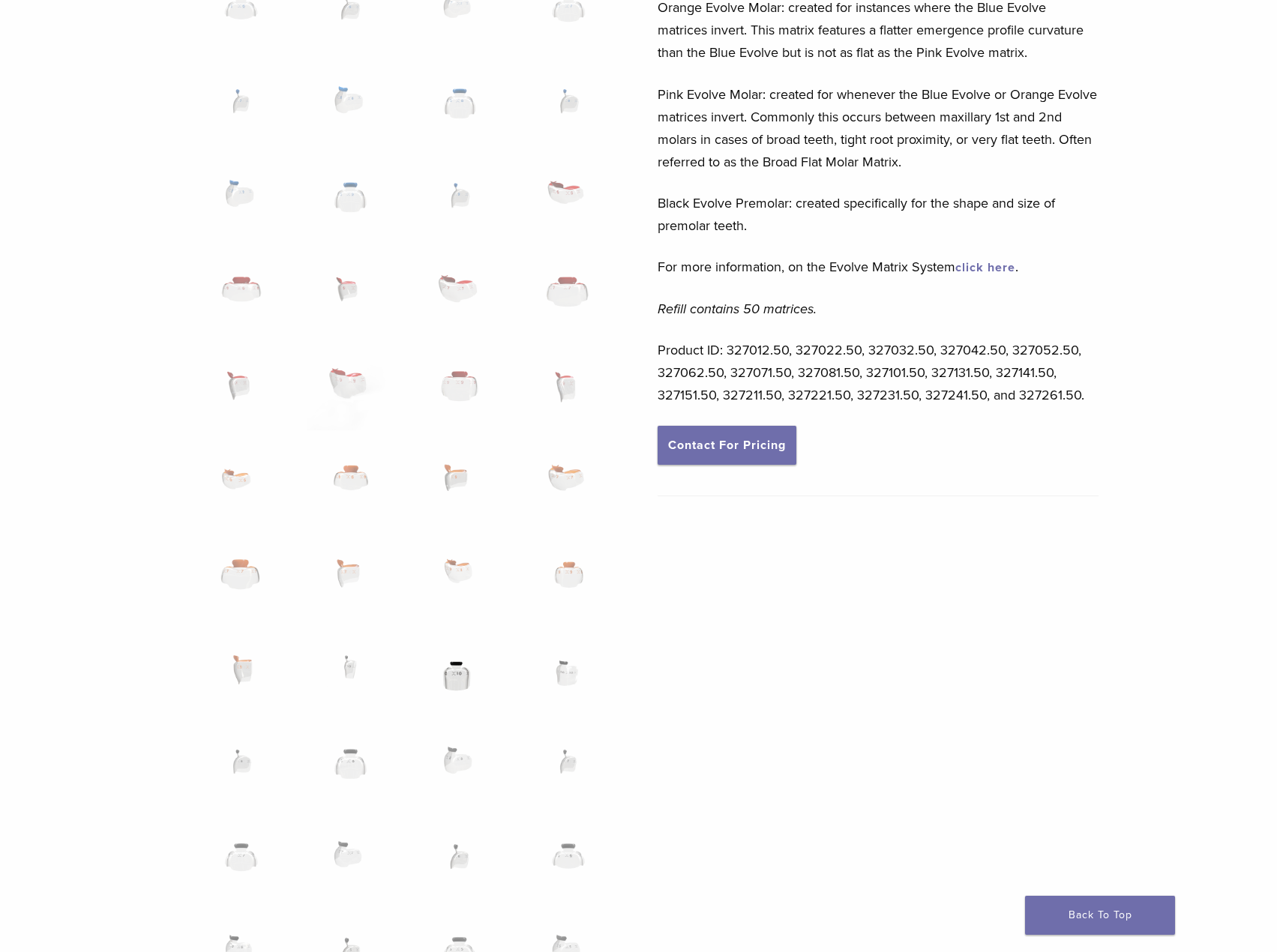
click at [470, 689] on img at bounding box center [459, 677] width 86 height 75
click at [461, 675] on img at bounding box center [459, 677] width 86 height 75
click at [456, 677] on img at bounding box center [459, 677] width 86 height 75
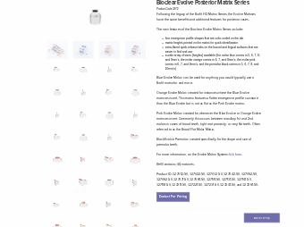
scroll to position [0, 0]
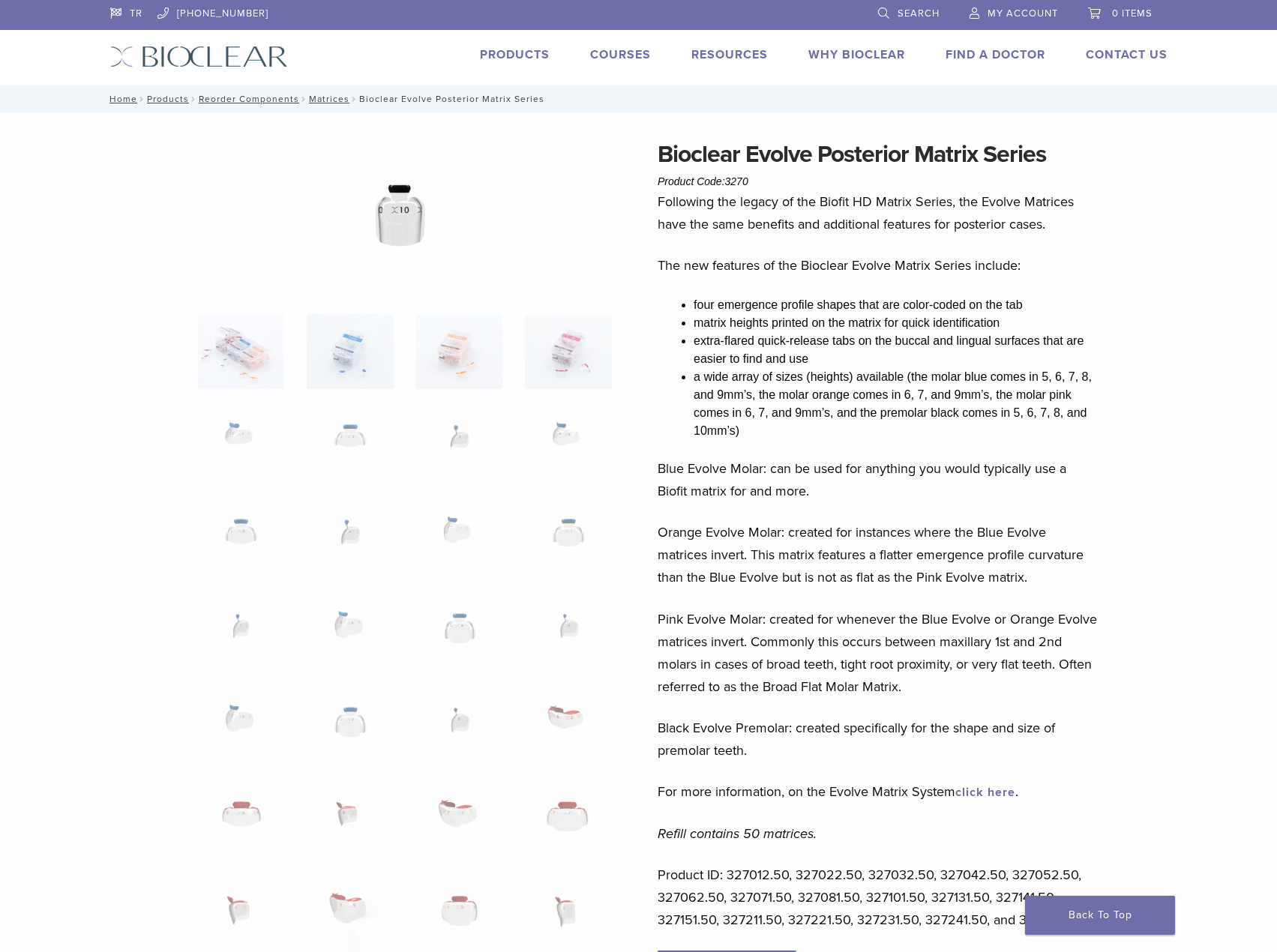
click at [401, 206] on img at bounding box center [404, 215] width 312 height 158
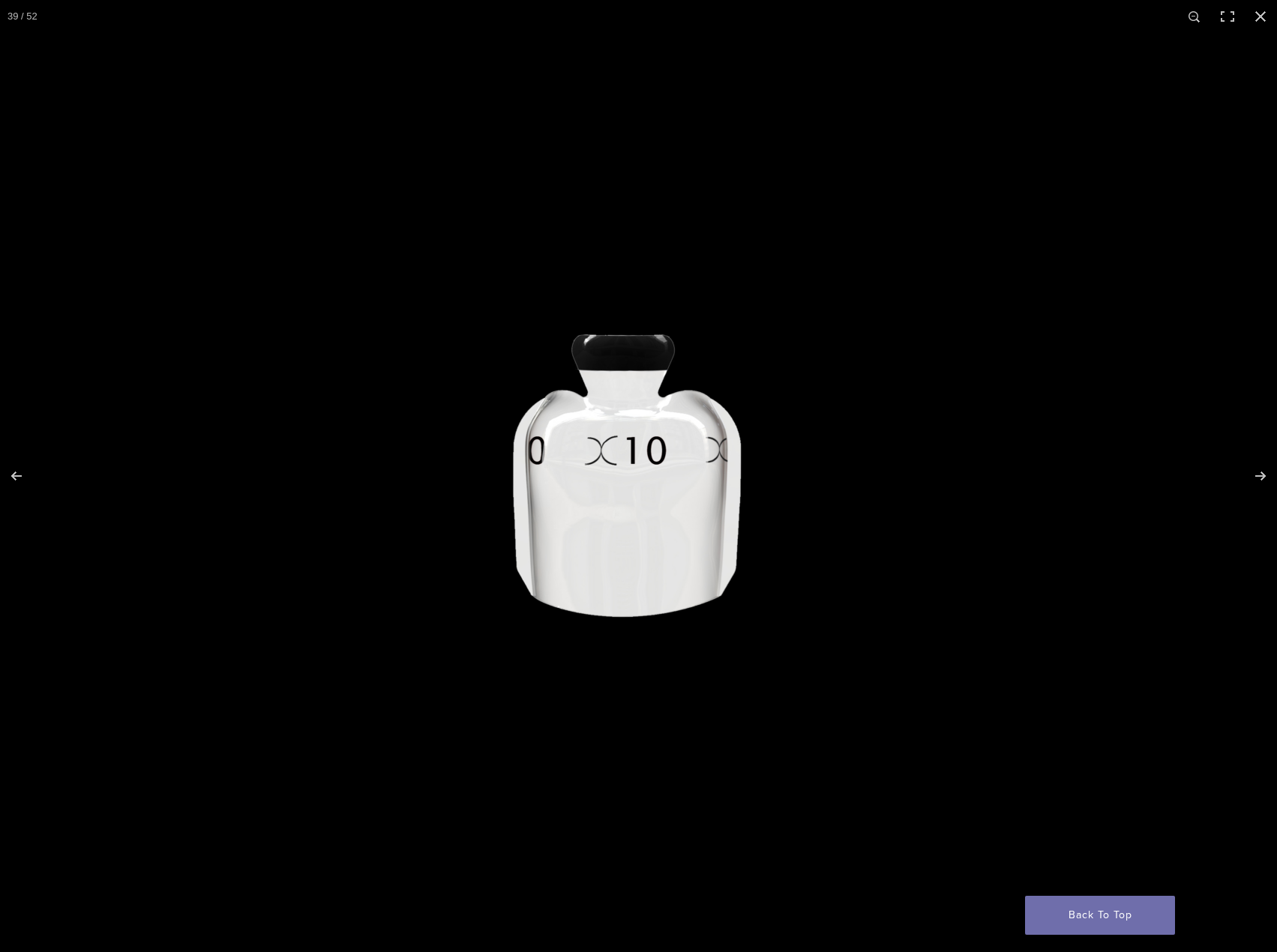
click at [556, 443] on img at bounding box center [648, 476] width 1439 height 730
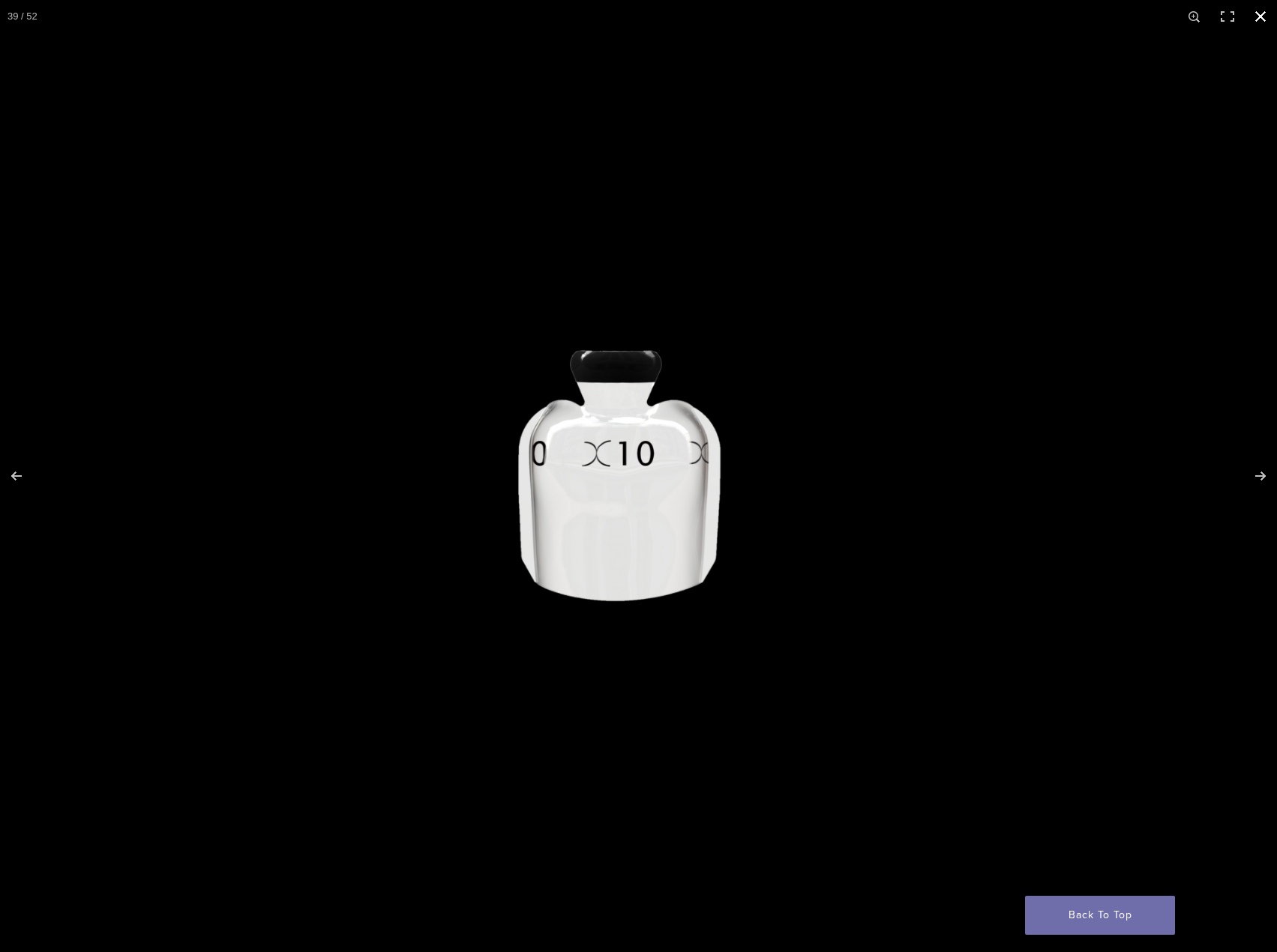
click at [1258, 15] on button "Close (Esc)" at bounding box center [1260, 16] width 33 height 33
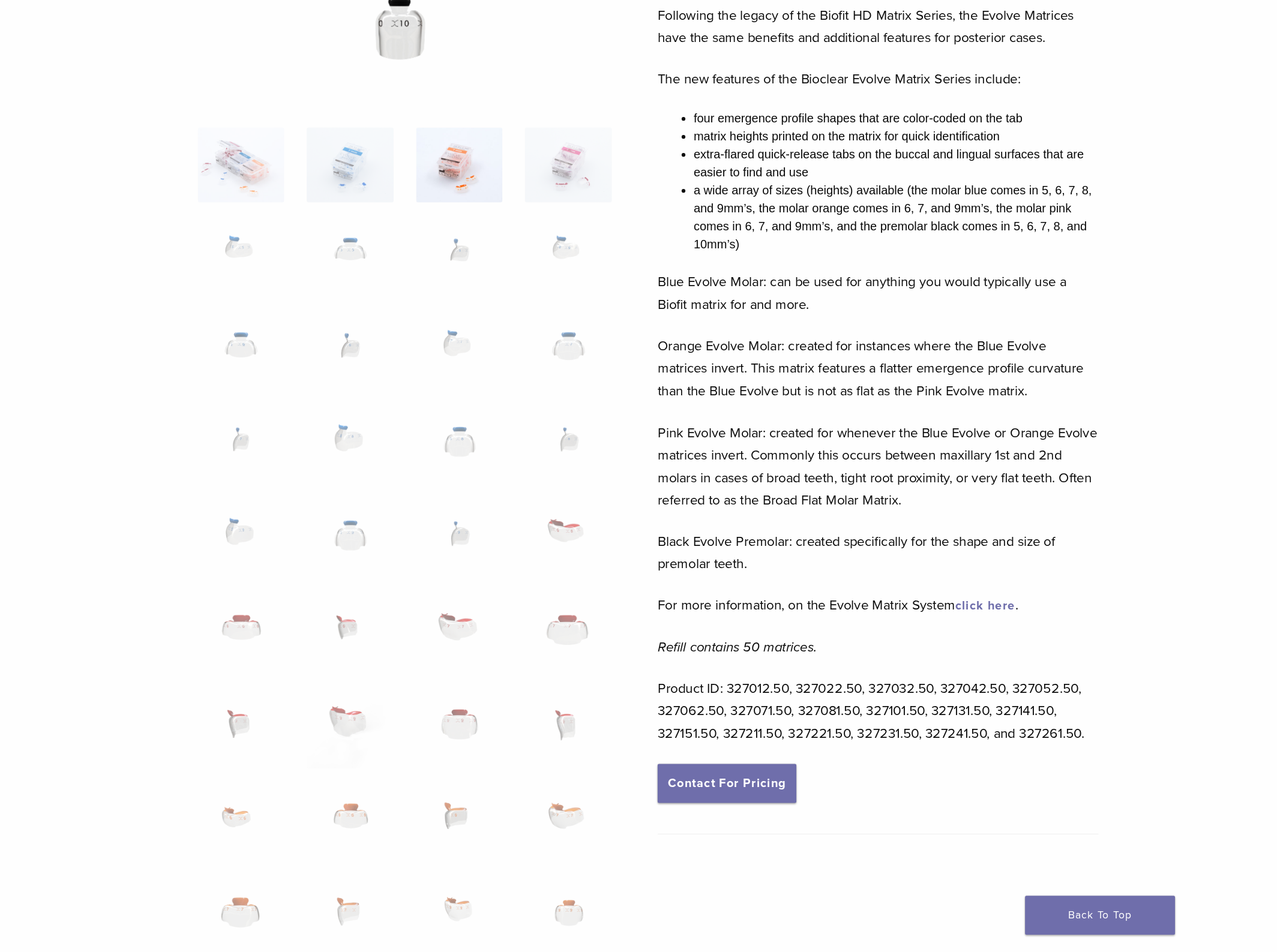
scroll to position [149, 0]
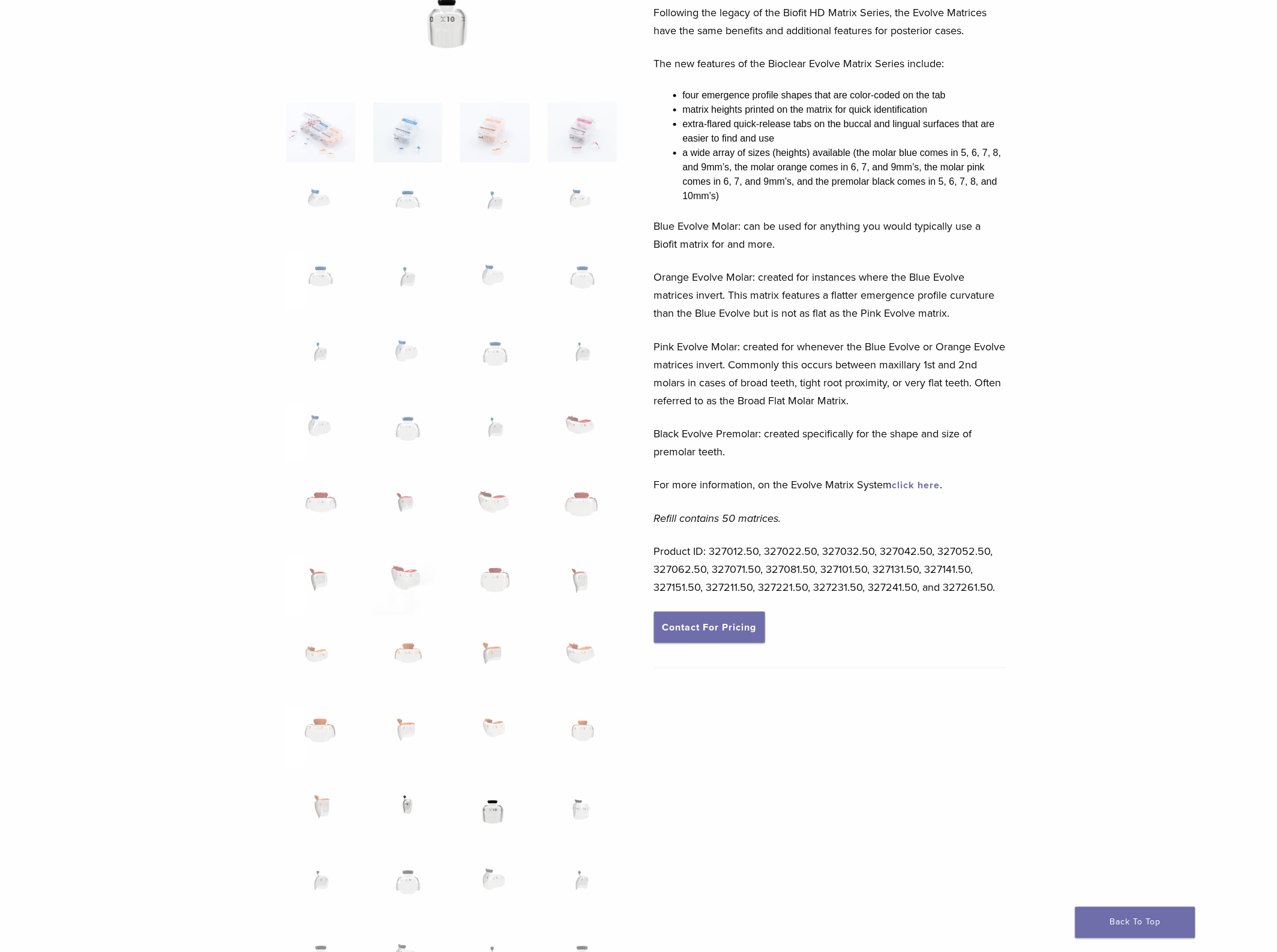
click at [417, 761] on img at bounding box center [407, 813] width 69 height 60
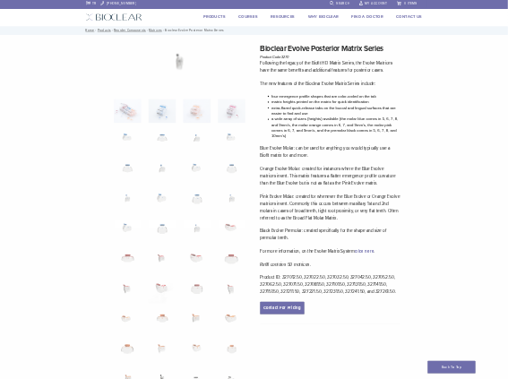
scroll to position [0, 0]
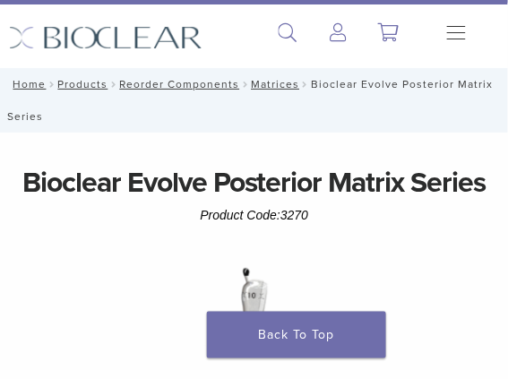
click at [261, 282] on img at bounding box center [254, 320] width 373 height 189
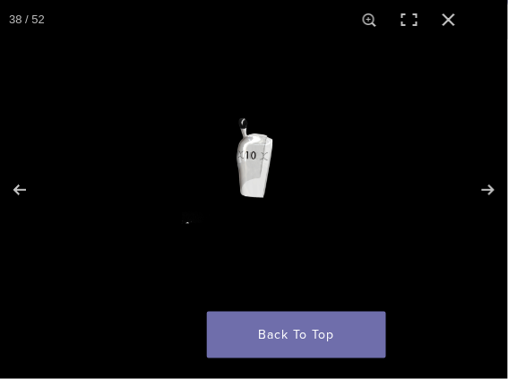
click at [408, 19] on button "Toggle fullscreen" at bounding box center [409, 19] width 39 height 39
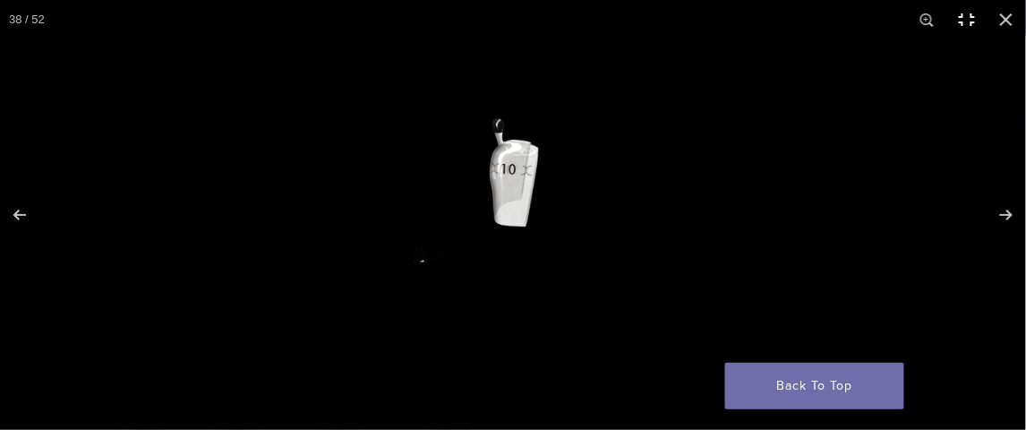
click at [964, 25] on button "Toggle fullscreen" at bounding box center [966, 19] width 39 height 39
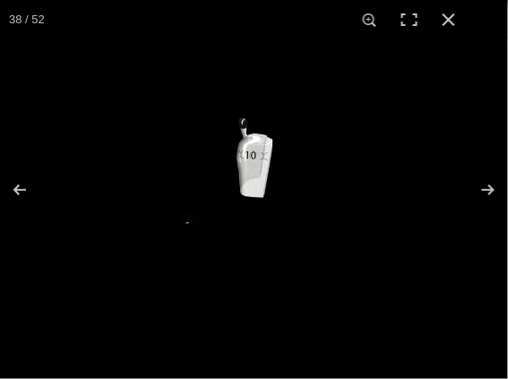
click at [453, 22] on button "Close (Esc)" at bounding box center [448, 19] width 39 height 39
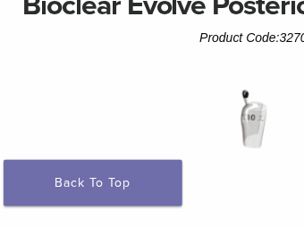
scroll to position [179, 0]
